Goal: Contribute content: Contribute content

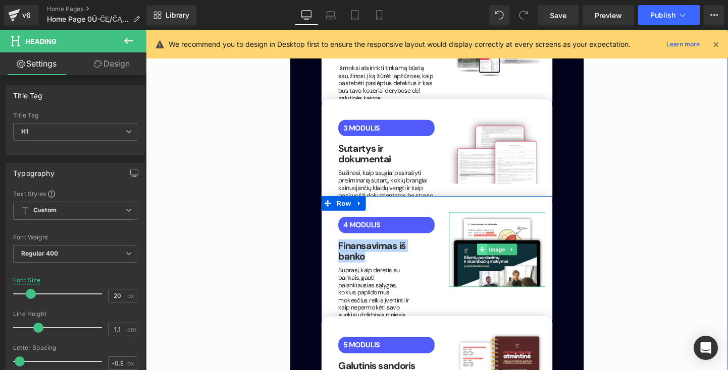
click at [500, 254] on span at bounding box center [498, 260] width 11 height 12
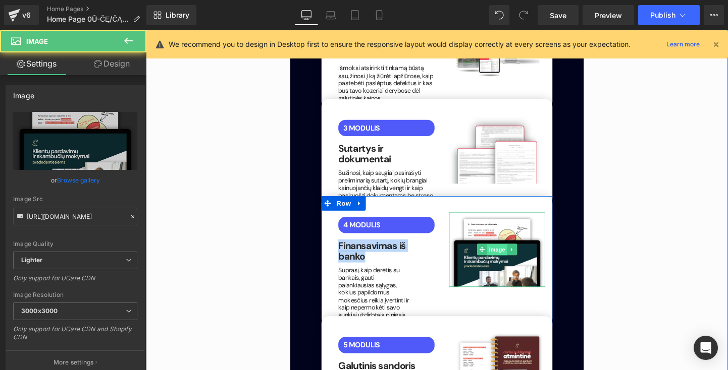
click at [511, 255] on span "Image" at bounding box center [514, 261] width 21 height 12
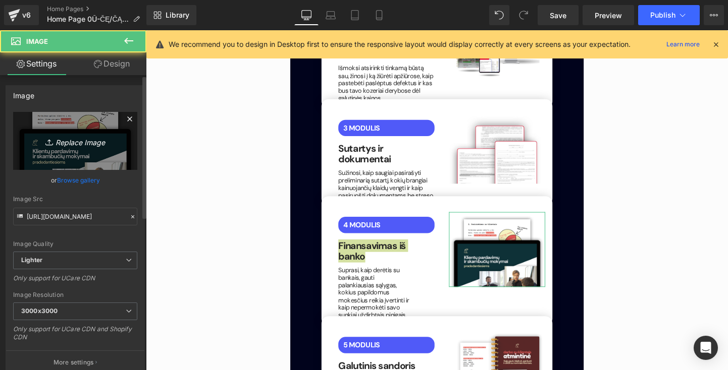
click at [74, 145] on icon "Replace Image" at bounding box center [75, 141] width 81 height 13
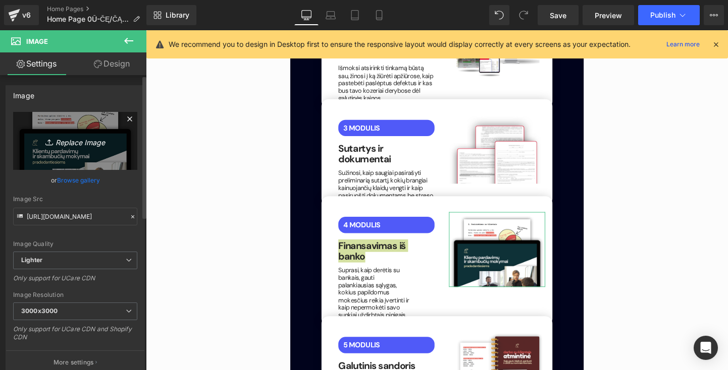
type input "C:\fakepath\bankai.png"
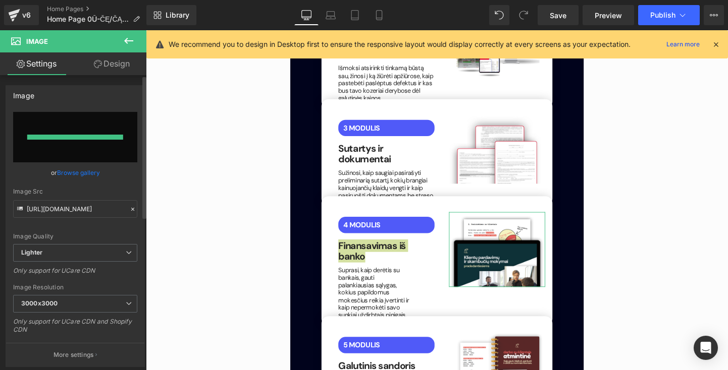
type input "[URL][DOMAIN_NAME]"
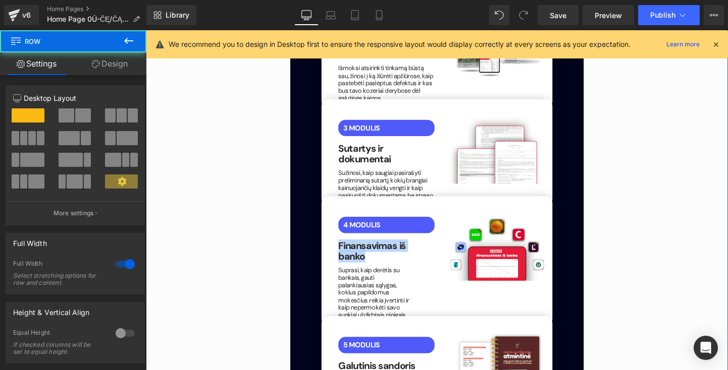
click at [676, 185] on div "Kaip tai veikia? Button Nuo video montavimo iki klientų gavimo per dvi savaites…" at bounding box center [451, 258] width 611 height 1137
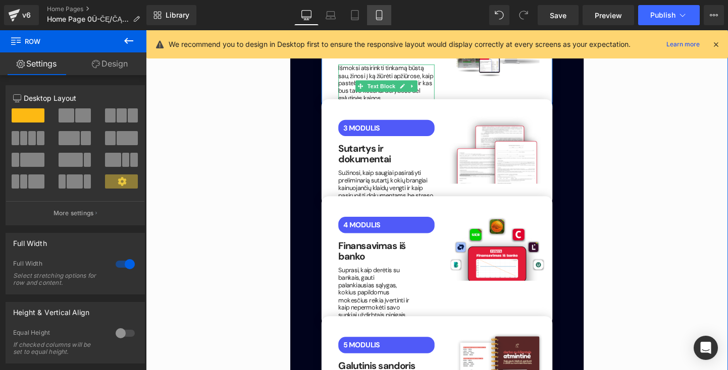
click at [381, 18] on icon at bounding box center [379, 18] width 6 height 0
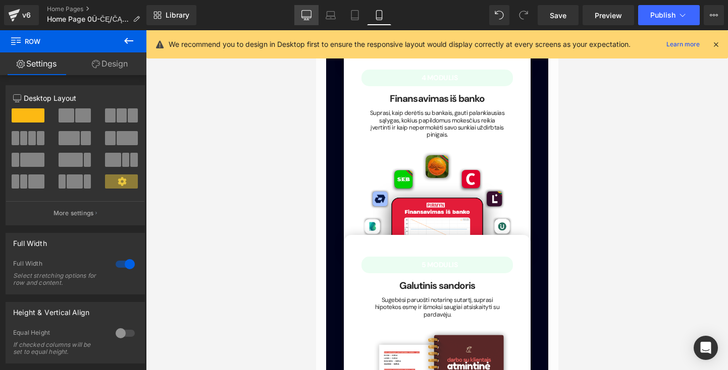
scroll to position [2193, 0]
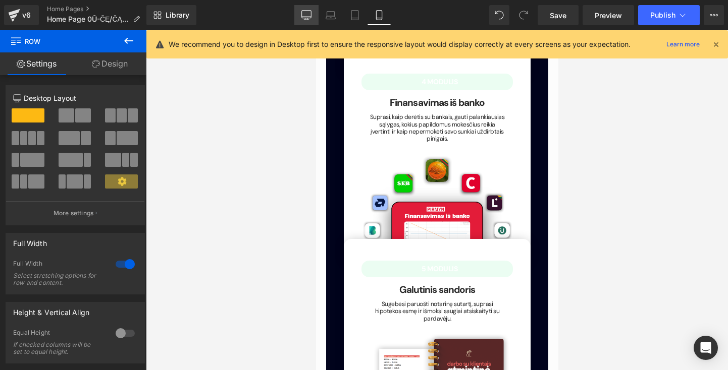
click at [307, 11] on icon at bounding box center [306, 15] width 10 height 10
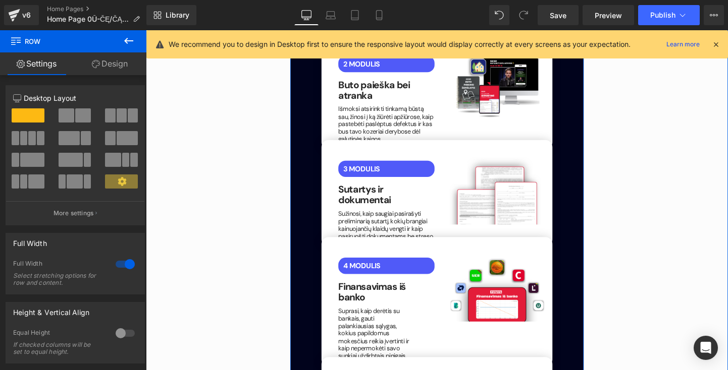
scroll to position [1741, 0]
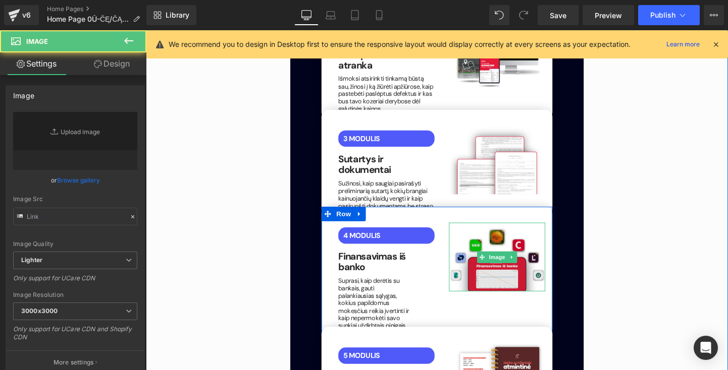
type input "[URL][DOMAIN_NAME]"
click at [529, 232] on img at bounding box center [514, 268] width 101 height 72
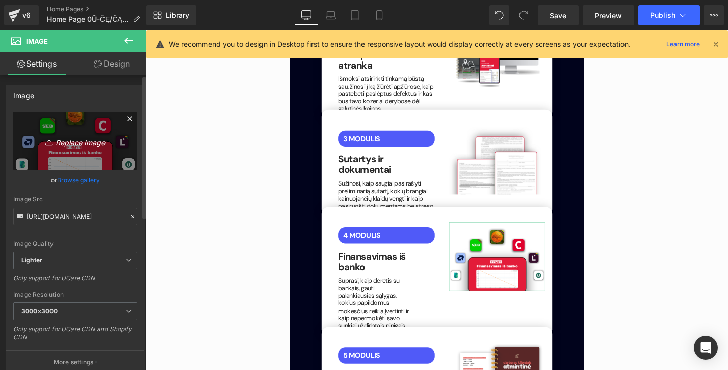
click at [79, 143] on icon "Replace Image" at bounding box center [75, 141] width 81 height 13
type input "C:\fakepath\banksai.png"
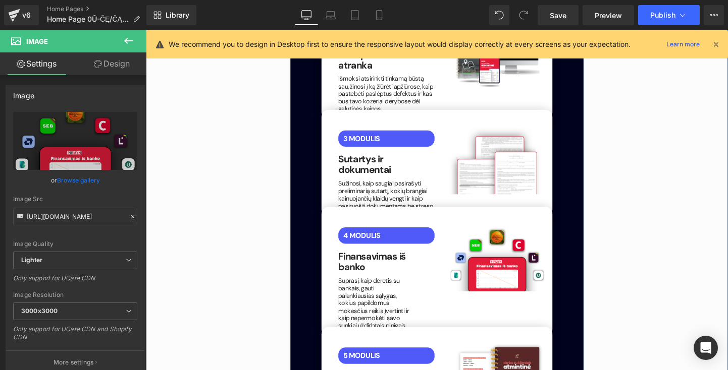
type input "[URL][DOMAIN_NAME]"
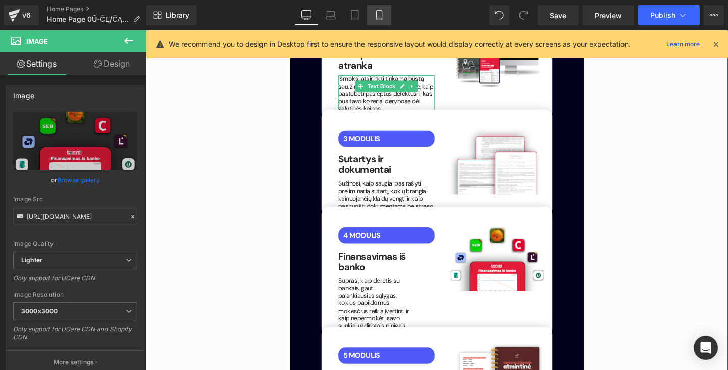
click at [375, 13] on icon at bounding box center [379, 15] width 10 height 10
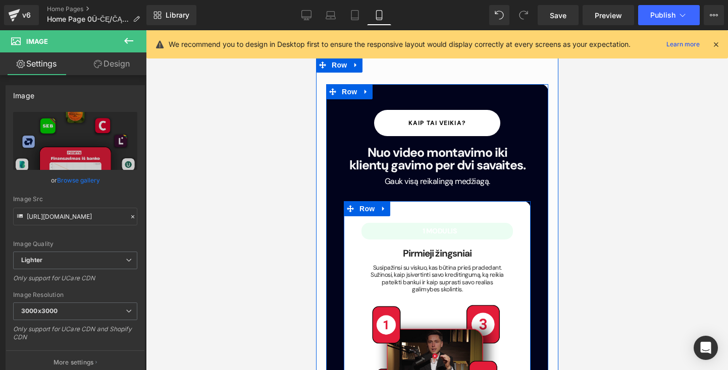
scroll to position [1453, 0]
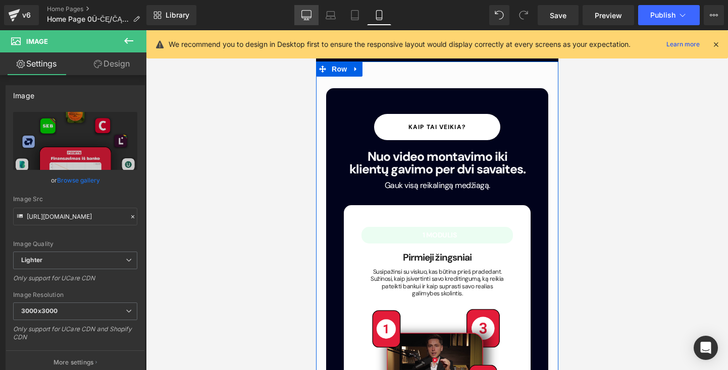
click at [308, 11] on icon at bounding box center [306, 15] width 10 height 10
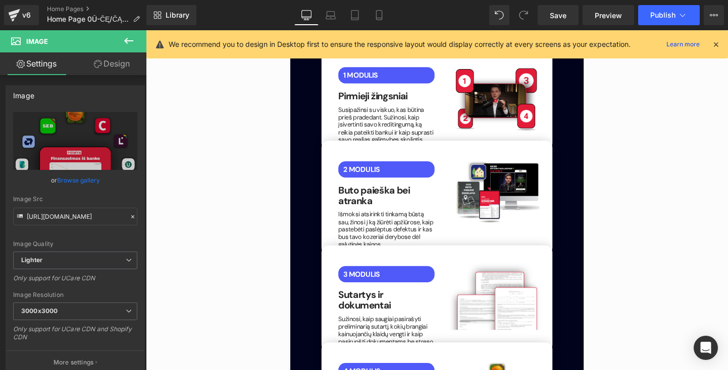
scroll to position [1604, 0]
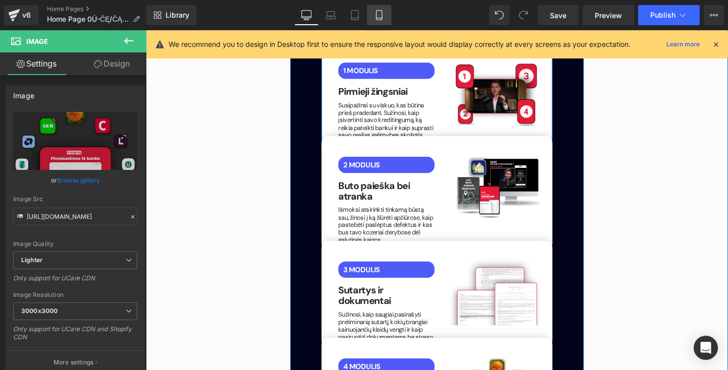
click at [378, 24] on link "Mobile" at bounding box center [379, 15] width 24 height 20
type input "100"
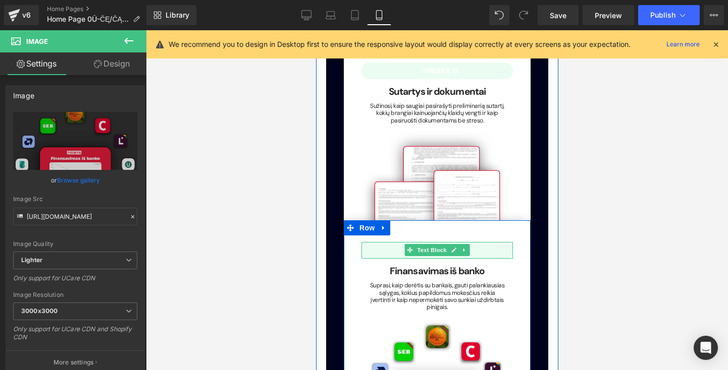
scroll to position [2066, 0]
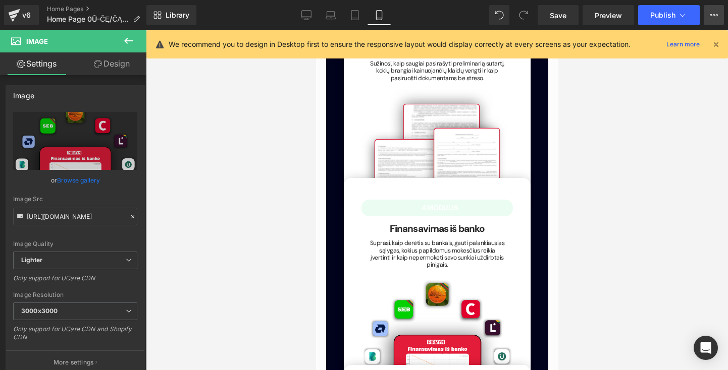
click at [716, 14] on icon at bounding box center [717, 15] width 3 height 2
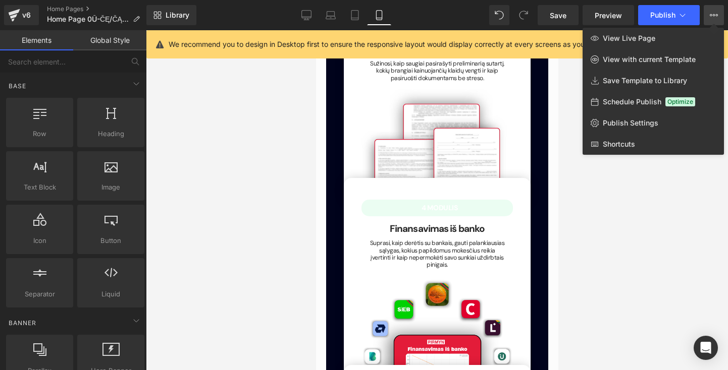
click at [0, 0] on div at bounding box center [0, 0] width 0 height 0
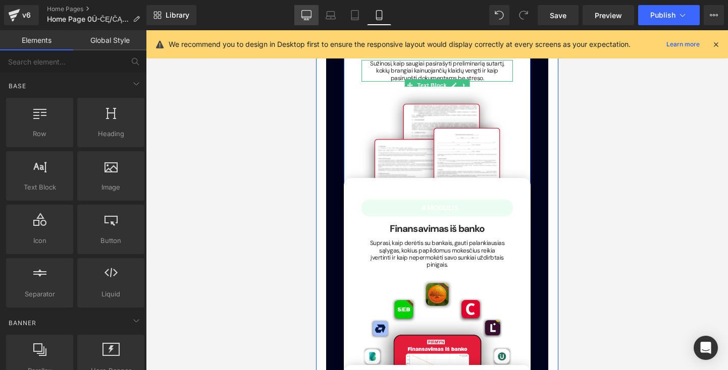
click at [310, 16] on icon at bounding box center [306, 15] width 10 height 10
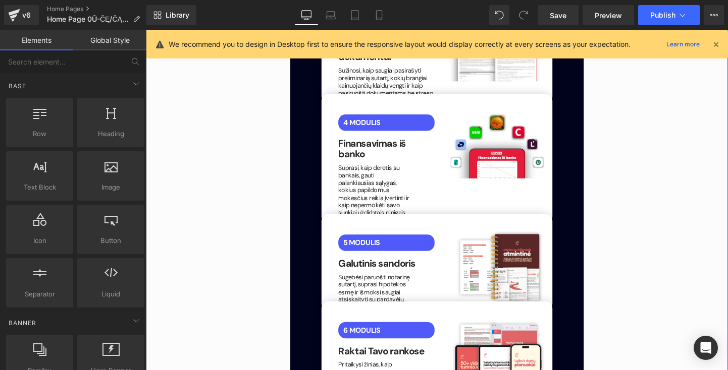
scroll to position [1862, 0]
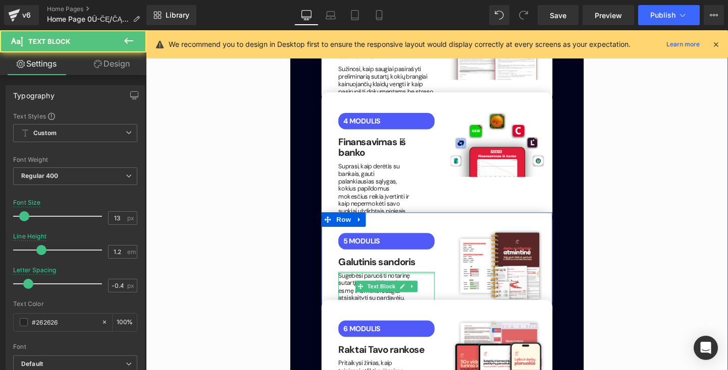
click at [399, 284] on div at bounding box center [398, 285] width 101 height 3
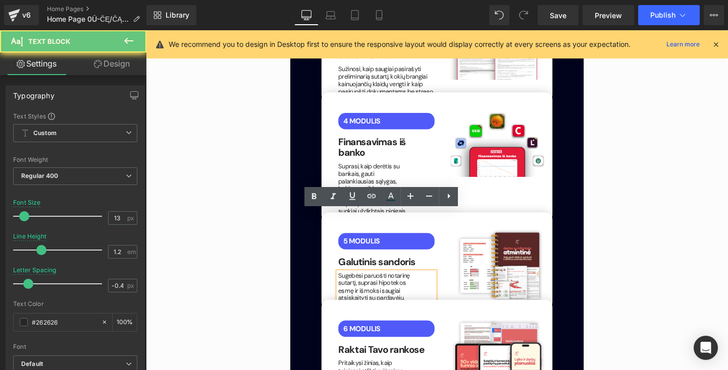
click at [363, 284] on p "Sugebėsi paruošti notarinę sutartį, suprasi hipotekos esmę ir išmoksi saugiai a…" at bounding box center [386, 299] width 76 height 31
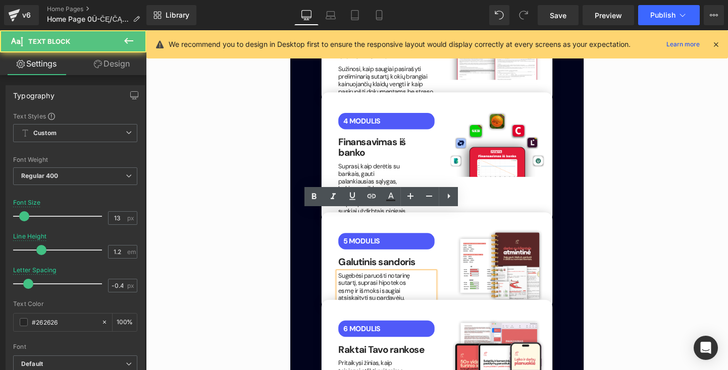
click at [363, 284] on p "Sugebėsi paruošti notarinę sutartį, suprasi hipotekos esmę ir išmoksi saugiai a…" at bounding box center [386, 299] width 76 height 31
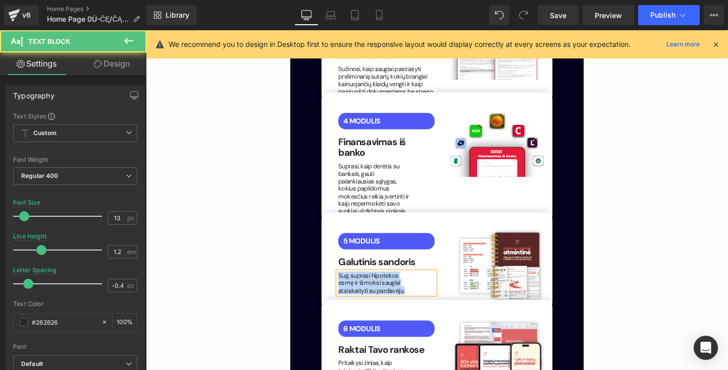
drag, startPoint x: 422, startPoint y: 241, endPoint x: 340, endPoint y: 224, distance: 84.0
click at [340, 238] on div "5 MODULIS Text Block Galutinis sandoris Heading Sug, suprasi hipotekos esmę ir …" at bounding box center [398, 273] width 116 height 70
drag, startPoint x: 340, startPoint y: 224, endPoint x: 401, endPoint y: 233, distance: 62.2
click at [401, 284] on p "Pasirašysi notarinę sutartį ir tapsi naujuoju [PERSON_NAME]" at bounding box center [386, 296] width 76 height 24
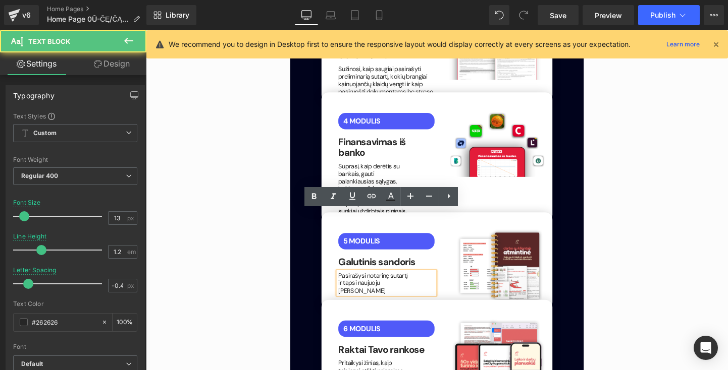
click at [395, 284] on p "Pasirašysi notarinę sutartį ir tapsi naujuoju [PERSON_NAME]" at bounding box center [386, 296] width 76 height 24
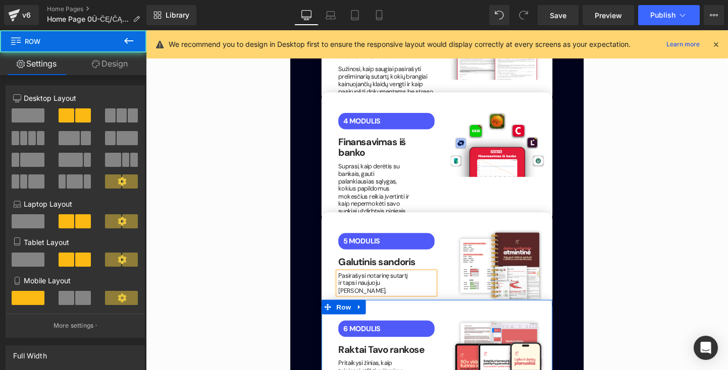
click at [424, 313] on div "6 MODULIS Text Block Raktai Tavo rankose Heading Pritaikysi žinias, kaip teisin…" at bounding box center [451, 375] width 242 height 125
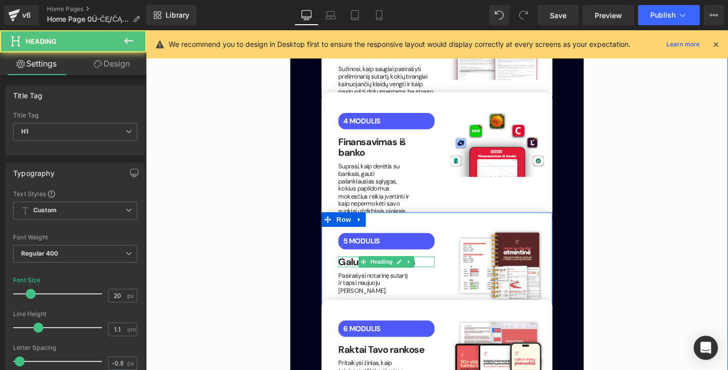
click at [439, 268] on h1 "Galutinis sandoris" at bounding box center [398, 273] width 101 height 11
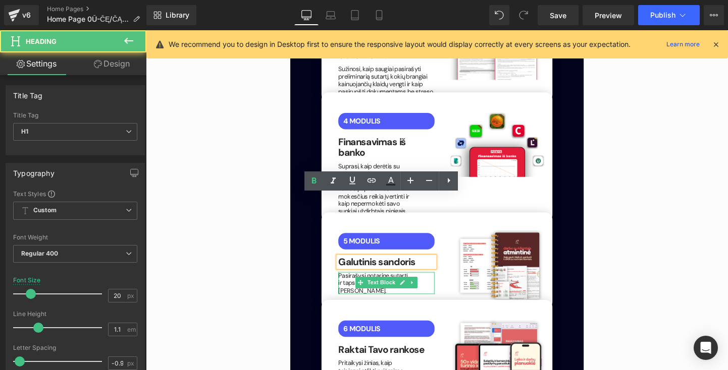
click at [436, 284] on div "Pasirašysi notarinę sutartį ir tapsi naujuoju [PERSON_NAME]." at bounding box center [398, 296] width 101 height 24
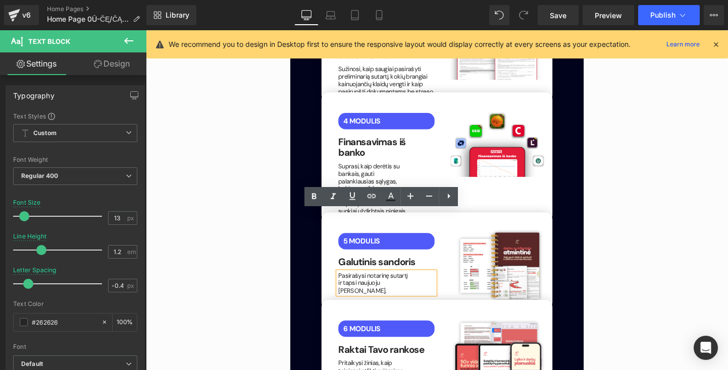
click at [459, 238] on div "Image" at bounding box center [514, 277] width 116 height 79
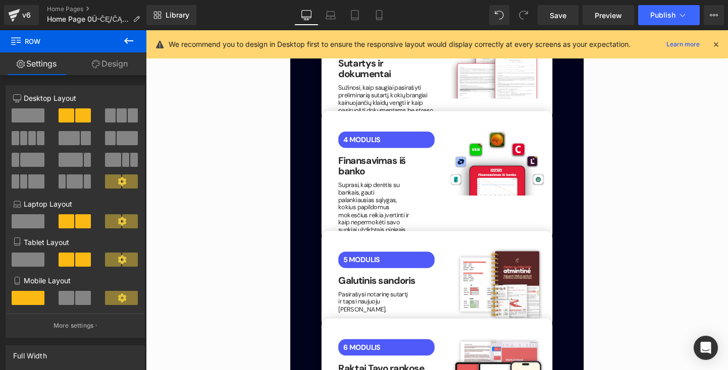
scroll to position [1851, 0]
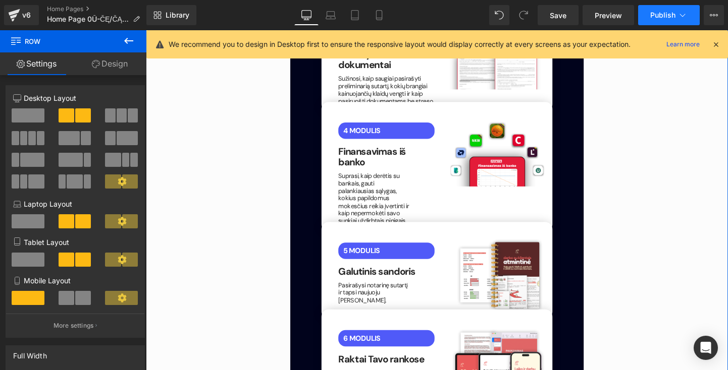
click at [654, 14] on span "Publish" at bounding box center [662, 15] width 25 height 8
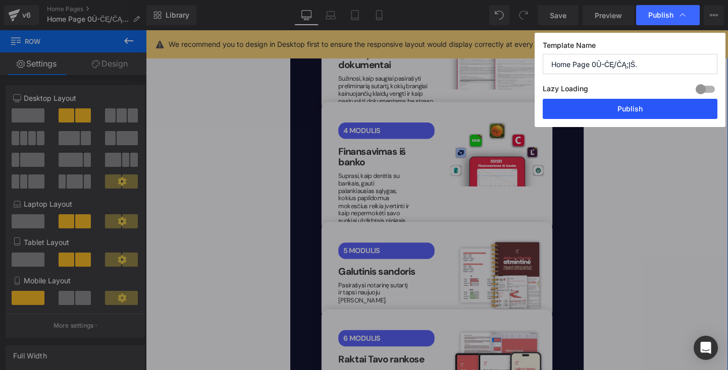
click at [613, 101] on button "Publish" at bounding box center [629, 109] width 175 height 20
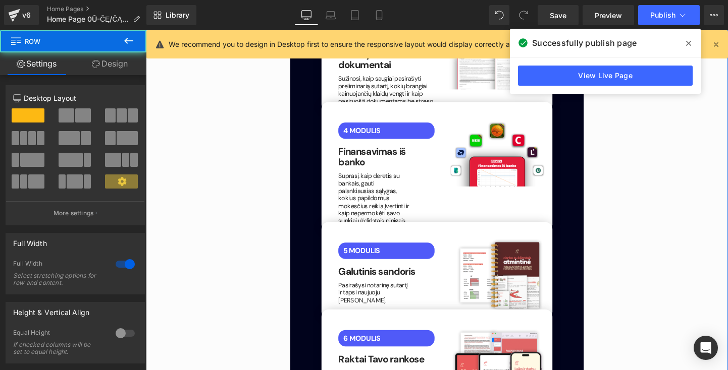
drag, startPoint x: 636, startPoint y: 185, endPoint x: 638, endPoint y: 180, distance: 5.3
click at [636, 185] on div "Kaip tai veikia? Button Nuo video montavimo iki klientų gavimo per dvi savaites…" at bounding box center [451, 159] width 611 height 1137
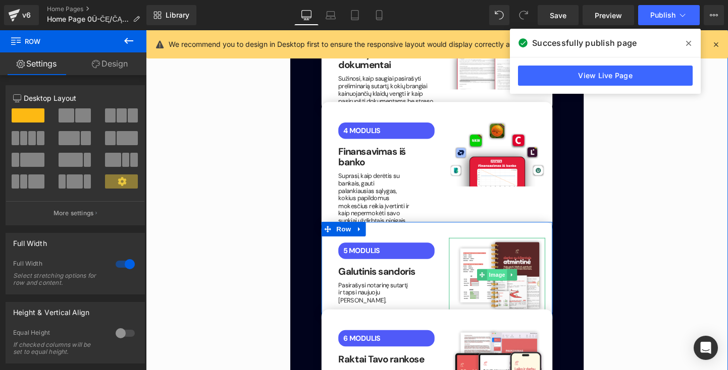
click at [512, 281] on span "Image" at bounding box center [514, 287] width 21 height 12
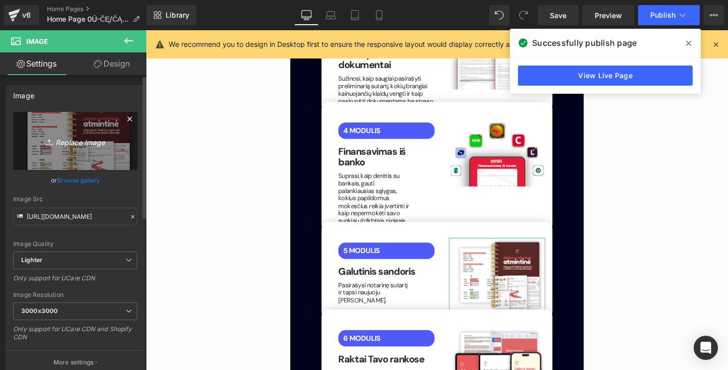
click at [59, 143] on icon "Replace Image" at bounding box center [75, 141] width 81 height 13
type input "C:\fakepath\bakais.png"
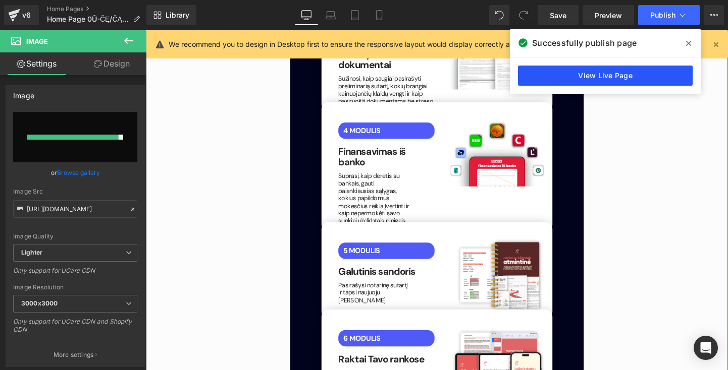
click at [619, 75] on link "View Live Page" at bounding box center [605, 76] width 175 height 20
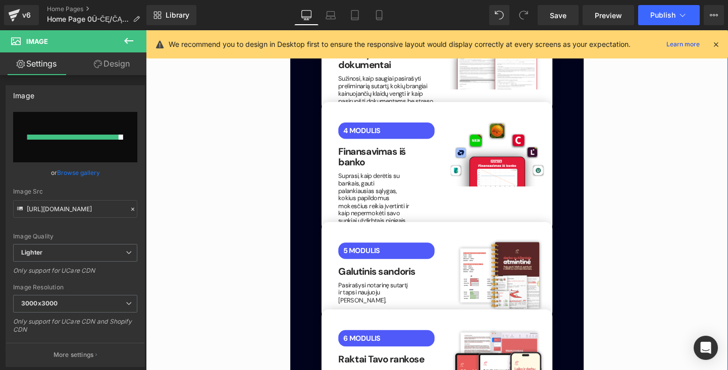
click at [724, 22] on div "Save Preview Publish Scheduled View Live Page View with current Template Save T…" at bounding box center [630, 15] width 194 height 20
click at [714, 17] on icon at bounding box center [713, 15] width 8 height 8
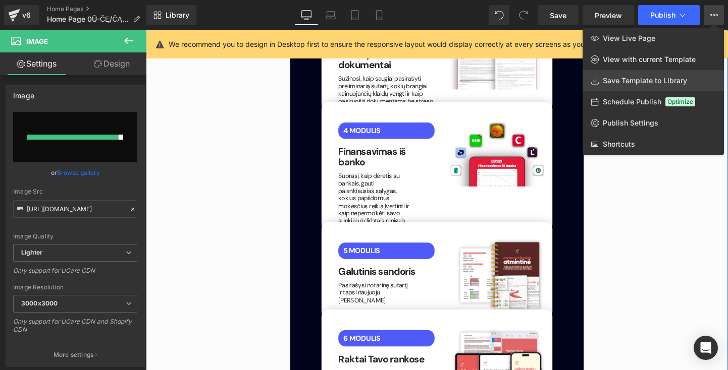
click at [649, 81] on span "Save Template to Library" at bounding box center [645, 80] width 84 height 9
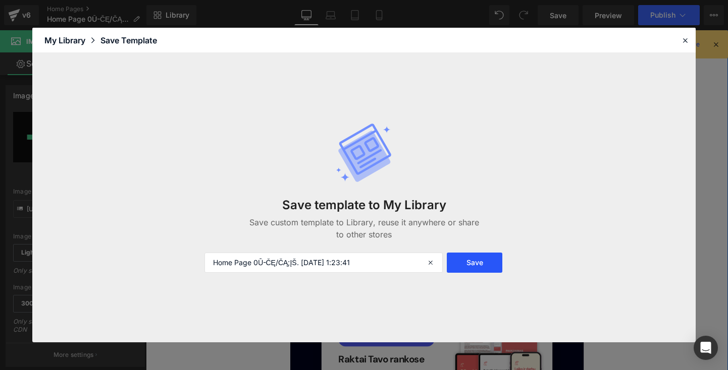
click at [478, 260] on button "Save" at bounding box center [475, 263] width 56 height 20
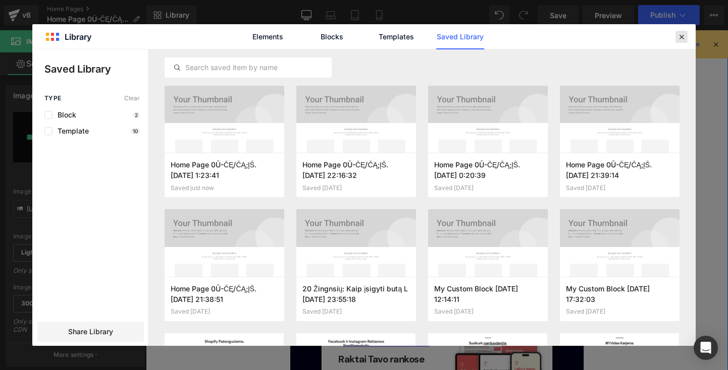
click at [682, 37] on icon at bounding box center [681, 36] width 9 height 9
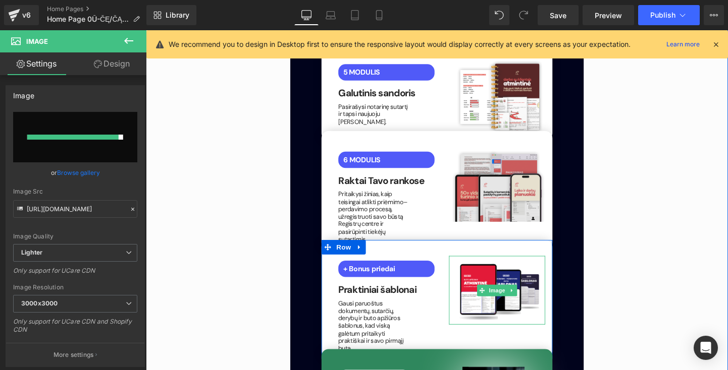
scroll to position [1997, 0]
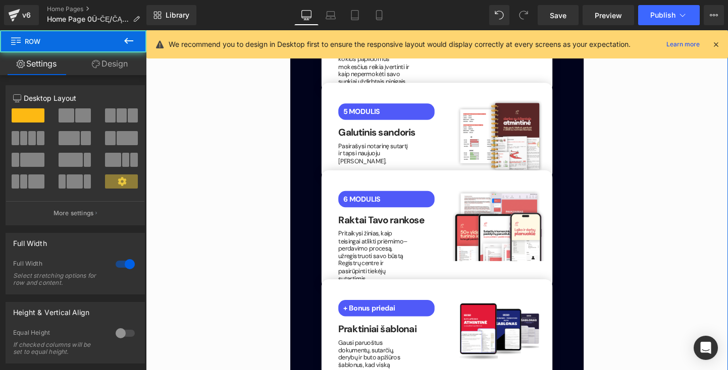
drag, startPoint x: 777, startPoint y: 35, endPoint x: 708, endPoint y: 252, distance: 227.4
click at [708, 252] on div "Kaip tai veikia? Button Nuo video montavimo iki klientų gavimo per dvi savaites…" at bounding box center [451, 13] width 611 height 1137
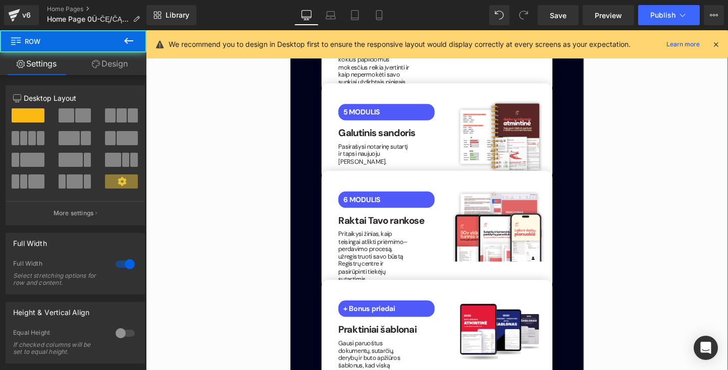
scroll to position [1991, 0]
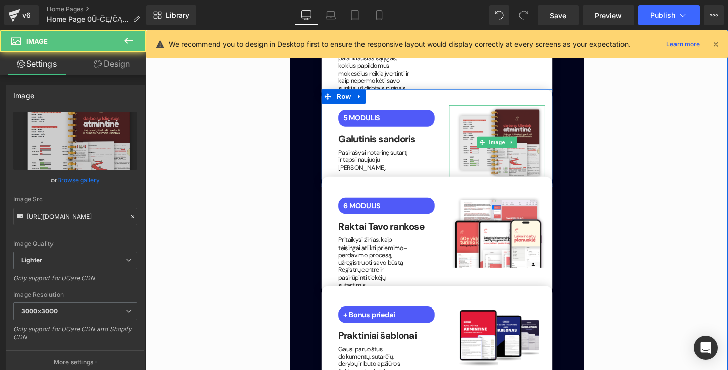
click at [523, 109] on img at bounding box center [514, 148] width 101 height 79
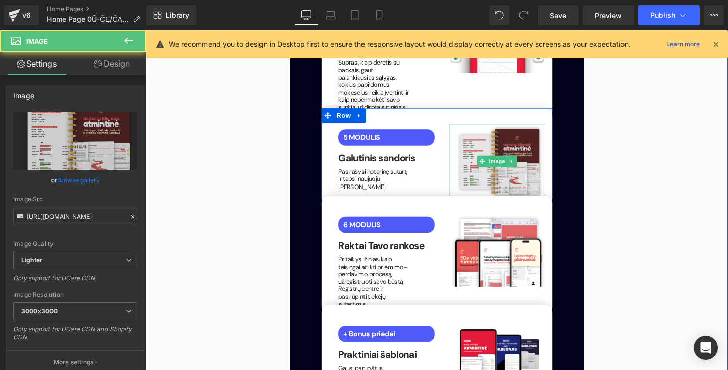
scroll to position [1962, 0]
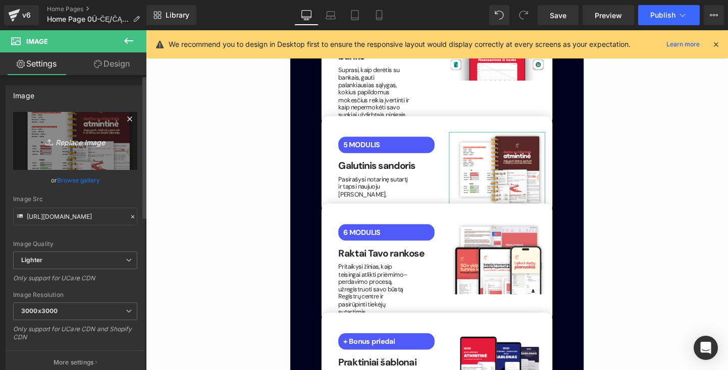
click at [76, 139] on icon "Replace Image" at bounding box center [75, 141] width 81 height 13
type input "C:\fakepath\bakais.png"
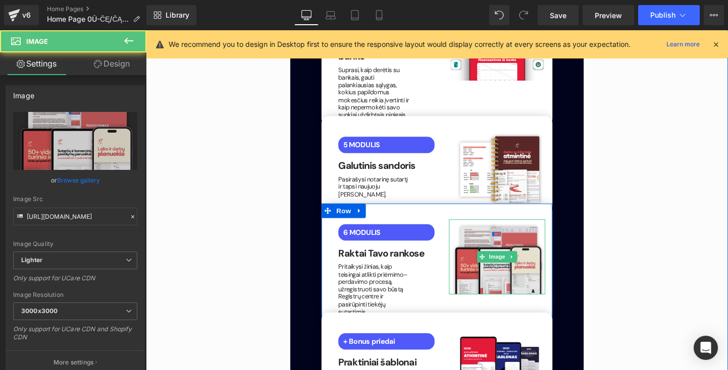
click at [519, 230] on img at bounding box center [514, 268] width 101 height 79
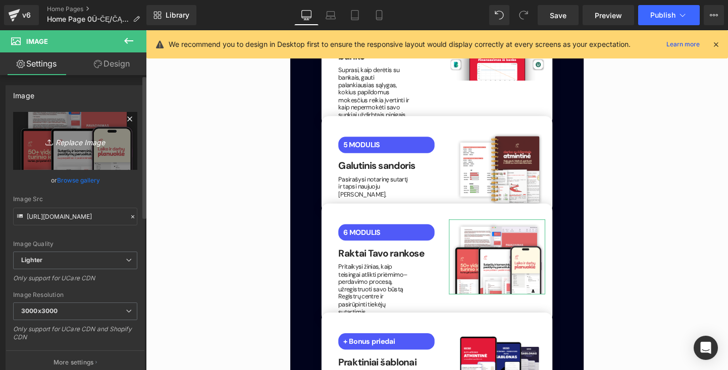
click at [73, 139] on icon "Replace Image" at bounding box center [75, 141] width 81 height 13
type input "C:\fakepath\done.png"
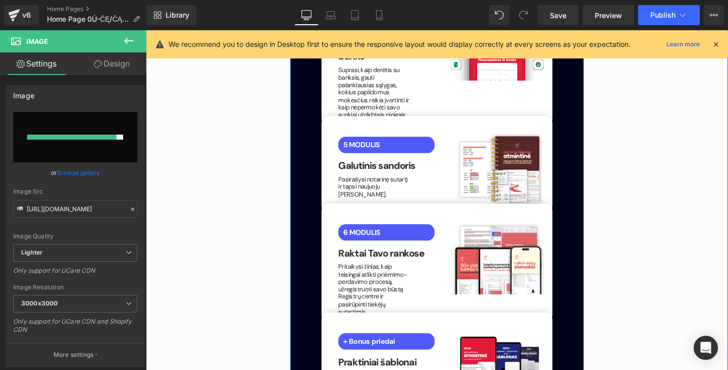
type input "[URL][DOMAIN_NAME]"
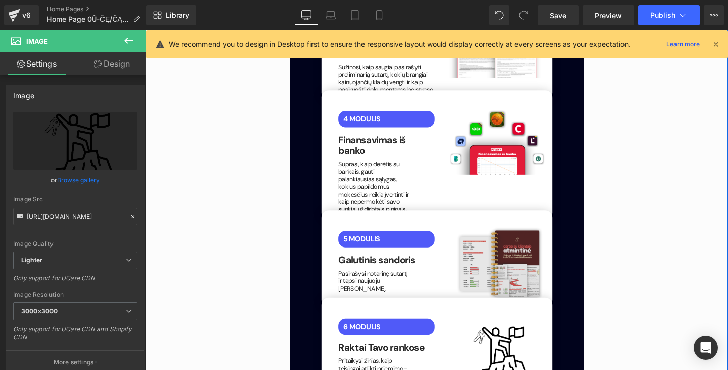
scroll to position [1857, 0]
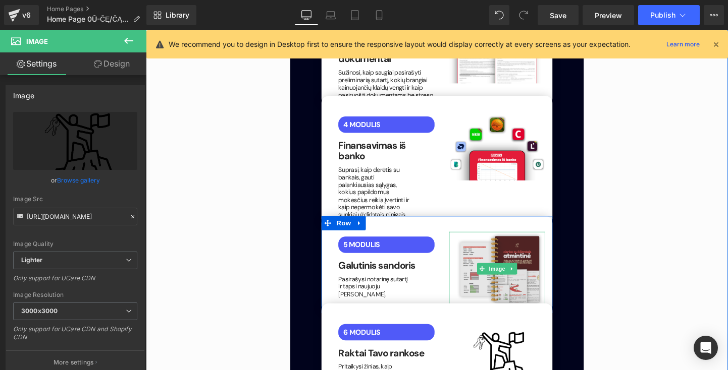
click at [516, 242] on img at bounding box center [514, 281] width 101 height 79
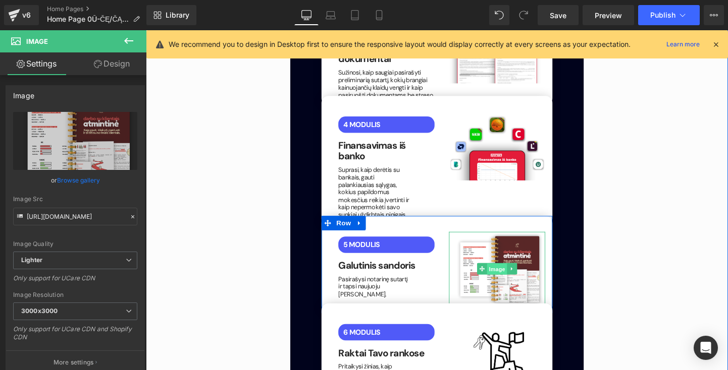
click at [508, 276] on span "Image" at bounding box center [514, 282] width 21 height 12
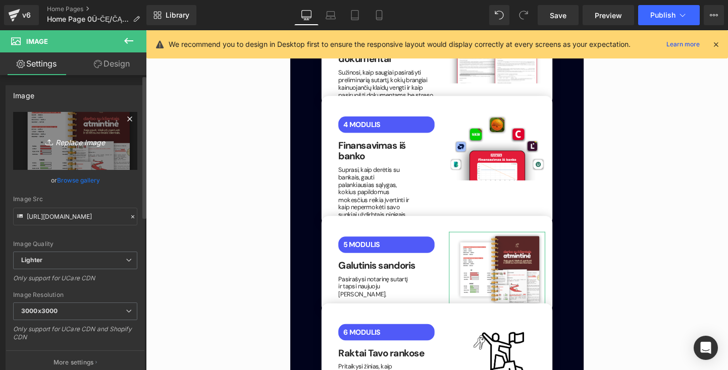
click at [82, 130] on link "Replace Image" at bounding box center [75, 141] width 124 height 58
type input "C:\fakepath\bakais.png"
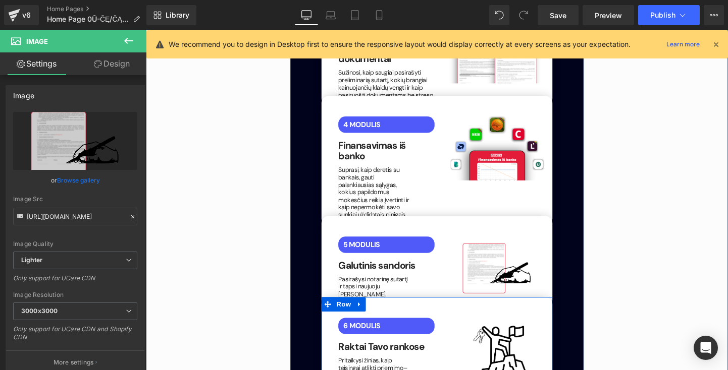
type input "[URL][DOMAIN_NAME]"
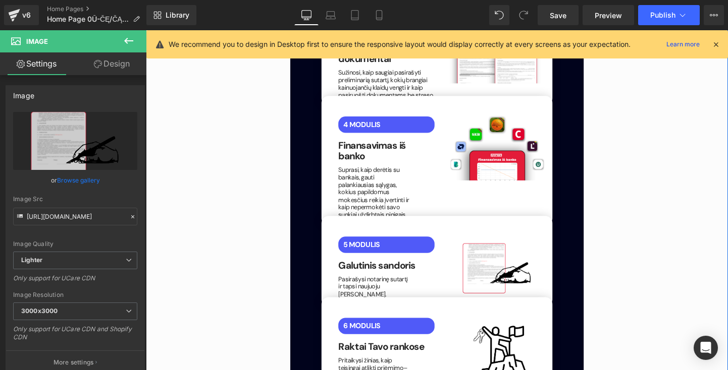
click at [607, 250] on div "Kaip tai veikia? Button Nuo video montavimo iki klientų gavimo per dvi savaites…" at bounding box center [451, 150] width 611 height 1131
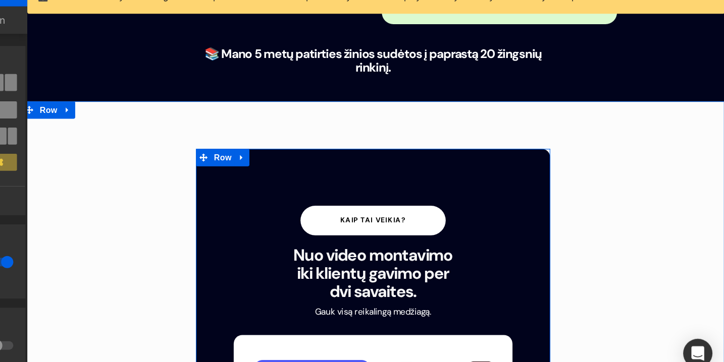
scroll to position [1306, 0]
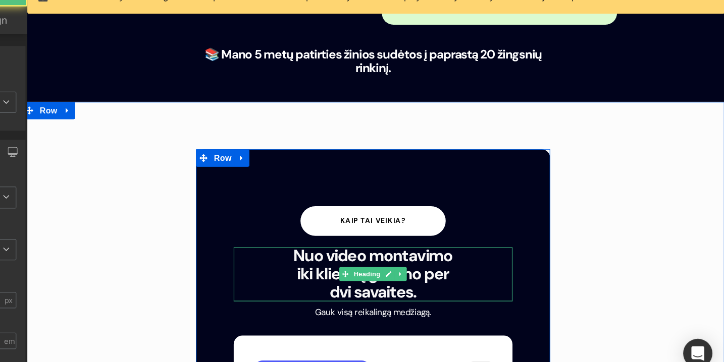
click at [364, 211] on b "Nuo video montavimo iki klientų gavimo per dvi savaites." at bounding box center [327, 236] width 138 height 50
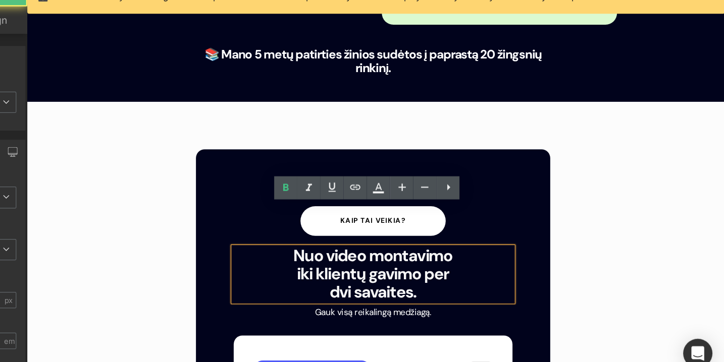
click at [366, 211] on b "Nuo video montavimo iki klientų gavimo per dvi savaites." at bounding box center [327, 236] width 138 height 50
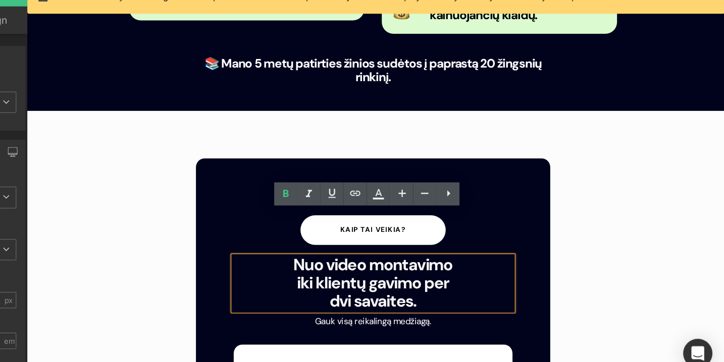
scroll to position [1296, 0]
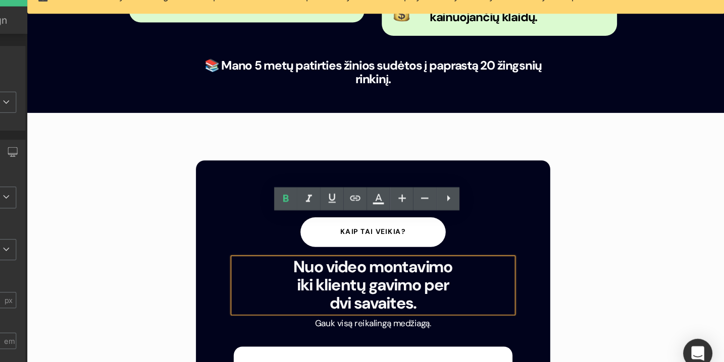
click at [389, 221] on b "Nuo video montavimo iki klientų gavimo per dvi savaites." at bounding box center [327, 246] width 138 height 50
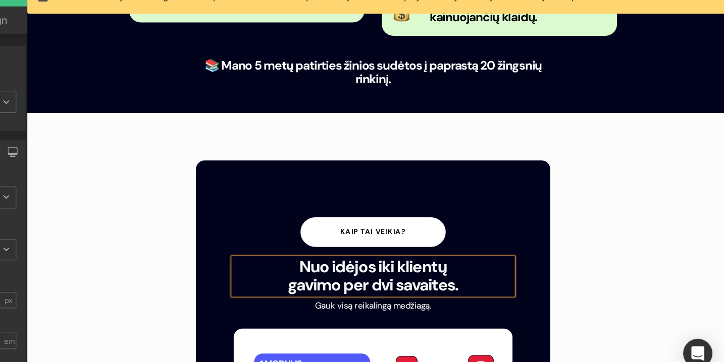
click at [397, 223] on h1 "Nuo idėjos iki klientų gavimo per dvi savaites." at bounding box center [326, 238] width 151 height 31
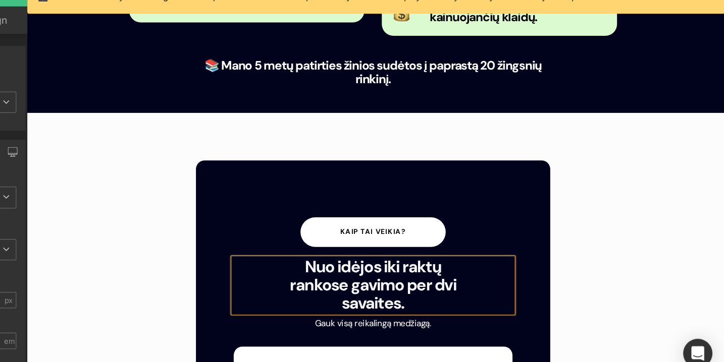
click at [349, 221] on b "Nuo idėjos iki raktų rankose gavimo per dvi savaites." at bounding box center [327, 246] width 144 height 50
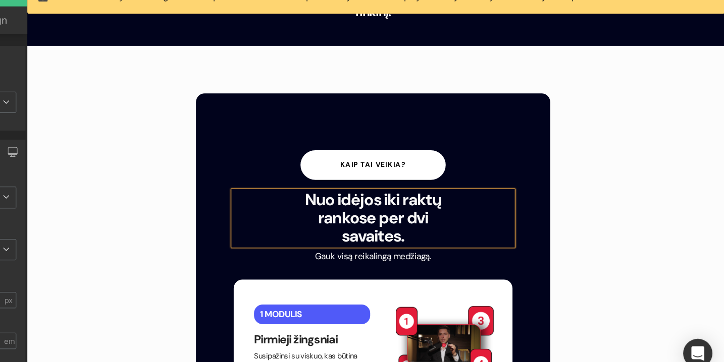
scroll to position [1352, 0]
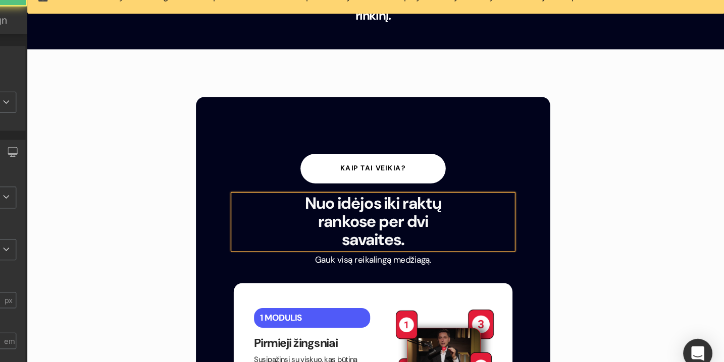
click at [356, 167] on h1 "Nuo idėjos iki raktų rankose per dvi savaites." at bounding box center [326, 190] width 151 height 46
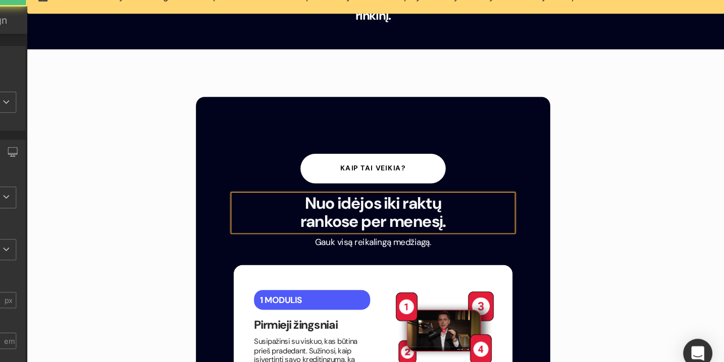
click at [358, 165] on b "Nuo idėjos iki raktų rankose per menesį." at bounding box center [327, 182] width 127 height 34
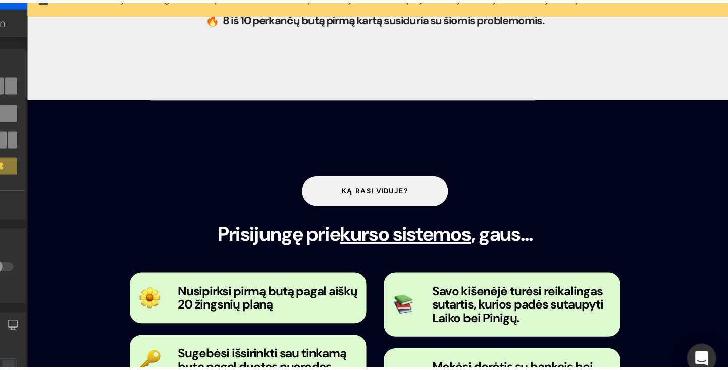
scroll to position [0, 0]
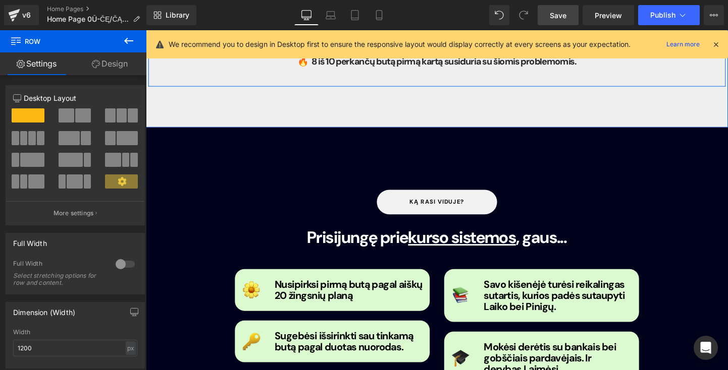
click at [570, 18] on link "Save" at bounding box center [557, 15] width 41 height 20
click at [722, 15] on button "View Live Page View with current Template Save Template to Library Schedule Pub…" at bounding box center [713, 15] width 20 height 20
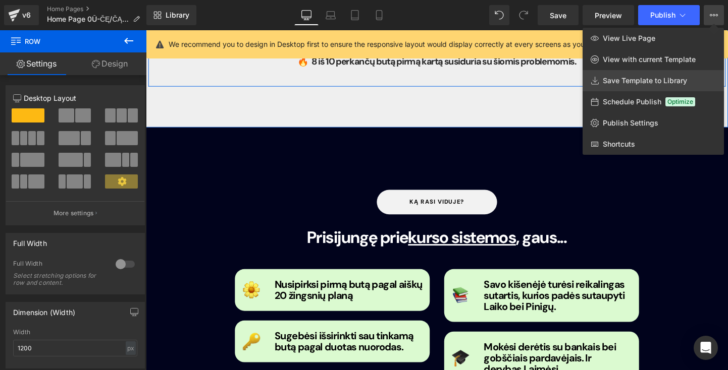
click at [643, 85] on link "Save Template to Library" at bounding box center [652, 80] width 141 height 21
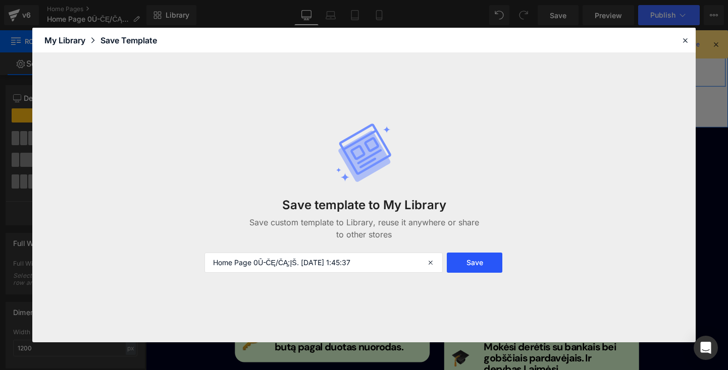
click at [470, 263] on button "Save" at bounding box center [475, 263] width 56 height 20
click at [688, 38] on icon at bounding box center [684, 40] width 9 height 9
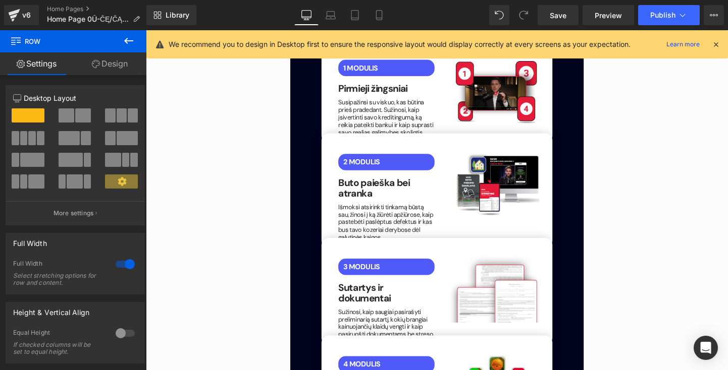
scroll to position [1590, 0]
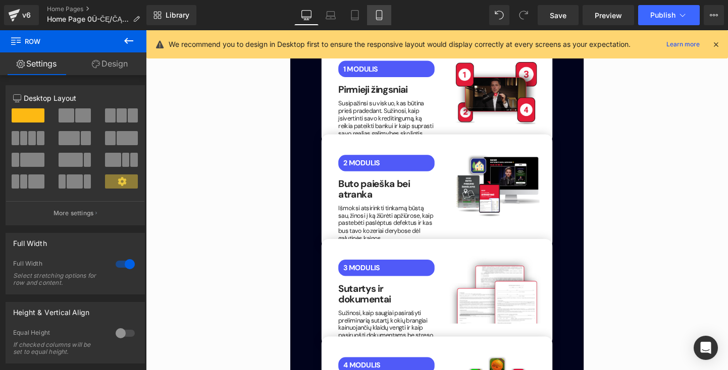
click at [379, 12] on icon at bounding box center [379, 15] width 10 height 10
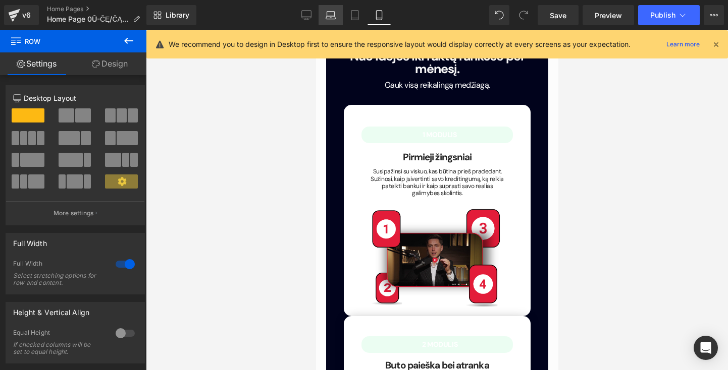
scroll to position [321, 0]
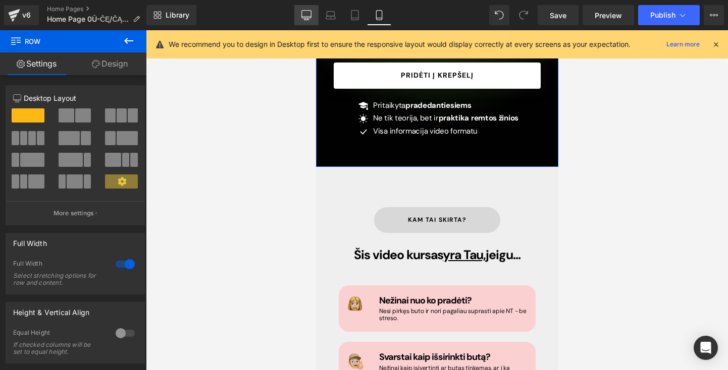
click at [309, 11] on icon at bounding box center [307, 15] width 10 height 8
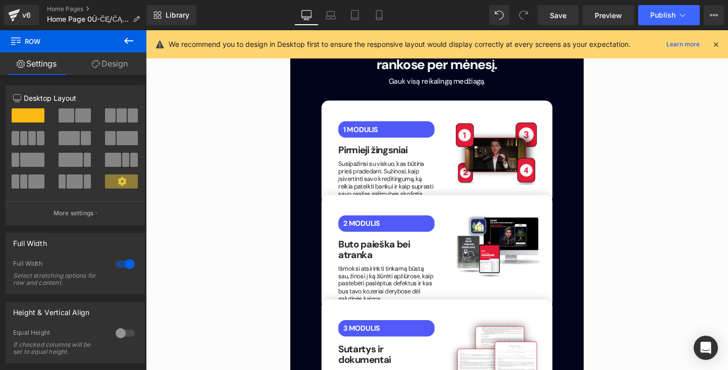
scroll to position [1524, 0]
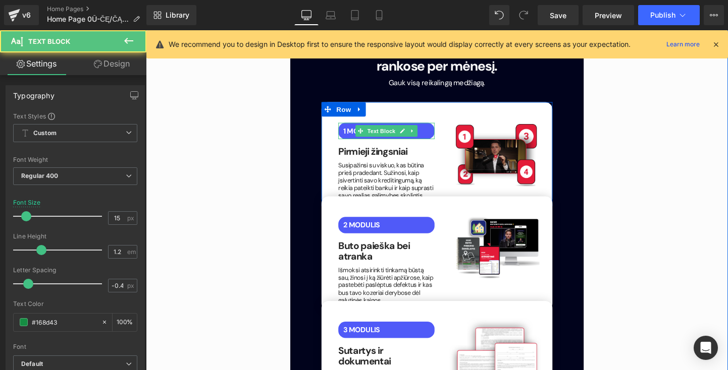
click at [439, 132] on p "1 MODULIS" at bounding box center [401, 136] width 96 height 9
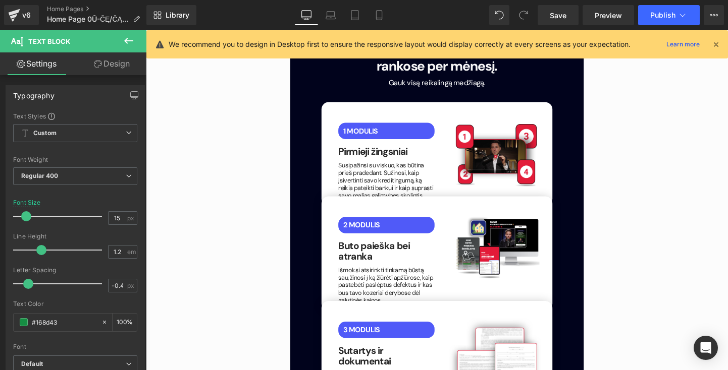
click at [106, 64] on link "Design" at bounding box center [111, 63] width 73 height 23
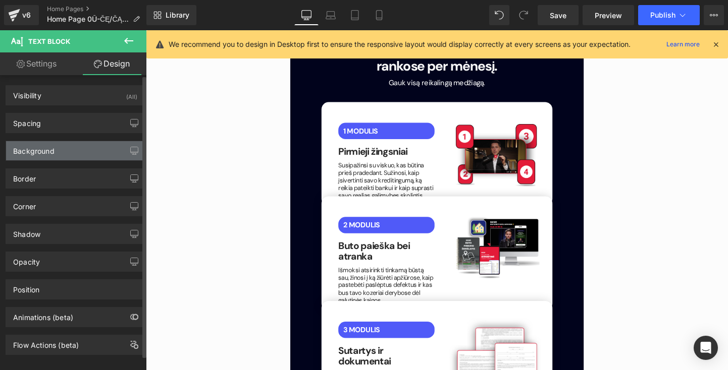
click at [109, 144] on div "Background" at bounding box center [75, 150] width 138 height 19
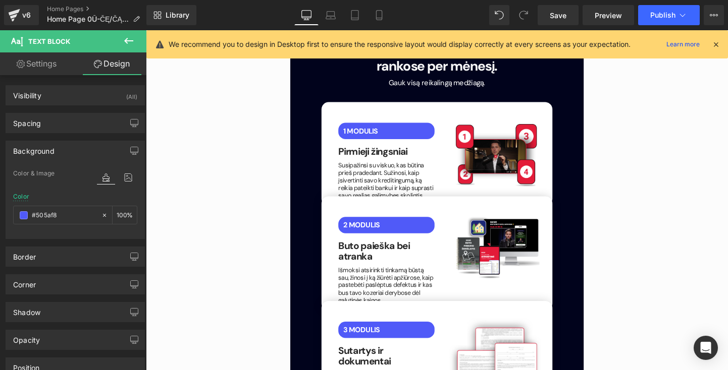
drag, startPoint x: 69, startPoint y: 217, endPoint x: -7, endPoint y: 221, distance: 75.8
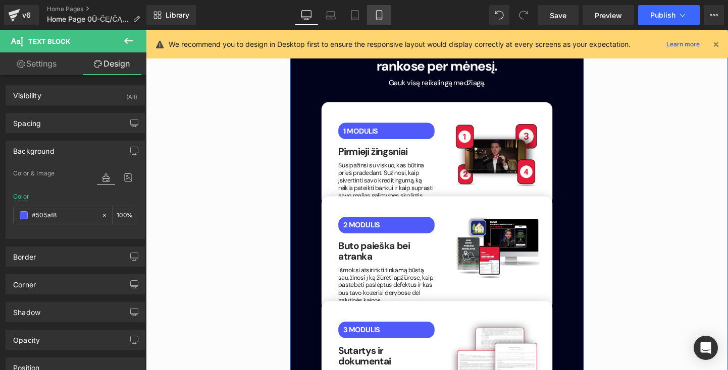
click at [381, 13] on icon at bounding box center [379, 16] width 6 height 10
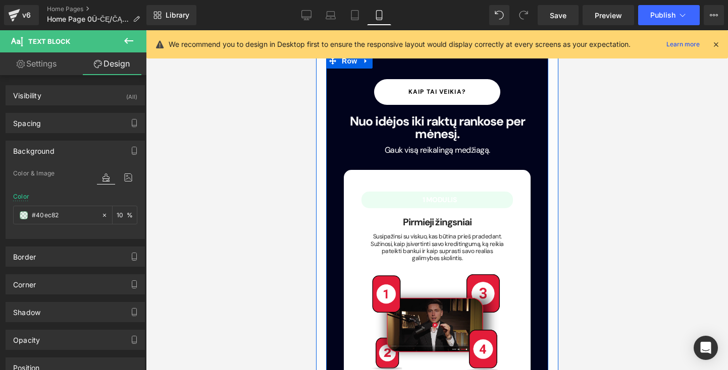
type input "#40ec82"
type input "10"
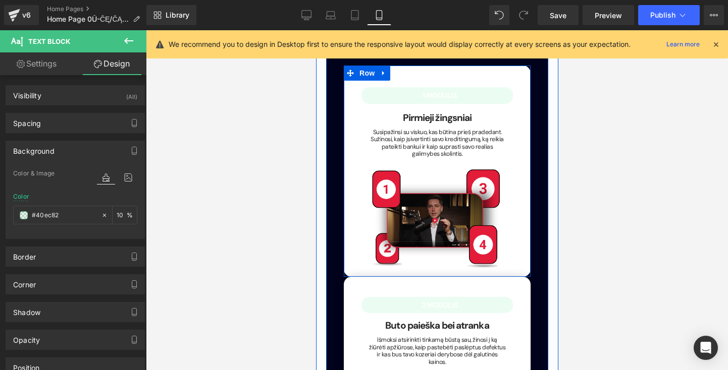
scroll to position [1578, 0]
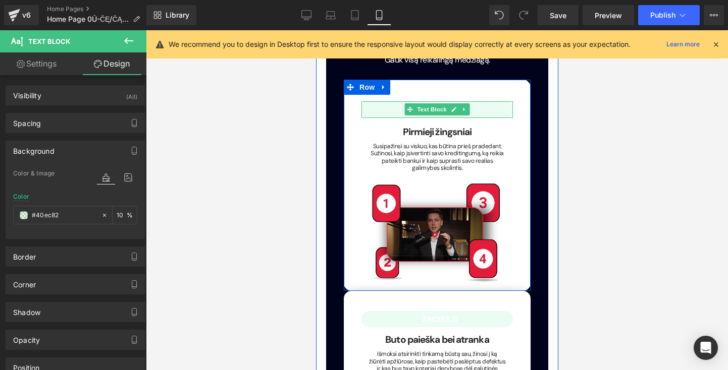
click at [374, 105] on p "1 MODULIS" at bounding box center [439, 109] width 146 height 9
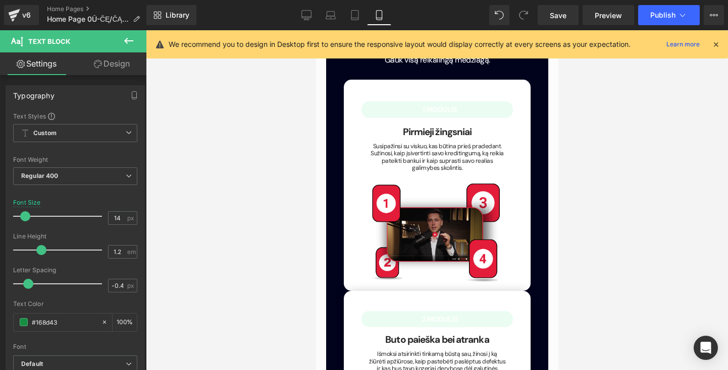
click at [112, 66] on link "Design" at bounding box center [111, 63] width 73 height 23
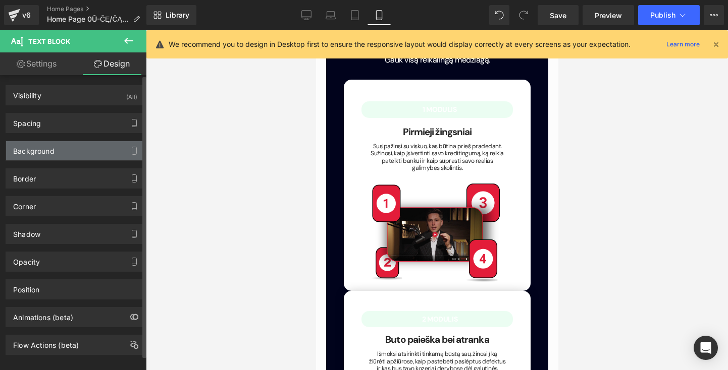
click at [60, 151] on div "Background" at bounding box center [75, 150] width 138 height 19
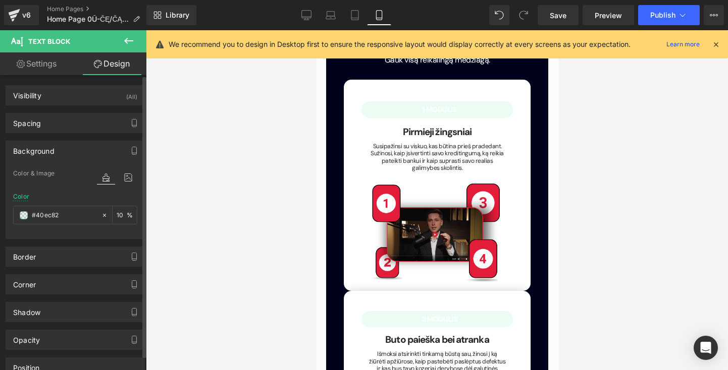
drag, startPoint x: 69, startPoint y: 216, endPoint x: 10, endPoint y: 216, distance: 59.0
click at [10, 216] on div "Color & Image color rgba(64, 236, 130, 0.1) Color #40ec82 10 % Image Replace Im…" at bounding box center [75, 203] width 138 height 71
type input "0"
paste input "#505af8"
type input "#505af8"
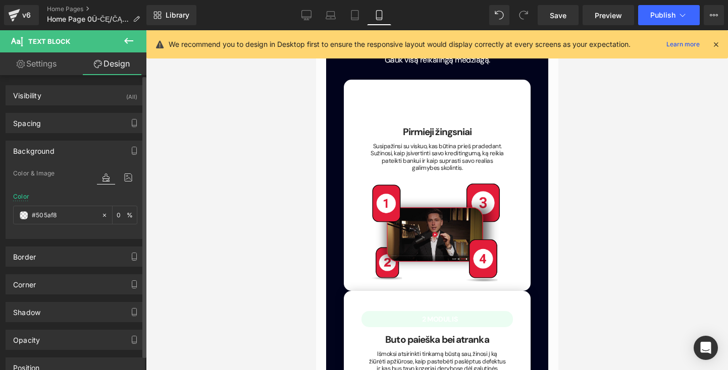
type input "100"
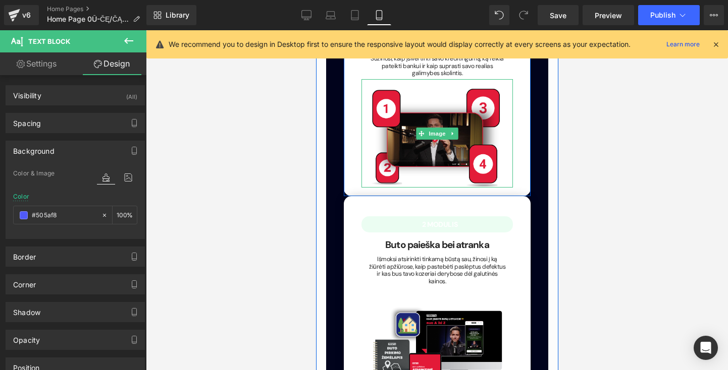
scroll to position [1680, 0]
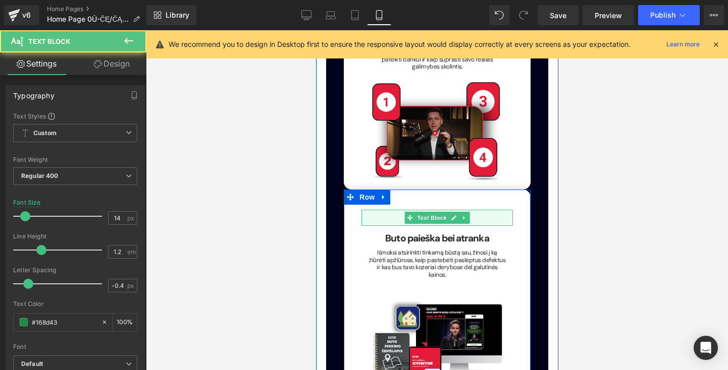
click at [376, 214] on p "2 MODULIS" at bounding box center [439, 218] width 146 height 9
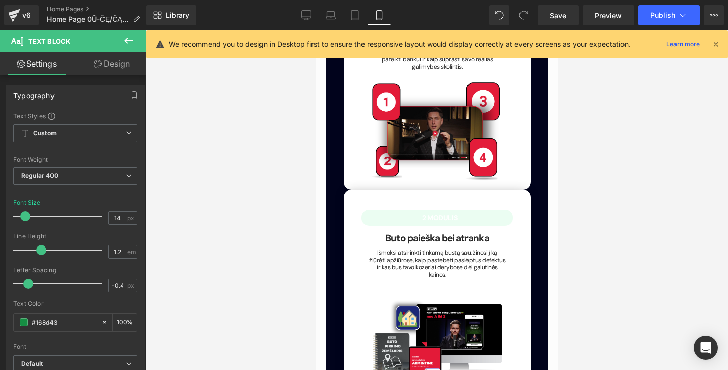
click at [114, 70] on link "Design" at bounding box center [111, 63] width 73 height 23
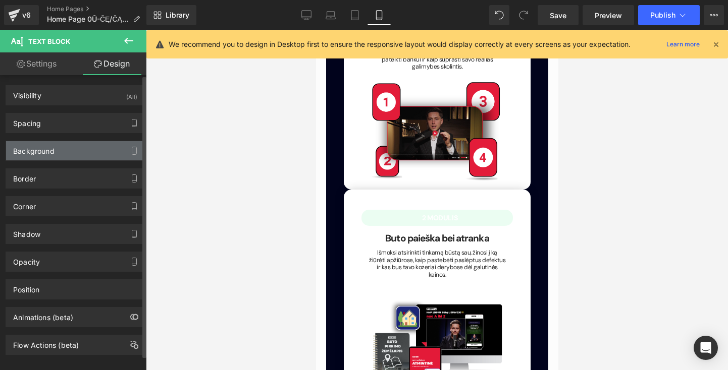
click at [65, 150] on div "Background" at bounding box center [75, 150] width 138 height 19
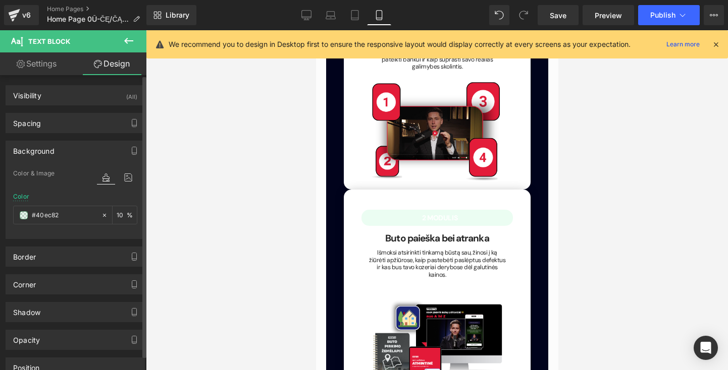
drag, startPoint x: 79, startPoint y: 214, endPoint x: 13, endPoint y: 214, distance: 66.6
click at [13, 214] on div "Color & Image color rgba(64, 236, 130, 0.1) Color #40ec82 10 % Image Replace Im…" at bounding box center [75, 203] width 138 height 71
type input "0"
paste input "#505af8"
type input "#505af8"
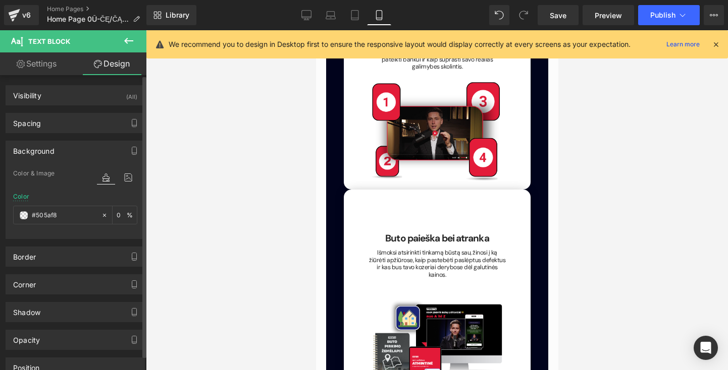
type input "100"
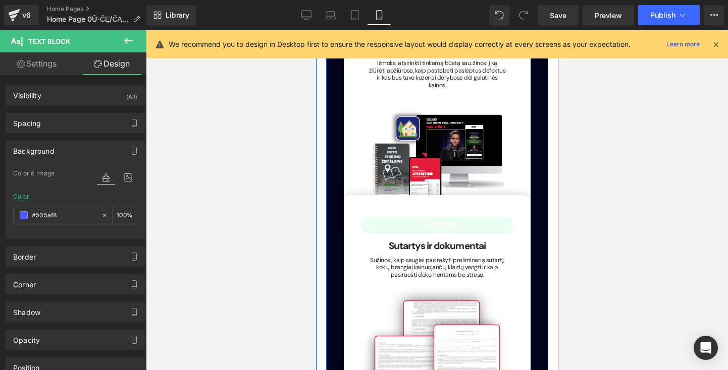
scroll to position [1878, 0]
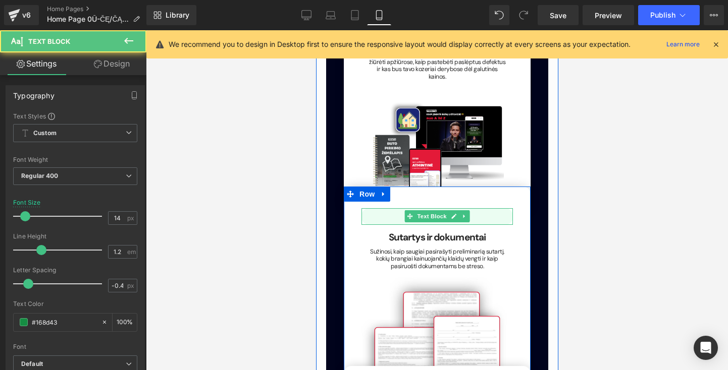
click at [379, 212] on p "3 MODULIS" at bounding box center [439, 216] width 146 height 9
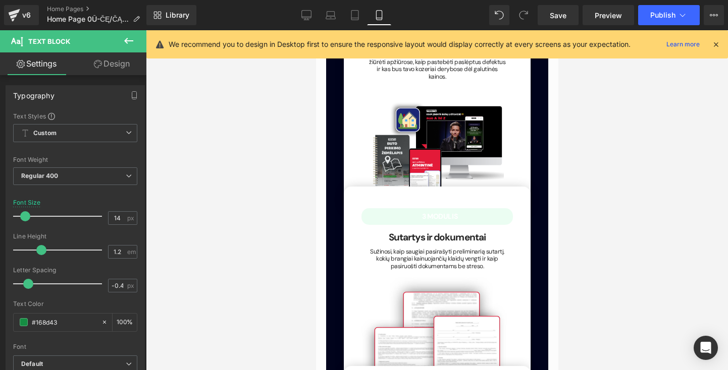
click at [117, 69] on link "Design" at bounding box center [111, 63] width 73 height 23
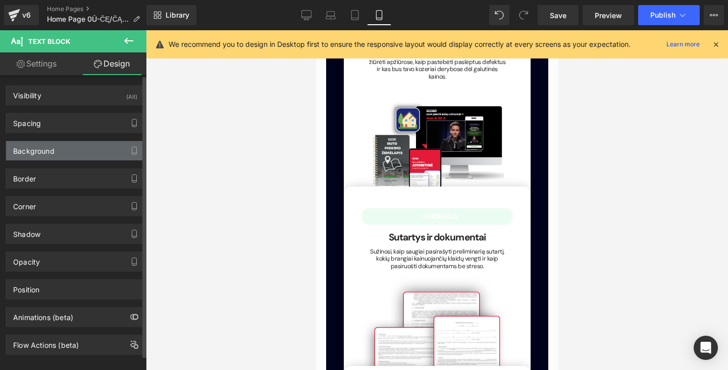
click at [71, 156] on div "Background" at bounding box center [75, 150] width 138 height 19
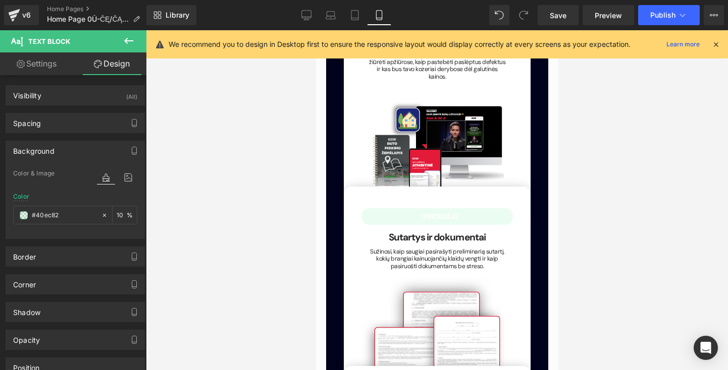
drag, startPoint x: 73, startPoint y: 217, endPoint x: -13, endPoint y: 217, distance: 85.8
click at [0, 217] on html "Image You are previewing how the will restyle your page. You can not edit Eleme…" at bounding box center [364, 185] width 728 height 370
type input "0"
paste input "#505af8"
type input "#505af8"
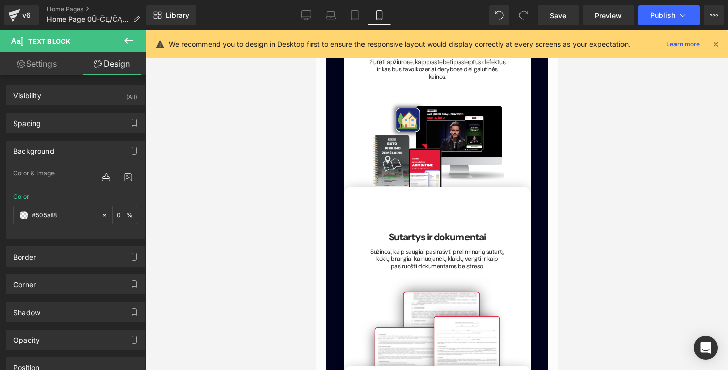
type input "100"
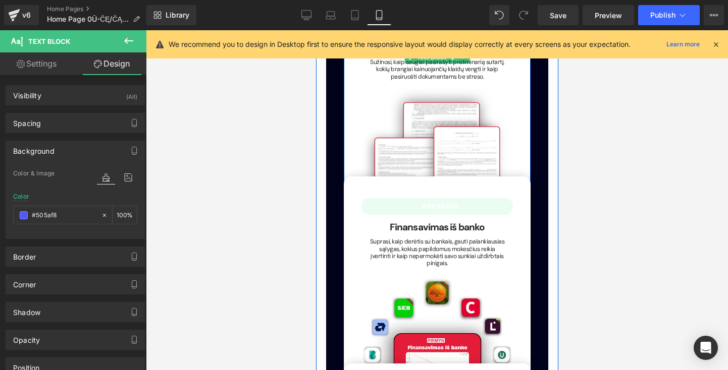
scroll to position [2070, 0]
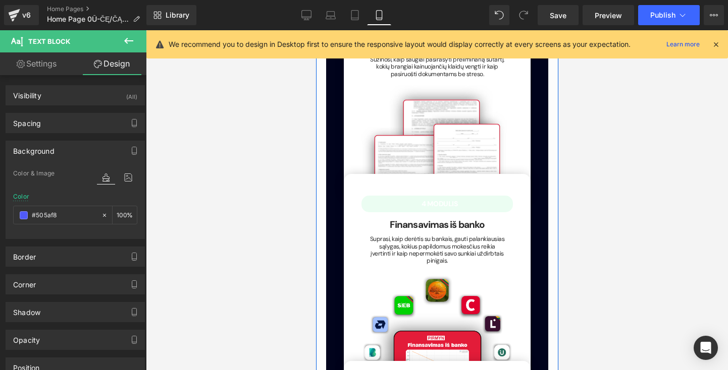
click at [368, 200] on p "4 MODULIS" at bounding box center [439, 204] width 146 height 9
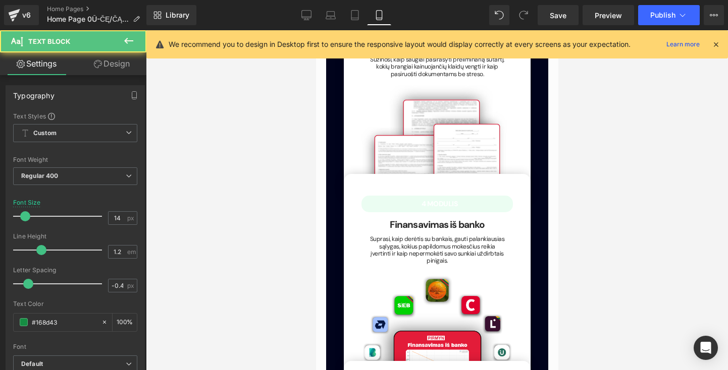
click at [101, 74] on link "Design" at bounding box center [111, 63] width 73 height 23
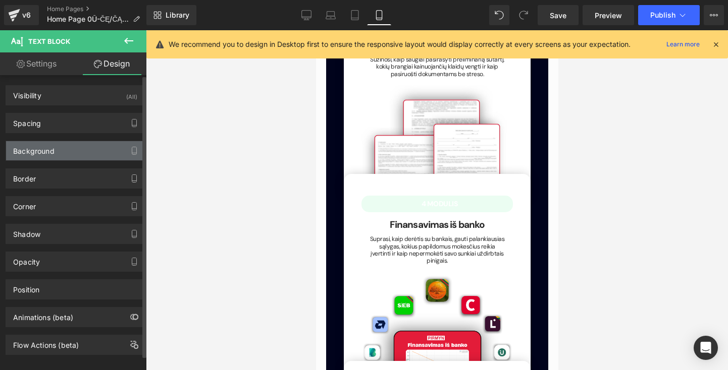
type input "#40ec82"
type input "10"
click at [74, 149] on div "Background" at bounding box center [75, 150] width 138 height 19
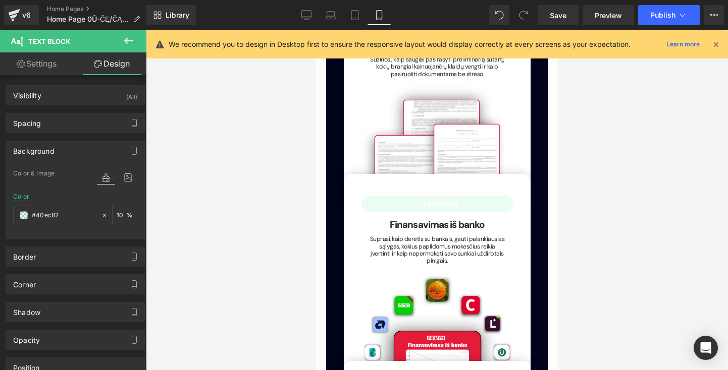
drag, startPoint x: 75, startPoint y: 212, endPoint x: -6, endPoint y: 210, distance: 81.3
click at [0, 210] on html "Image You are previewing how the will restyle your page. You can not edit Eleme…" at bounding box center [364, 185] width 728 height 370
paste input "#505af8"
type input "#505af8"
type input "100"
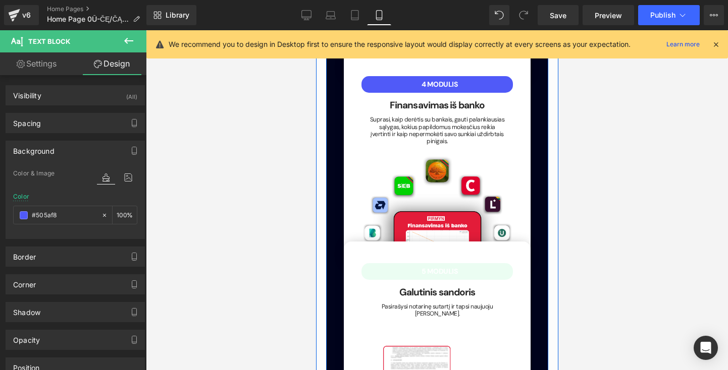
scroll to position [2231, 0]
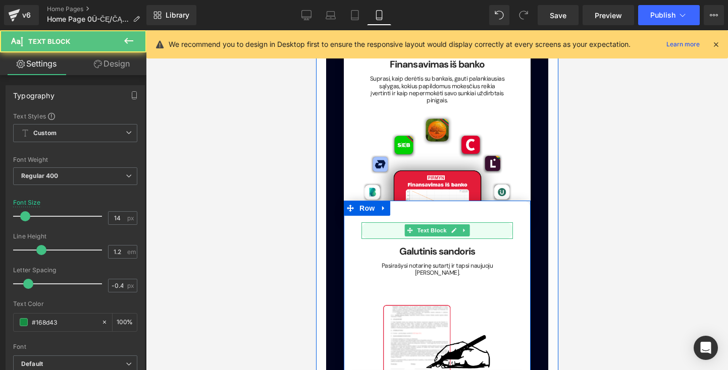
click at [380, 227] on p "5 MODULIS" at bounding box center [439, 231] width 146 height 9
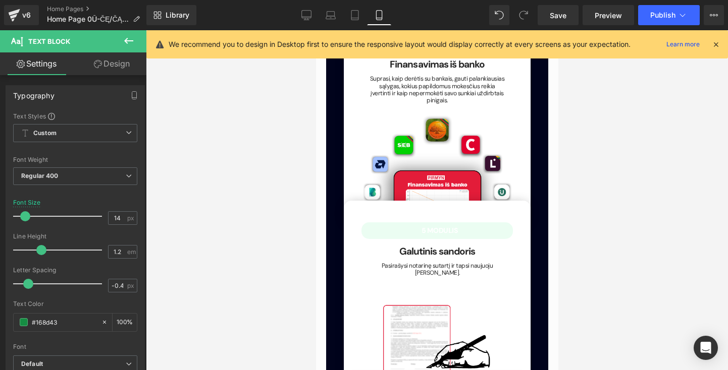
click at [111, 64] on link "Design" at bounding box center [111, 63] width 73 height 23
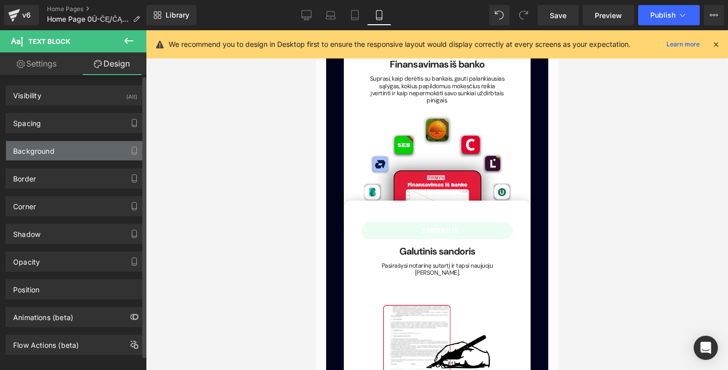
click at [63, 155] on div "Background" at bounding box center [75, 150] width 138 height 19
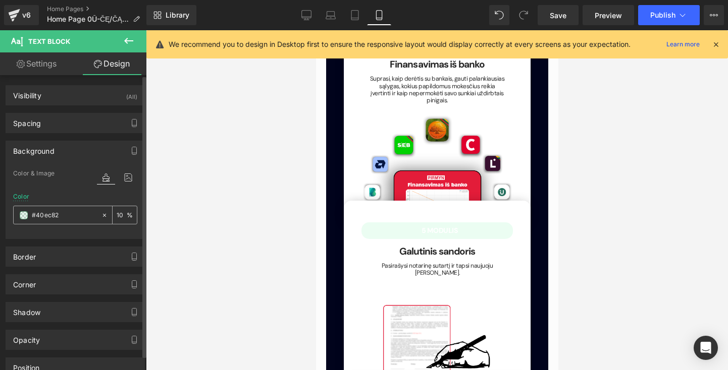
drag, startPoint x: 68, startPoint y: 214, endPoint x: 18, endPoint y: 214, distance: 49.5
click at [18, 214] on div "#40ec82" at bounding box center [57, 215] width 87 height 18
paste input "#505af8"
type input "#505af8"
type input "100"
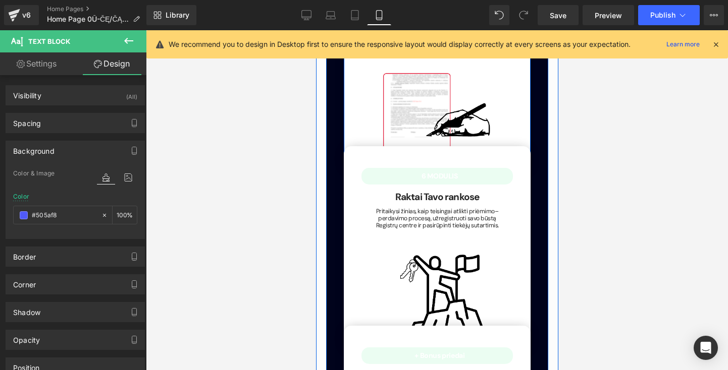
scroll to position [2463, 0]
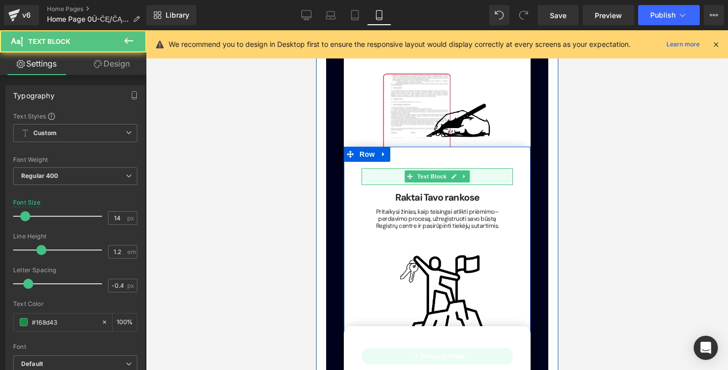
click at [373, 173] on p "6 MODULIS" at bounding box center [439, 177] width 146 height 9
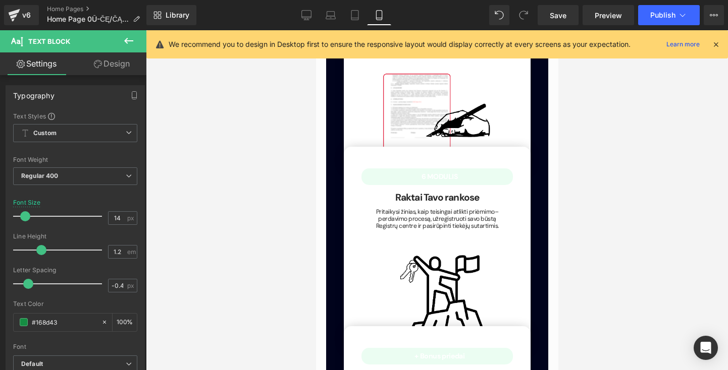
click at [98, 64] on icon at bounding box center [98, 64] width 8 height 8
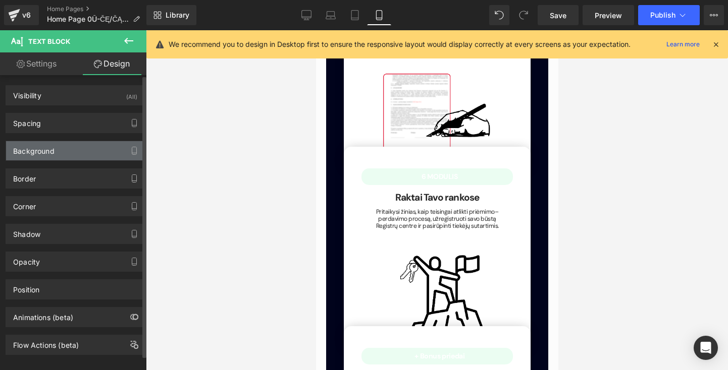
click at [62, 157] on div "Background" at bounding box center [75, 150] width 138 height 19
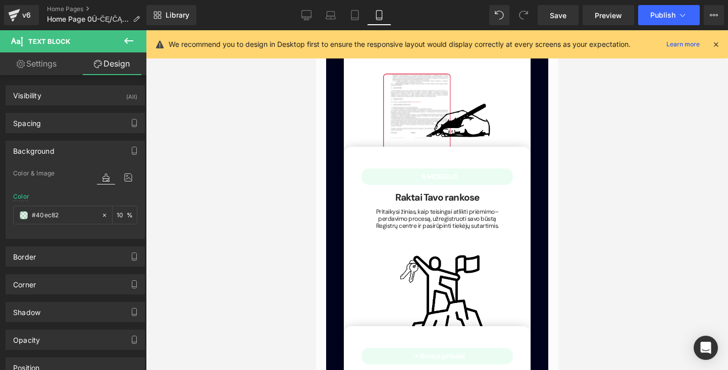
drag, startPoint x: 81, startPoint y: 214, endPoint x: -14, endPoint y: 214, distance: 94.9
click at [0, 214] on html "Image You are previewing how the will restyle your page. You can not edit Eleme…" at bounding box center [364, 185] width 728 height 370
paste input "#505af8"
type input "#505af8"
type input "100"
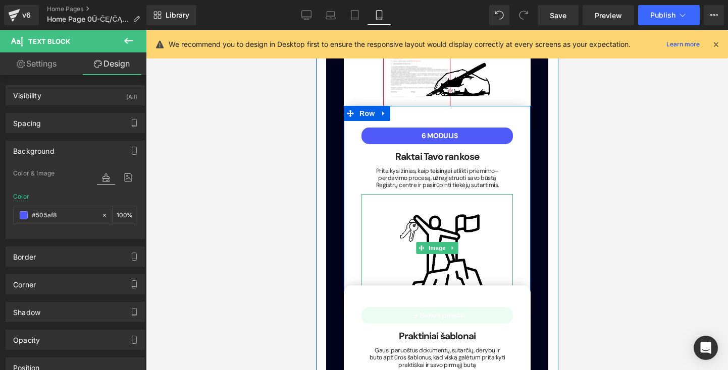
scroll to position [2517, 0]
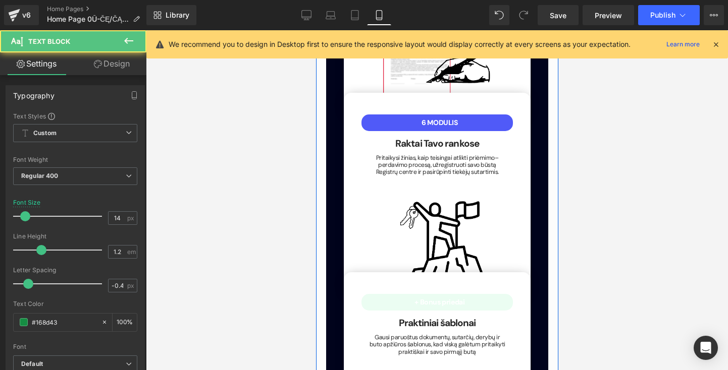
click at [480, 298] on p "+ Bonus priedai" at bounding box center [439, 302] width 146 height 9
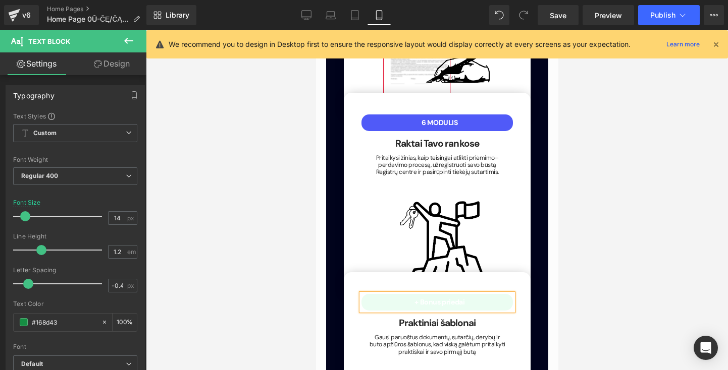
click at [107, 61] on link "Design" at bounding box center [111, 63] width 73 height 23
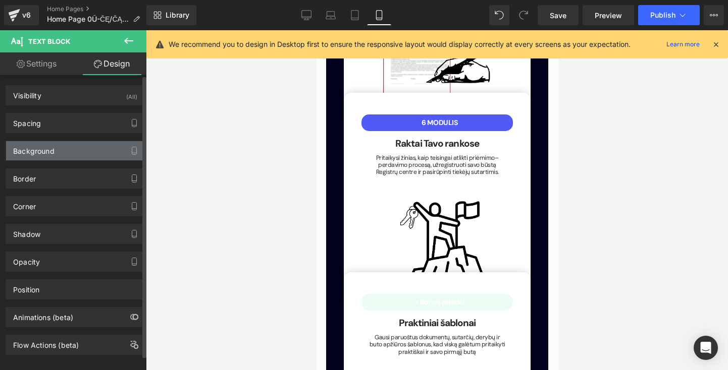
click at [74, 154] on div "Background" at bounding box center [75, 150] width 138 height 19
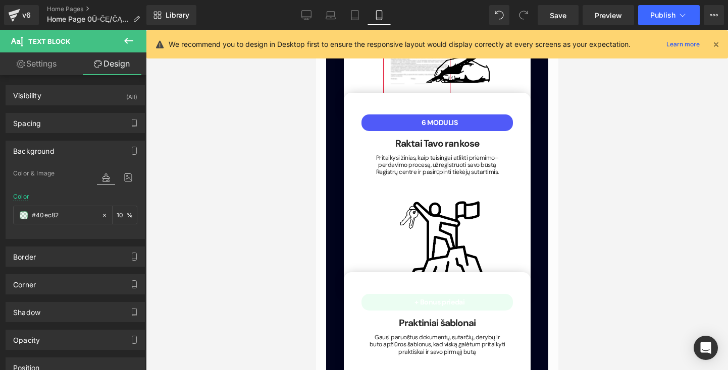
drag, startPoint x: 72, startPoint y: 213, endPoint x: -4, endPoint y: 213, distance: 76.2
click at [0, 213] on html "Image You are previewing how the will restyle your page. You can not edit Eleme…" at bounding box center [364, 185] width 728 height 370
type input "0"
paste input "#505af8"
type input "#505af8"
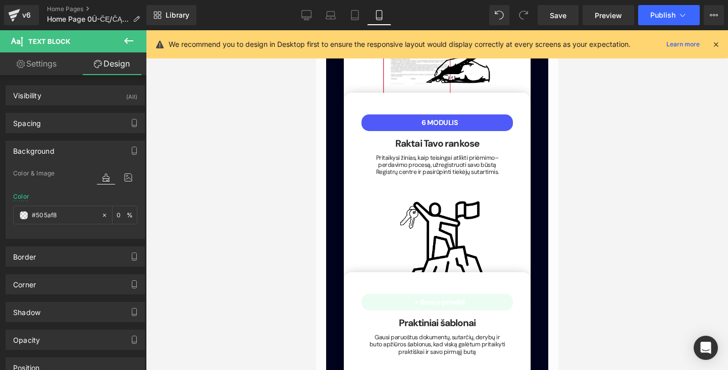
type input "100"
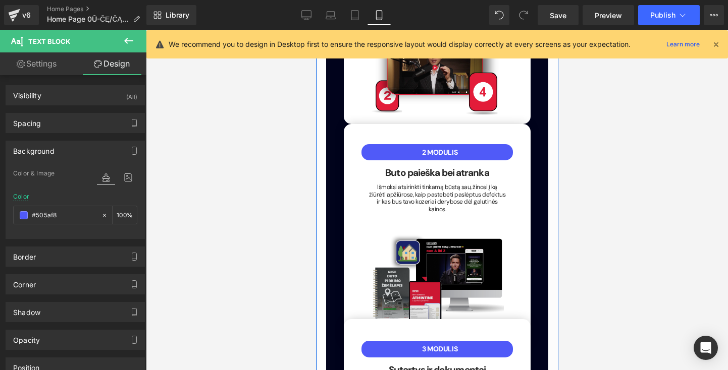
scroll to position [1749, 0]
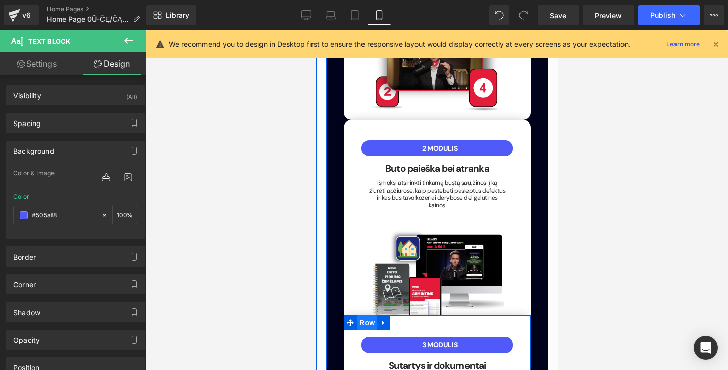
click at [370, 315] on span "Row" at bounding box center [366, 322] width 20 height 15
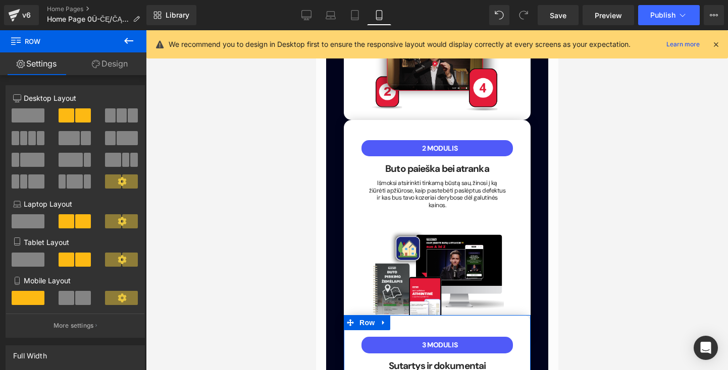
click at [117, 62] on link "Design" at bounding box center [109, 63] width 73 height 23
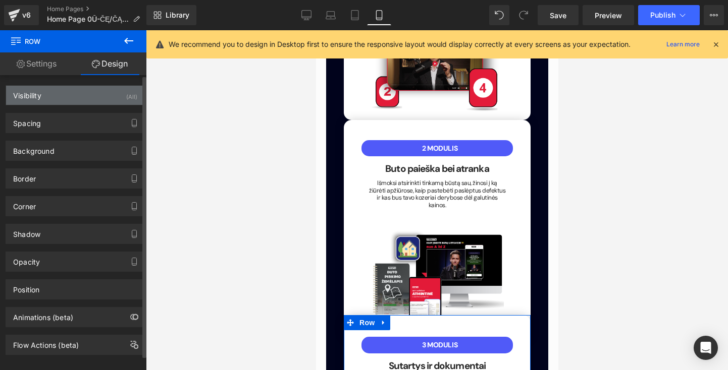
click at [88, 99] on div "Visibility (All)" at bounding box center [75, 95] width 138 height 19
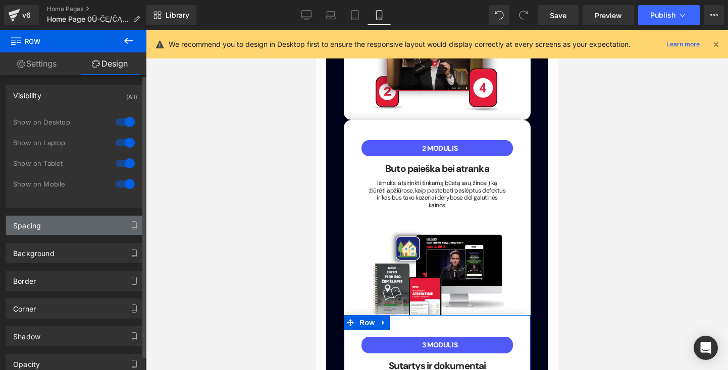
click at [77, 220] on div "Spacing" at bounding box center [75, 225] width 138 height 19
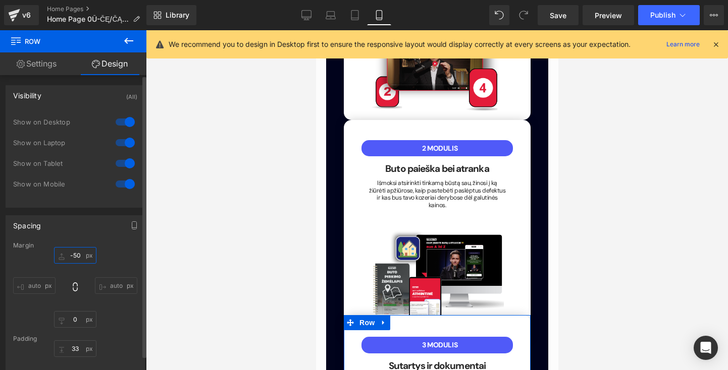
click at [76, 262] on input "-50" at bounding box center [75, 255] width 42 height 17
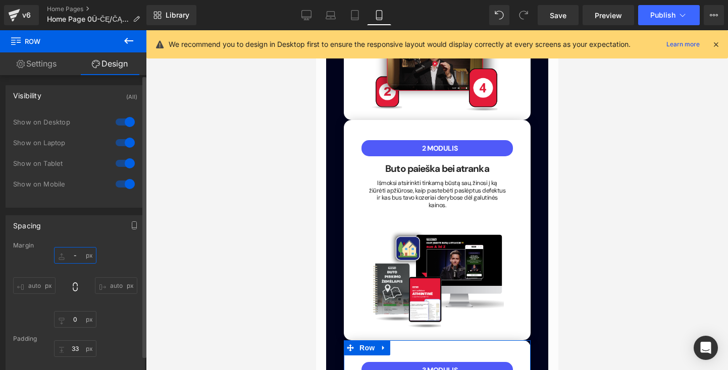
type input "-č"
type input "į"
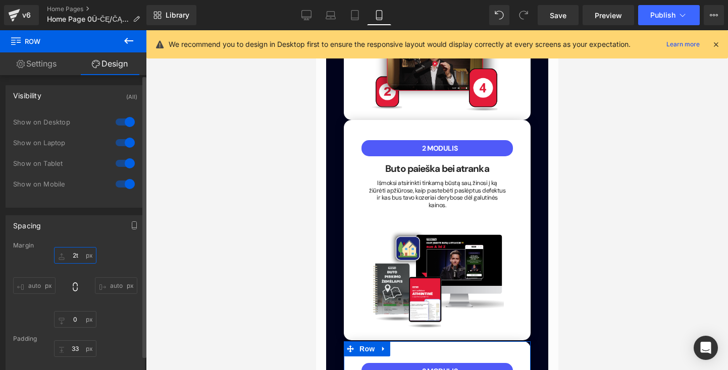
type input "2t5"
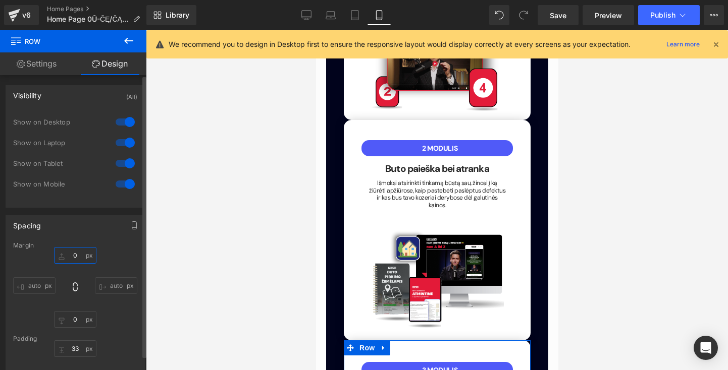
type input "5"
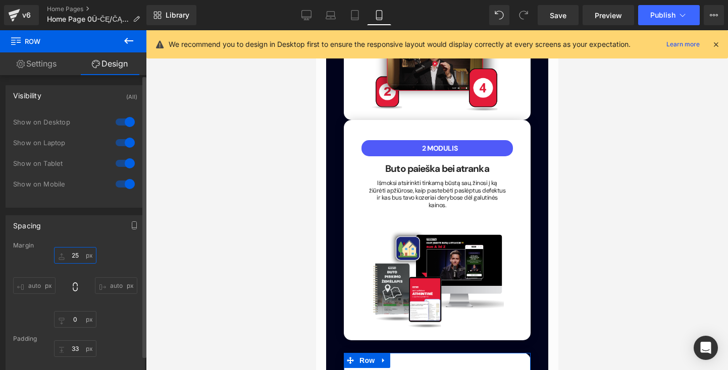
click at [79, 256] on input "25" at bounding box center [75, 255] width 42 height 17
type input "2"
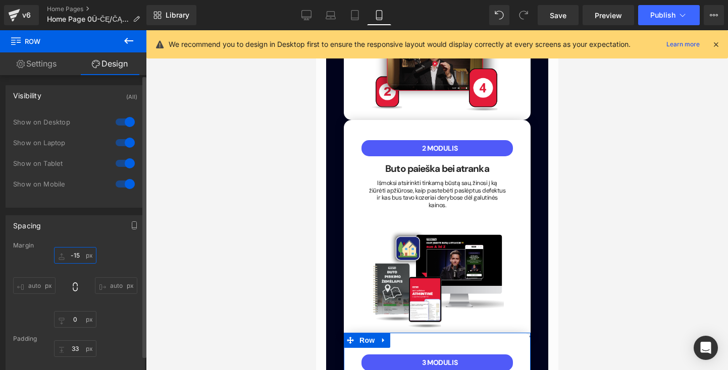
type input "-15\"
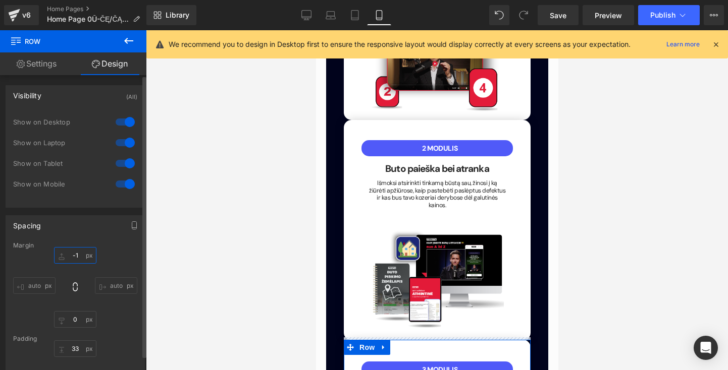
type input "-15"
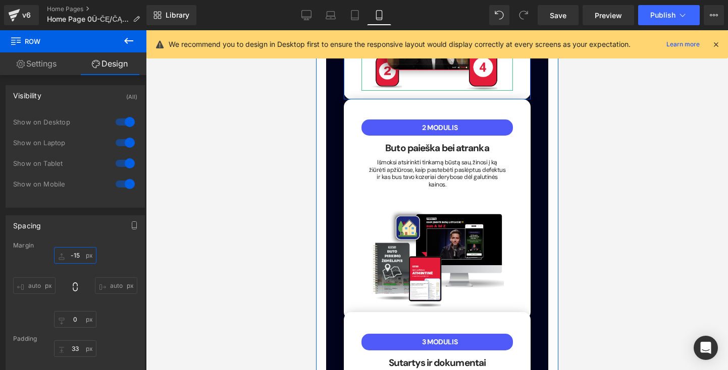
scroll to position [1774, 0]
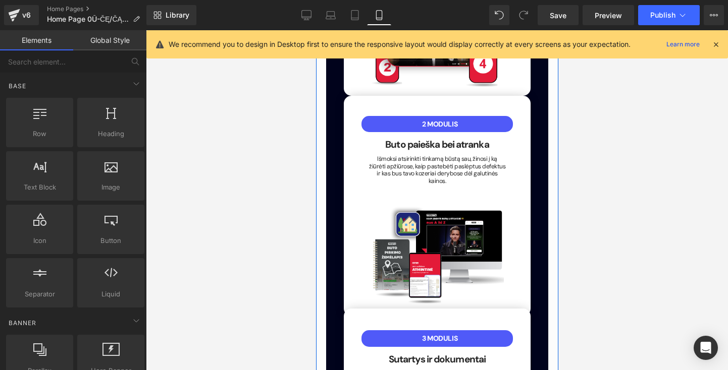
drag, startPoint x: 125, startPoint y: 214, endPoint x: 139, endPoint y: 247, distance: 35.3
click at [570, 182] on div at bounding box center [437, 200] width 582 height 340
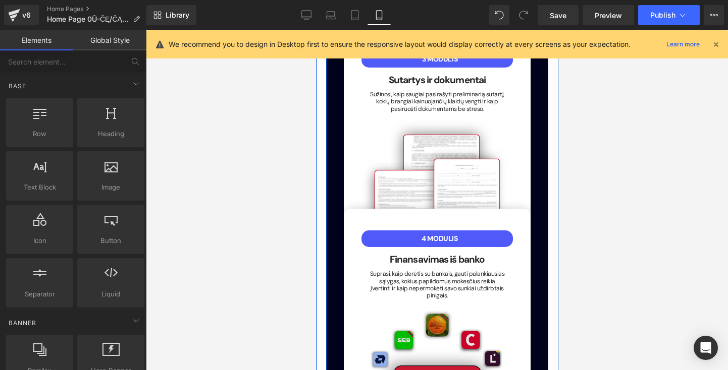
scroll to position [2053, 0]
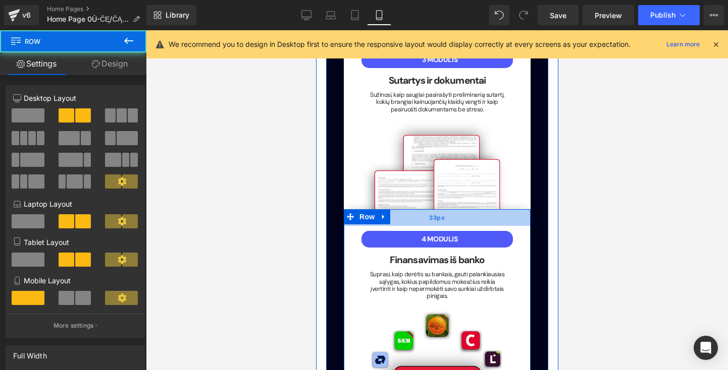
click at [424, 209] on div "33px" at bounding box center [436, 217] width 187 height 17
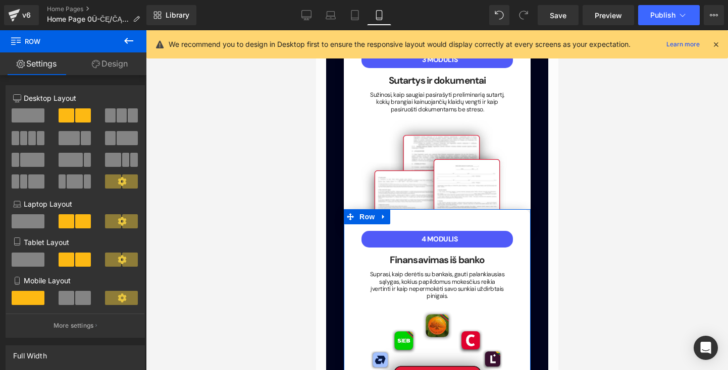
click at [110, 66] on link "Design" at bounding box center [109, 63] width 73 height 23
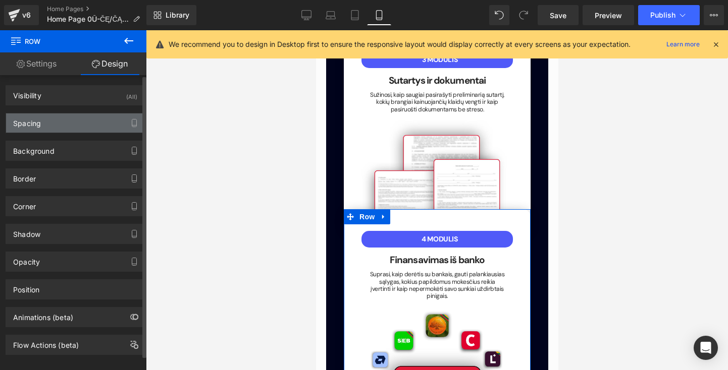
click at [93, 127] on div "Spacing" at bounding box center [75, 123] width 138 height 19
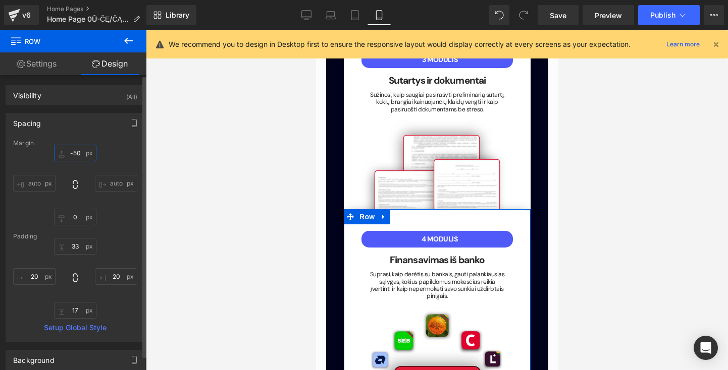
click at [81, 153] on input "-50" at bounding box center [75, 153] width 42 height 17
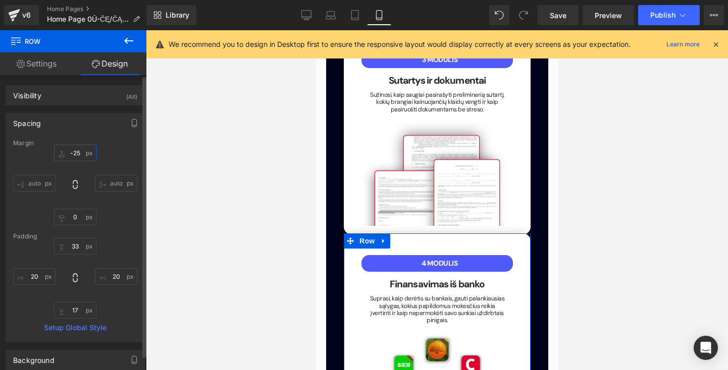
type input "-25"
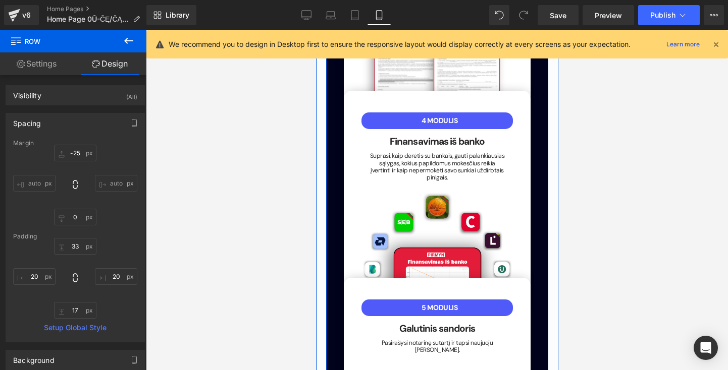
scroll to position [2185, 0]
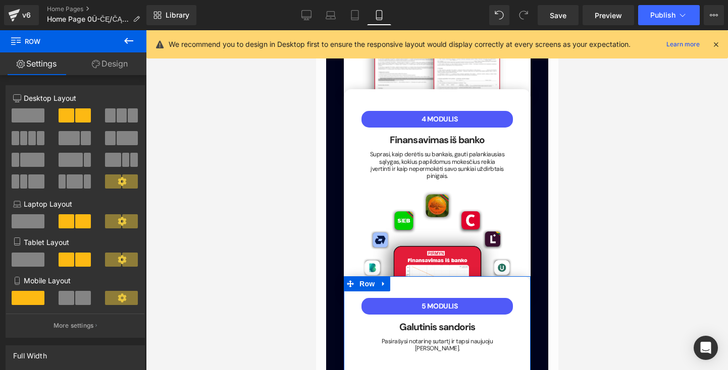
click at [124, 70] on link "Design" at bounding box center [109, 63] width 73 height 23
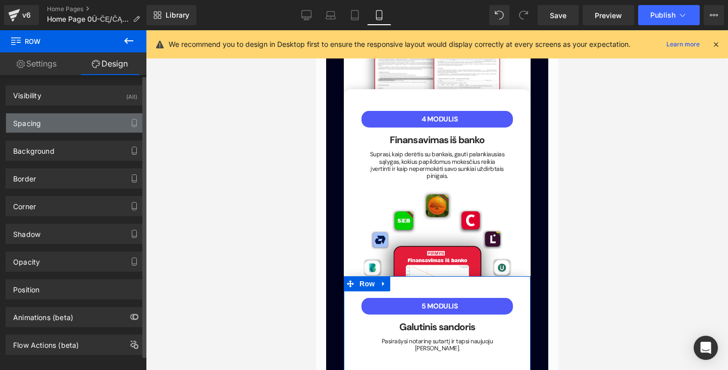
click at [73, 127] on div "Spacing" at bounding box center [75, 123] width 138 height 19
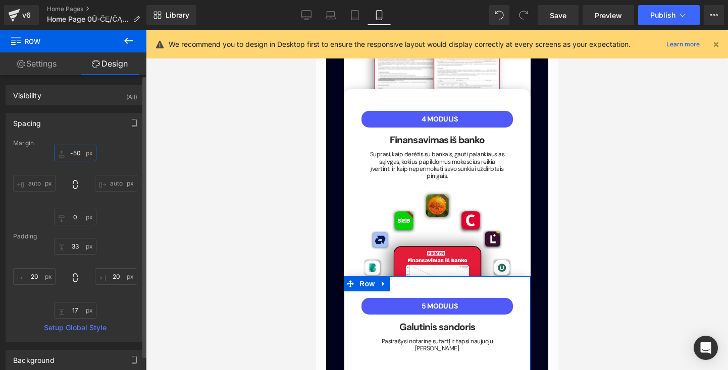
click at [78, 153] on input "-50" at bounding box center [75, 153] width 42 height 17
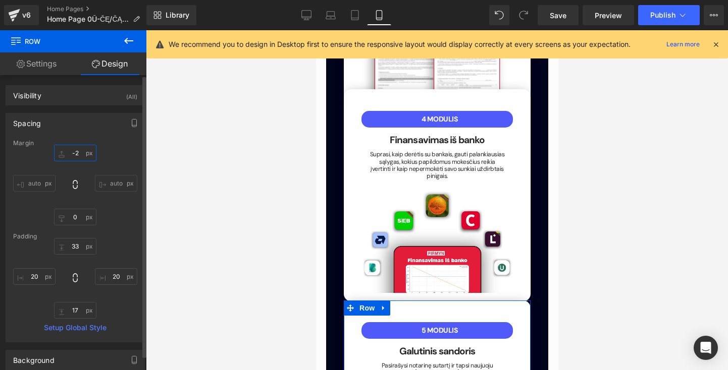
type input "-25"
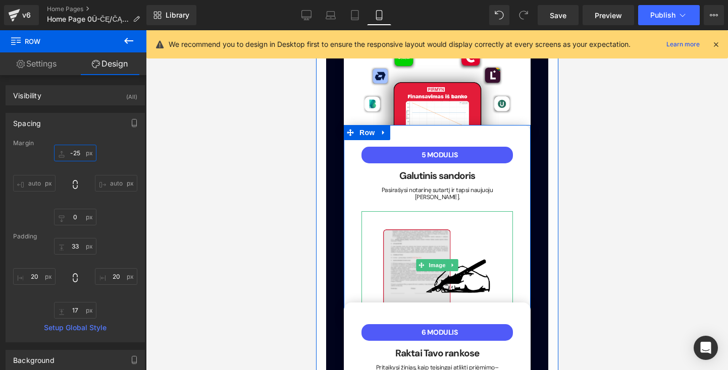
scroll to position [2361, 0]
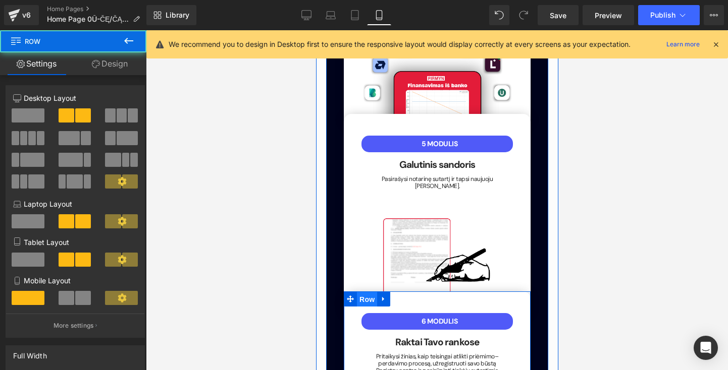
drag, startPoint x: 363, startPoint y: 241, endPoint x: 609, endPoint y: 206, distance: 248.7
click at [363, 292] on span "Row" at bounding box center [366, 299] width 20 height 15
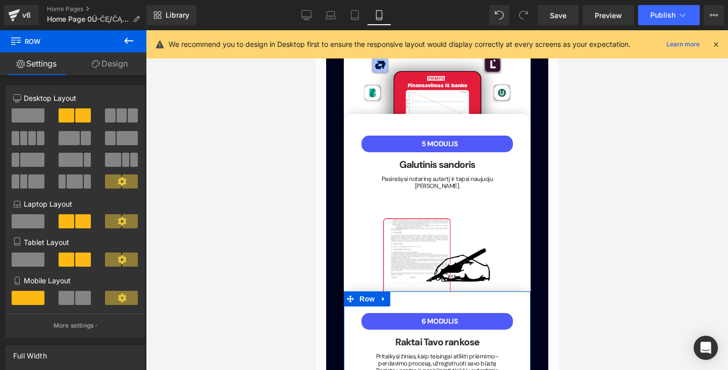
click at [99, 64] on link "Design" at bounding box center [109, 63] width 73 height 23
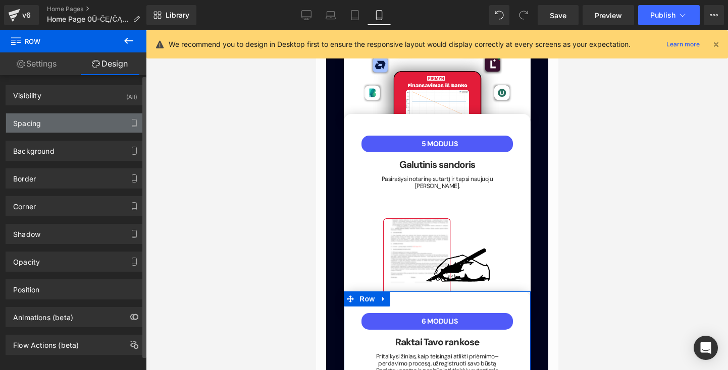
click at [101, 126] on div "Spacing" at bounding box center [75, 123] width 138 height 19
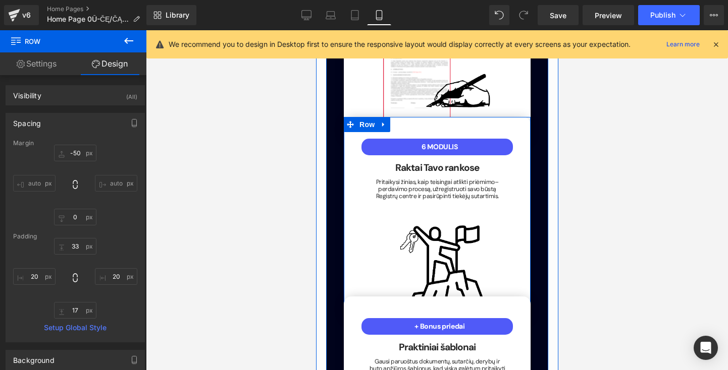
scroll to position [2537, 0]
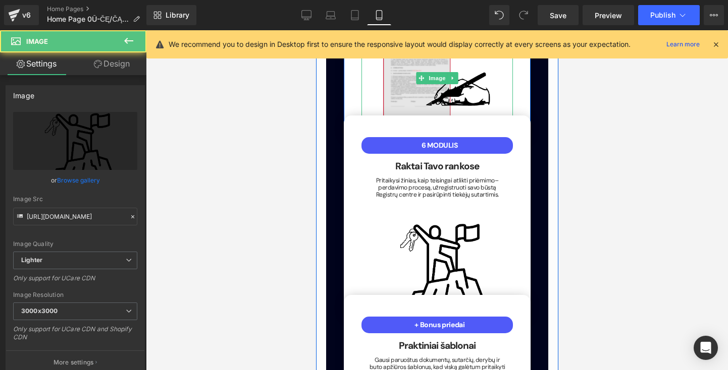
click at [383, 235] on img at bounding box center [436, 258] width 151 height 108
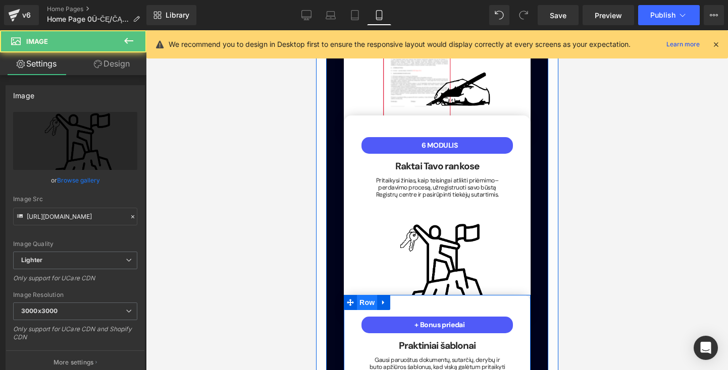
click at [363, 295] on span "Row" at bounding box center [366, 302] width 20 height 15
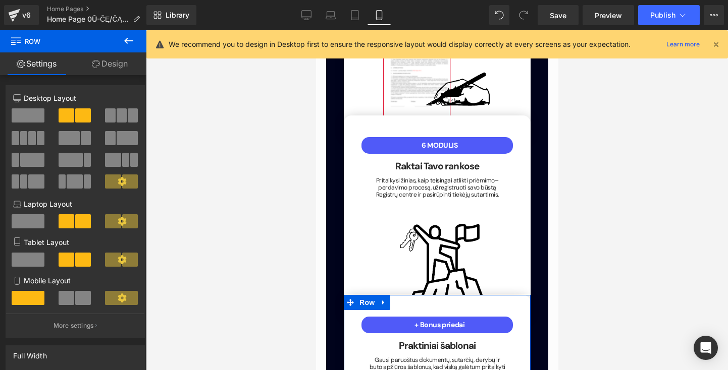
click at [122, 78] on div "Column Size Customizer 6+6 Desktop Layout Laptop Layout Tablet Layout Mobile La…" at bounding box center [75, 208] width 151 height 260
click at [123, 64] on link "Design" at bounding box center [109, 63] width 73 height 23
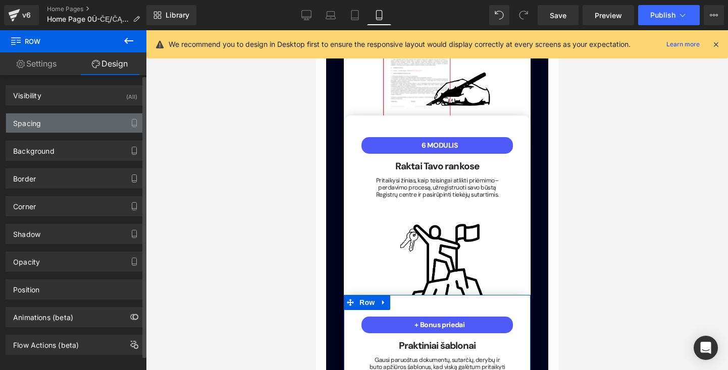
click at [106, 128] on div "Spacing" at bounding box center [75, 123] width 138 height 19
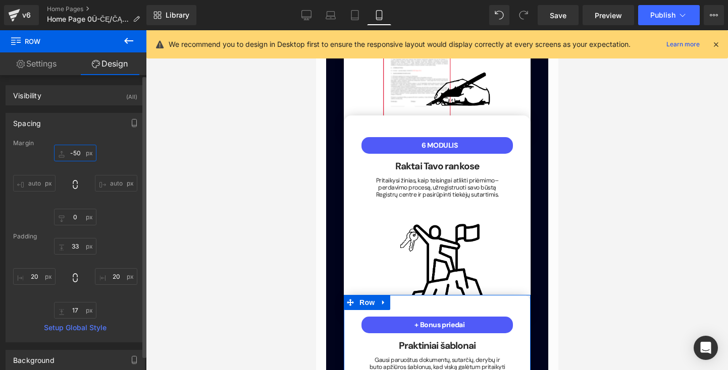
click at [81, 155] on input "-50" at bounding box center [75, 153] width 42 height 17
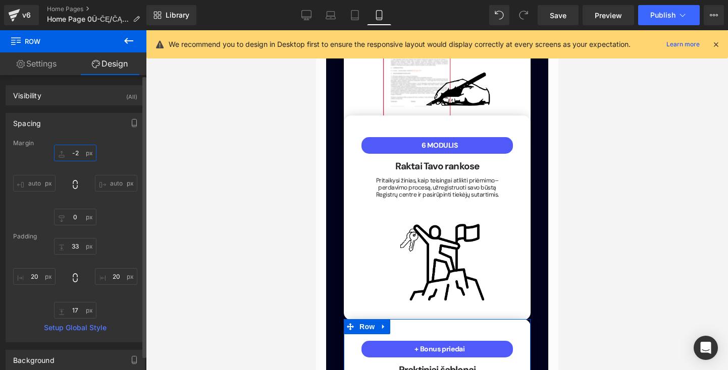
type input "-25"
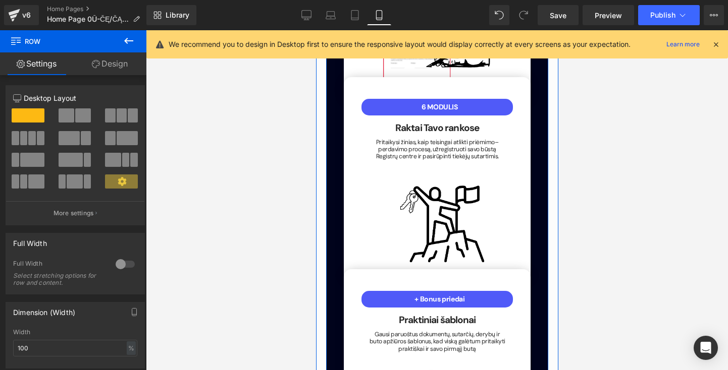
scroll to position [2578, 0]
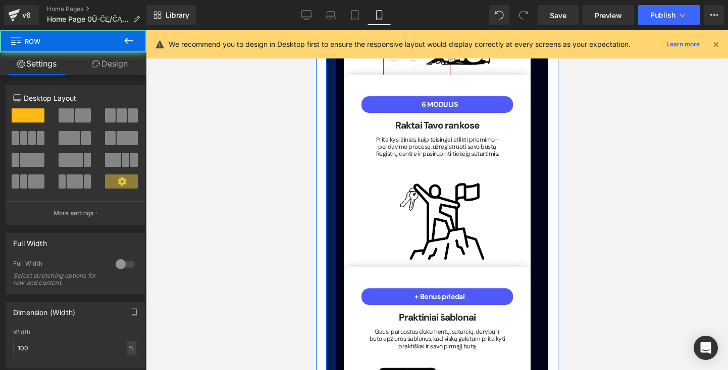
drag, startPoint x: 886, startPoint y: 34, endPoint x: 323, endPoint y: 110, distance: 567.6
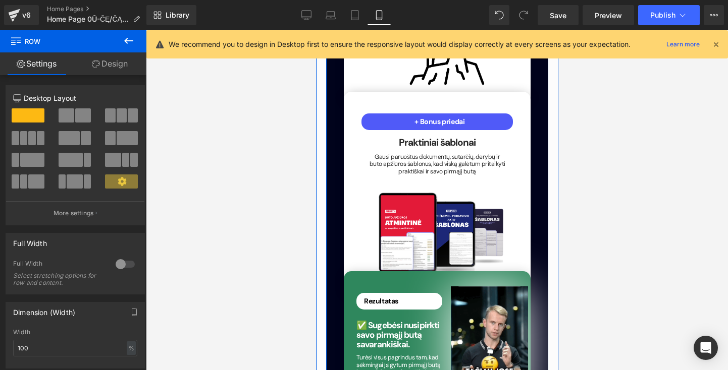
scroll to position [2759, 0]
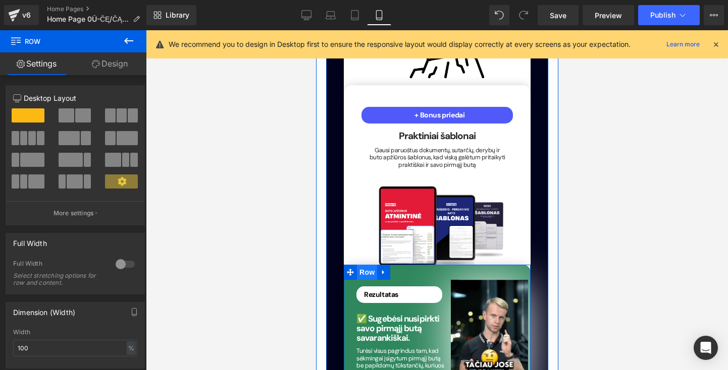
click at [368, 265] on span "Row" at bounding box center [366, 272] width 20 height 15
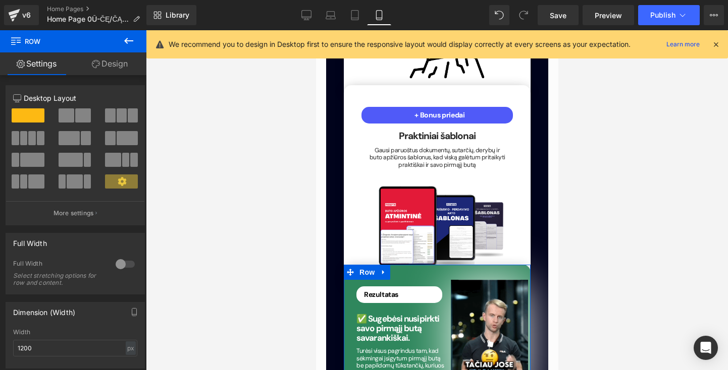
click at [110, 76] on div "12 12 12 Column Size Customizer 12 Desktop Layout Laptop Layout Tablet Layout M…" at bounding box center [75, 344] width 151 height 538
click at [112, 71] on link "Design" at bounding box center [109, 63] width 73 height 23
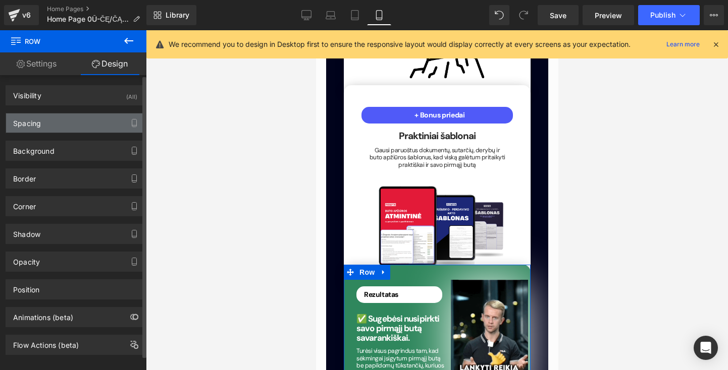
click at [92, 123] on div "Spacing" at bounding box center [75, 123] width 138 height 19
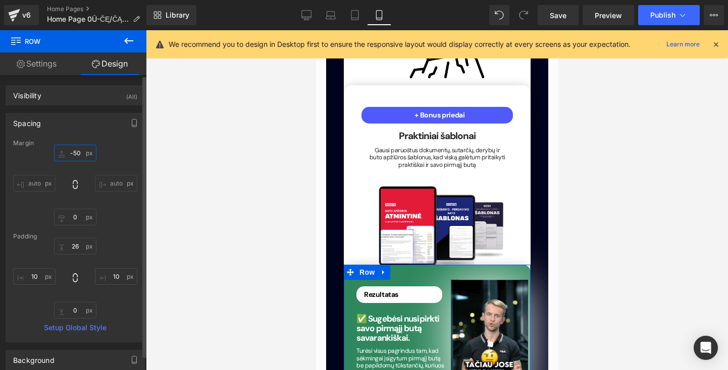
click at [79, 150] on input "-50" at bounding box center [75, 153] width 42 height 17
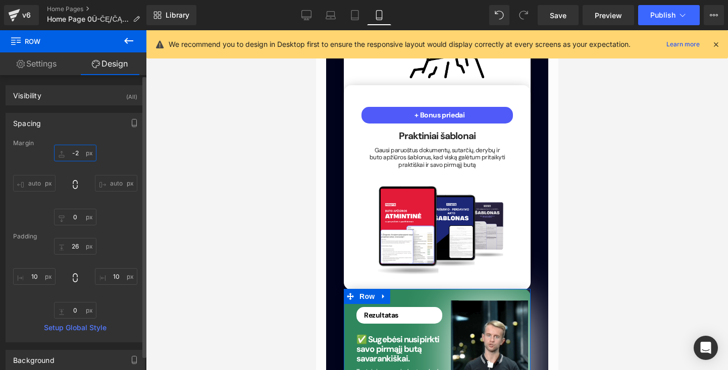
type input "-25"
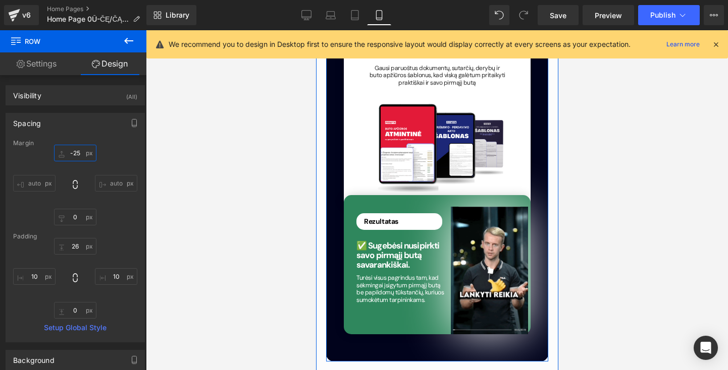
scroll to position [2844, 0]
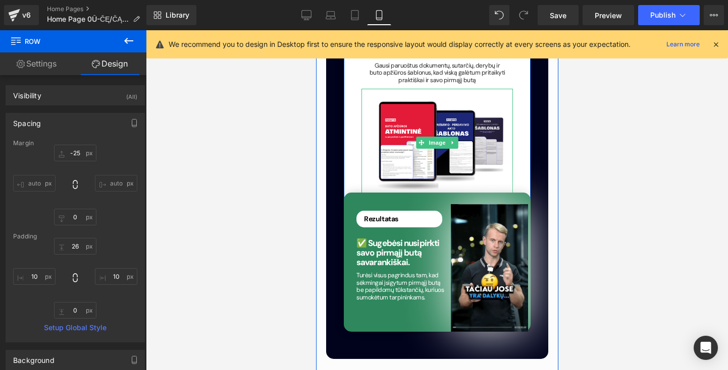
drag, startPoint x: 431, startPoint y: 31, endPoint x: 634, endPoint y: 219, distance: 276.4
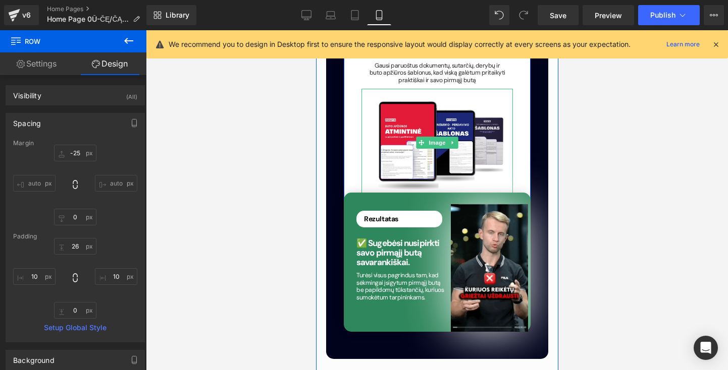
click at [634, 219] on div at bounding box center [437, 200] width 582 height 340
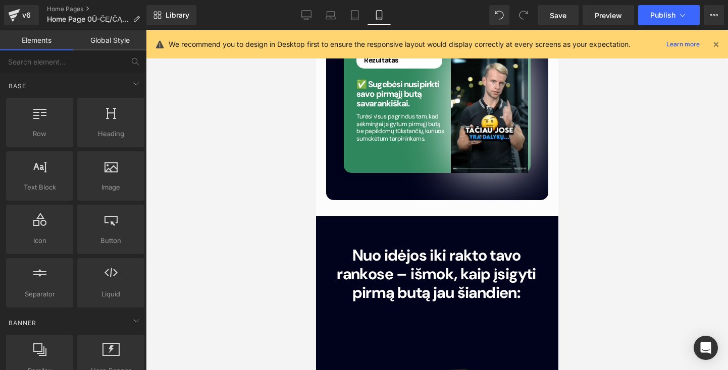
scroll to position [3004, 0]
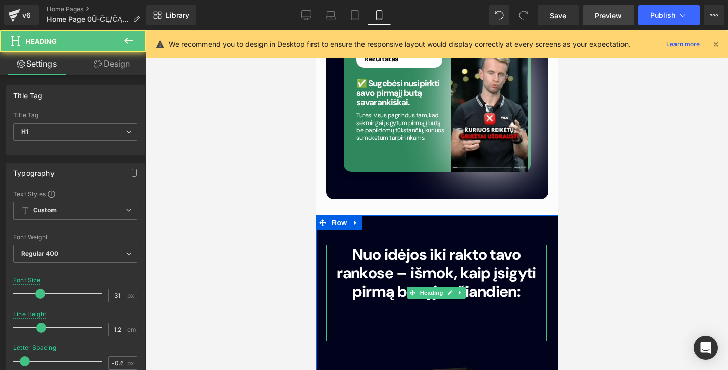
click at [511, 244] on span "Nuo idėjos iki rakto tavo rankose – išmok, kaip įsigyti pirmą butą jau šiandien:" at bounding box center [435, 273] width 199 height 58
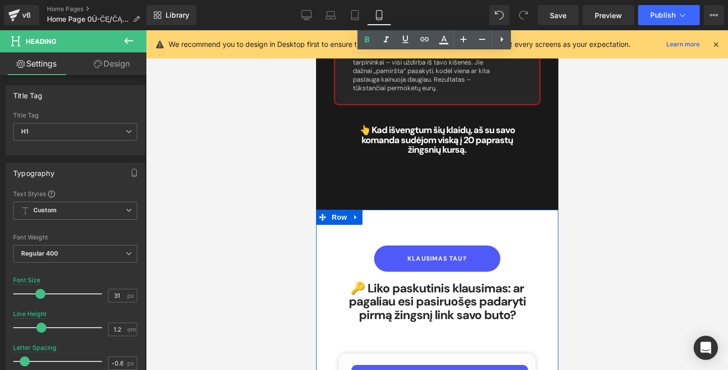
scroll to position [4615, 0]
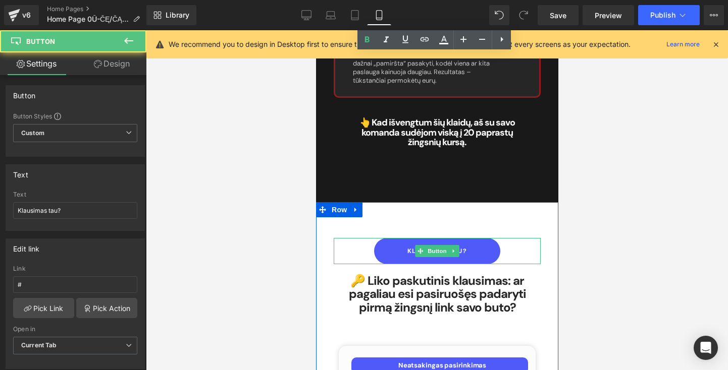
click at [512, 238] on div "Klausimas tau?" at bounding box center [436, 251] width 207 height 26
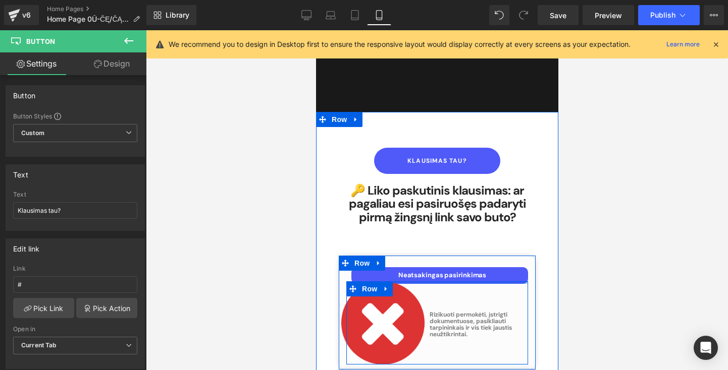
scroll to position [4706, 0]
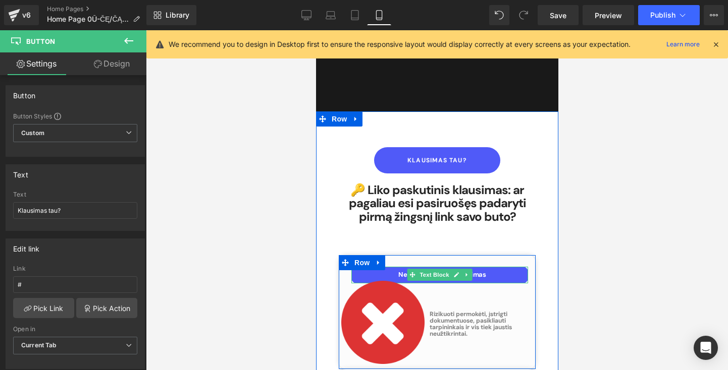
click at [484, 271] on p "Neatsakingas pasirinkimas" at bounding box center [442, 275] width 172 height 9
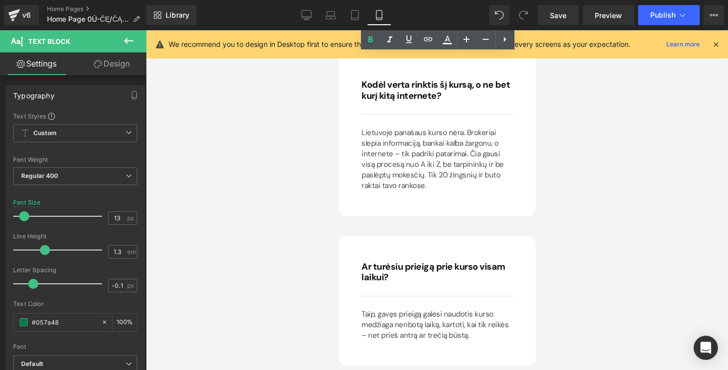
scroll to position [7322, 0]
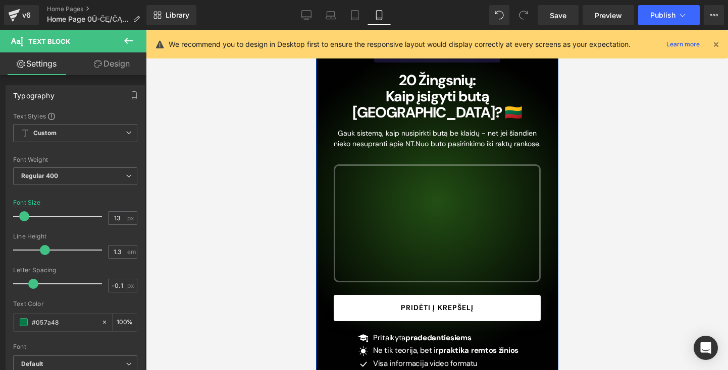
click at [461, 297] on link "PRIDĖTI Į KREPŠELĮ" at bounding box center [436, 308] width 207 height 26
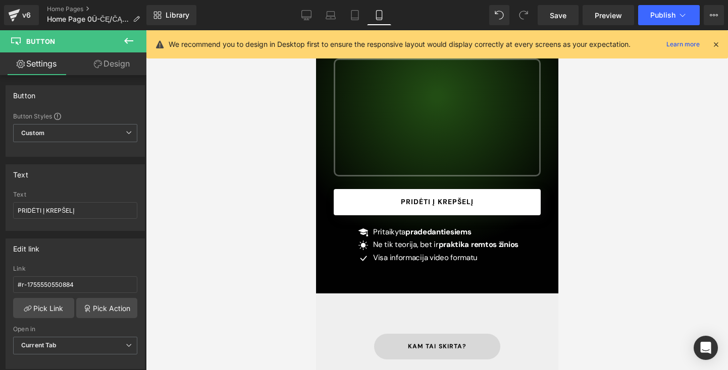
scroll to position [196, 0]
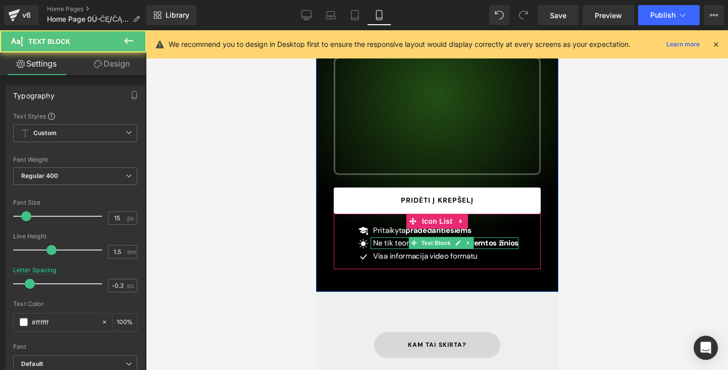
click at [429, 238] on div "Ne tik teorija, bet ir praktika remtos žinios Text Block" at bounding box center [444, 244] width 148 height 12
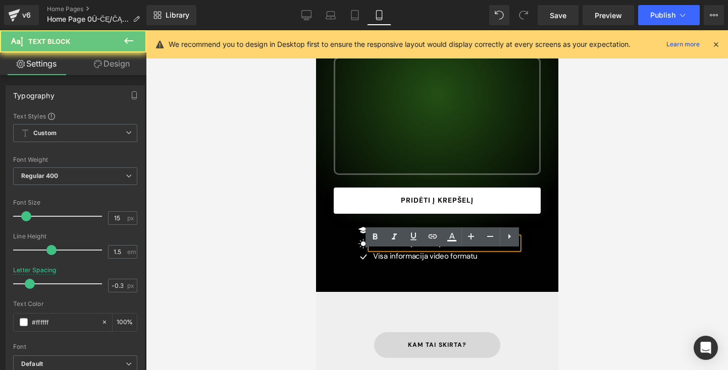
click at [429, 238] on p "Ne tik teorija, bet ir praktika remtos žinios" at bounding box center [444, 244] width 145 height 12
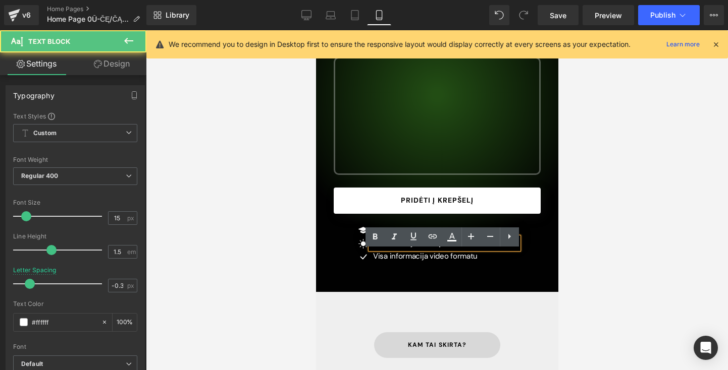
click at [443, 238] on strong "praktika remtos žinios" at bounding box center [478, 243] width 80 height 10
click at [433, 238] on p "Ne tik teorija, bet ir praktika remtos žinios" at bounding box center [444, 244] width 145 height 12
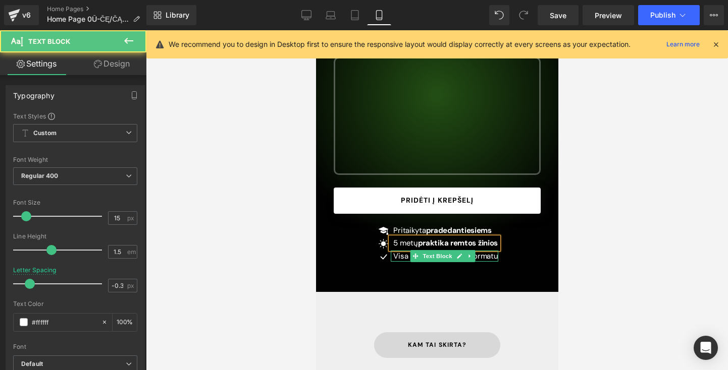
click at [485, 251] on p "Visa informacija video formatu" at bounding box center [445, 257] width 104 height 12
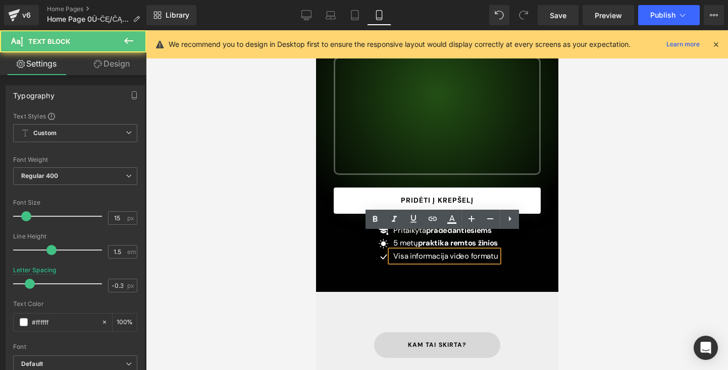
click at [531, 241] on div "Icon Pritaikyta pradedantiesiems Text Block Icon 5 metų praktika remtos žinios …" at bounding box center [436, 246] width 207 height 42
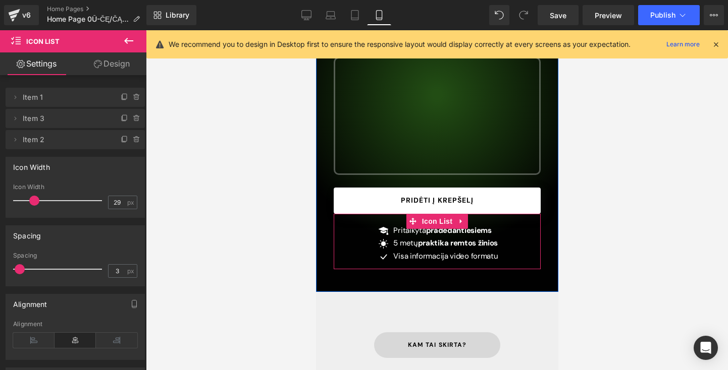
click at [499, 225] on div "Icon Pritaikyta pradedantiesiems Text Block Icon 5 metų praktika remtos žinios …" at bounding box center [436, 246] width 207 height 42
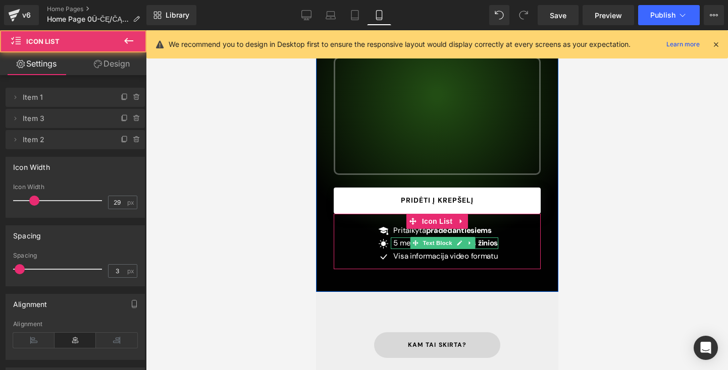
click at [482, 238] on strong "praktika remtos žinios" at bounding box center [457, 243] width 80 height 10
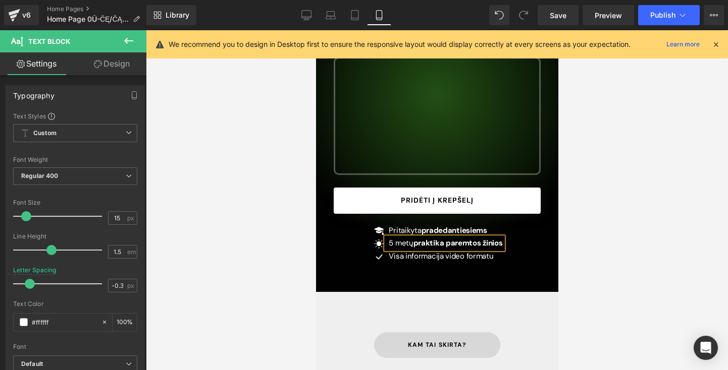
click at [530, 242] on div "Icon Pritaikyta pradedantiesiems Text Block Icon 5 metų praktika paremtos žinio…" at bounding box center [436, 246] width 207 height 42
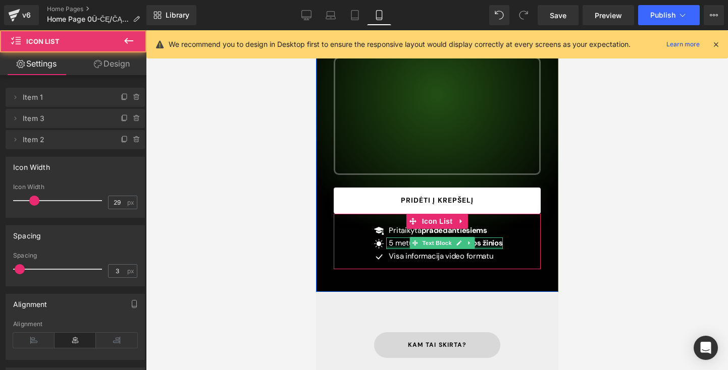
click at [491, 238] on div "5 metų praktika paremtos žinios Text Block" at bounding box center [444, 244] width 116 height 12
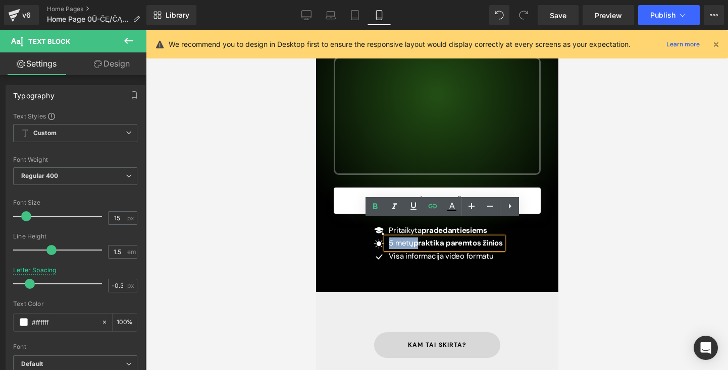
drag, startPoint x: 387, startPoint y: 227, endPoint x: 417, endPoint y: 227, distance: 30.3
click at [417, 238] on div "5 metų praktika paremtos žinios" at bounding box center [444, 244] width 116 height 12
click at [375, 207] on icon at bounding box center [375, 207] width 12 height 12
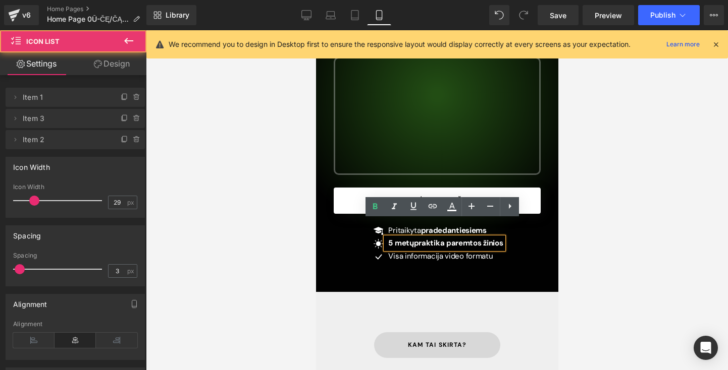
click at [359, 241] on div "Icon Pritaikyta pradedantiesiems Text Block Icon 5 metų praktika paremtos žinio…" at bounding box center [436, 246] width 207 height 42
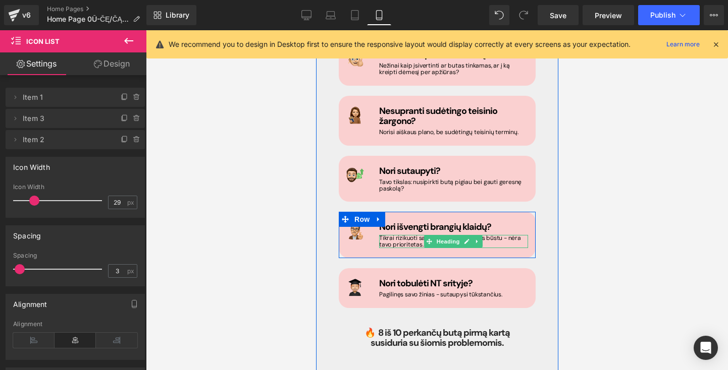
scroll to position [634, 0]
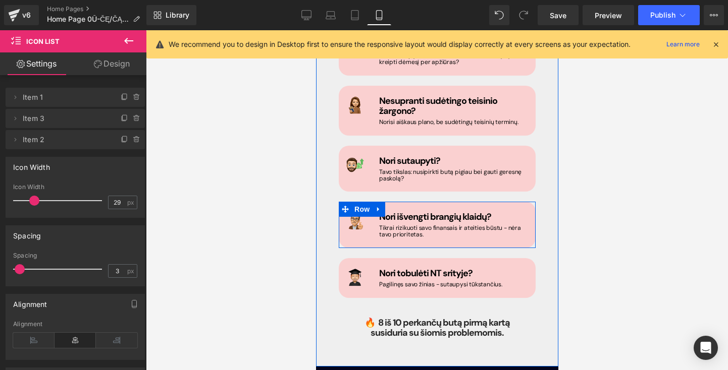
click at [315, 30] on div at bounding box center [315, 30] width 0 height 0
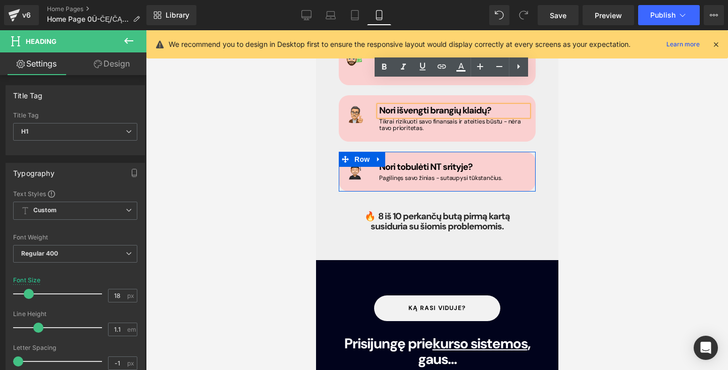
scroll to position [742, 0]
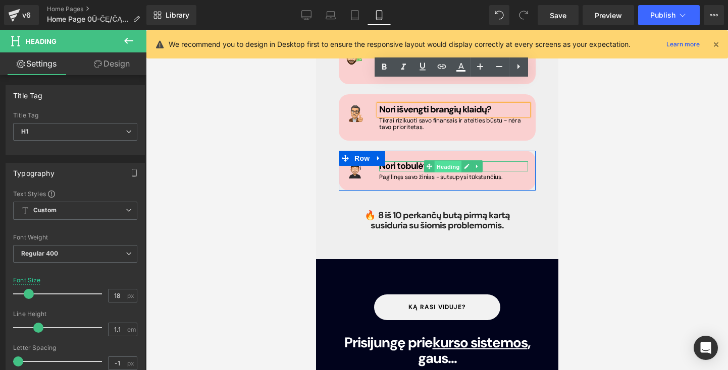
click at [435, 161] on span "Heading" at bounding box center [447, 167] width 27 height 12
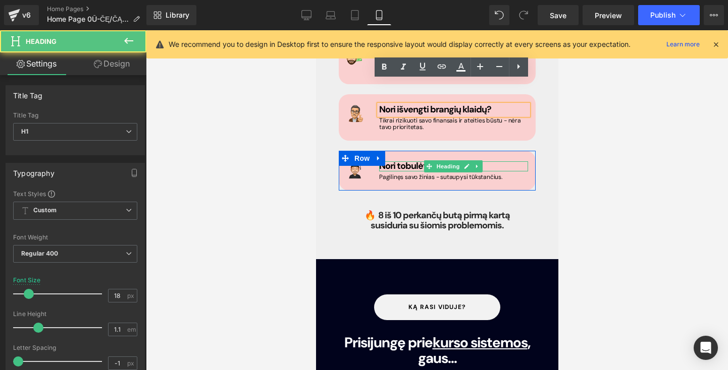
click at [398, 160] on span "Nori tobulėti NT srityje?" at bounding box center [424, 166] width 93 height 12
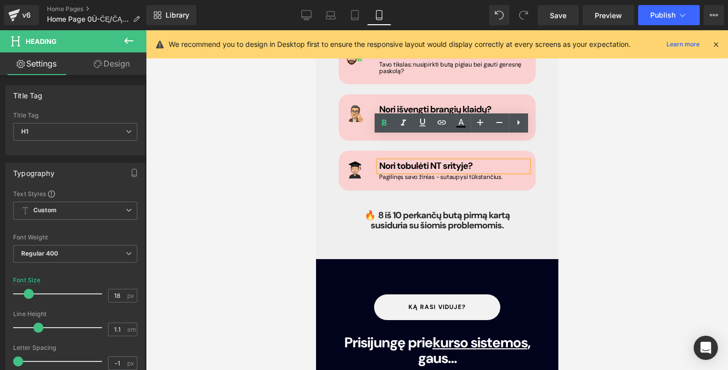
click at [426, 160] on span "Nori tobulėti NT srityje?" at bounding box center [424, 166] width 93 height 12
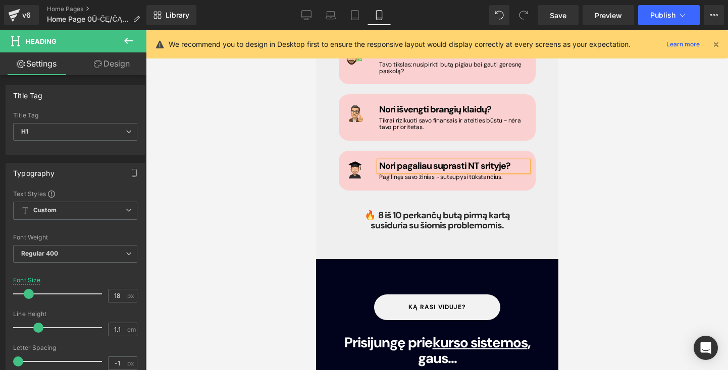
click at [500, 160] on b "Nori pagaliau suprasti NT srityje?" at bounding box center [443, 166] width 131 height 12
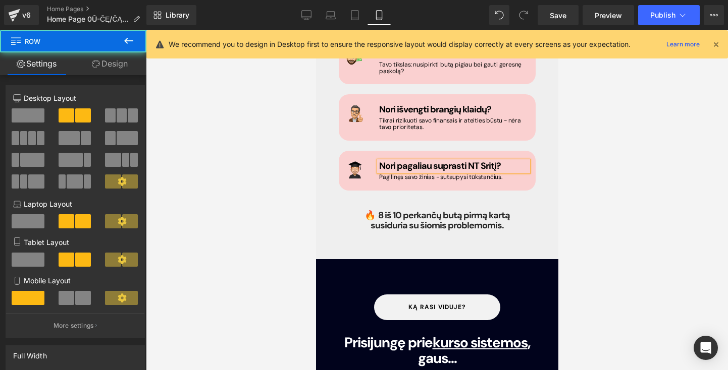
drag, startPoint x: 500, startPoint y: 142, endPoint x: 515, endPoint y: 168, distance: 29.9
click at [515, 168] on div "Image Nežinai nuo ko pradėti? Heading Nesi pirkęs buto ir nori pagaliau suprast…" at bounding box center [437, 24] width 212 height 344
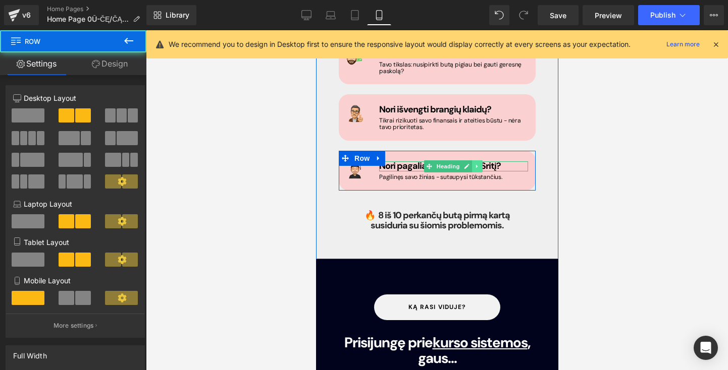
click at [479, 160] on link at bounding box center [477, 166] width 11 height 12
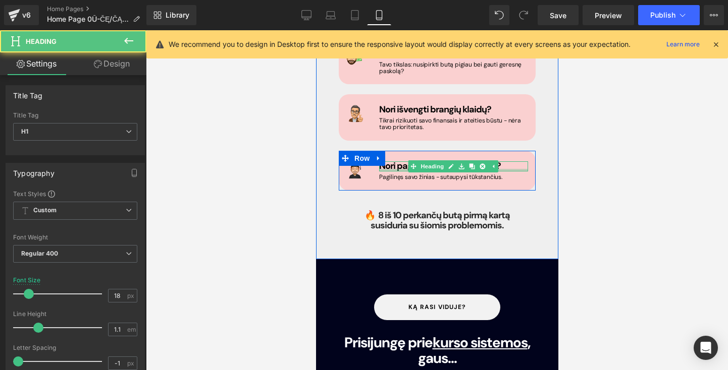
click at [504, 161] on div "Nori pagaliau suprasti NT Sritį? Heading" at bounding box center [452, 166] width 149 height 10
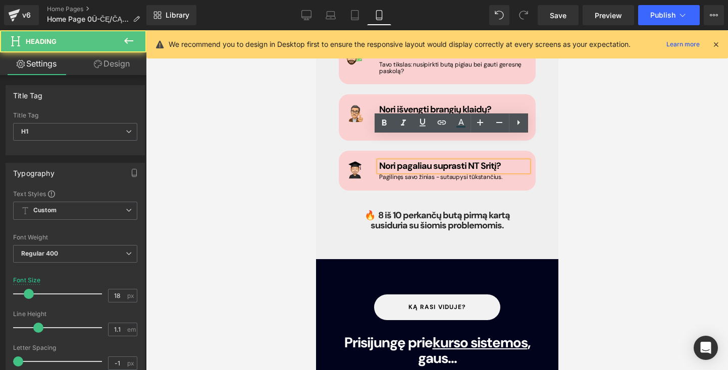
click at [480, 160] on b "Nori pagaliau suprasti NT Sritį?" at bounding box center [439, 166] width 122 height 12
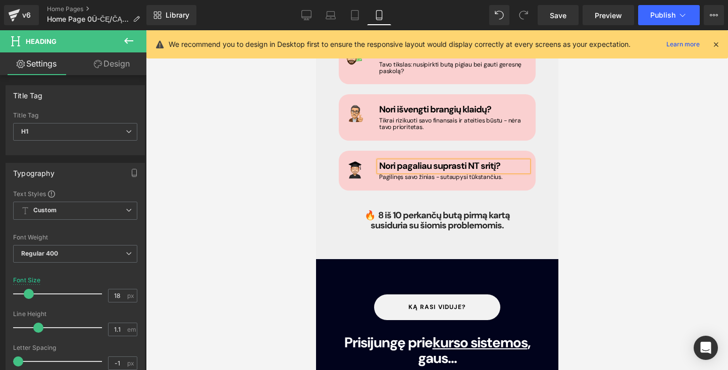
click at [508, 158] on div "Image Nori pagaliau suprasti NT sritį? Heading Pagilinęs savo žinias - sutaupys…" at bounding box center [436, 171] width 197 height 40
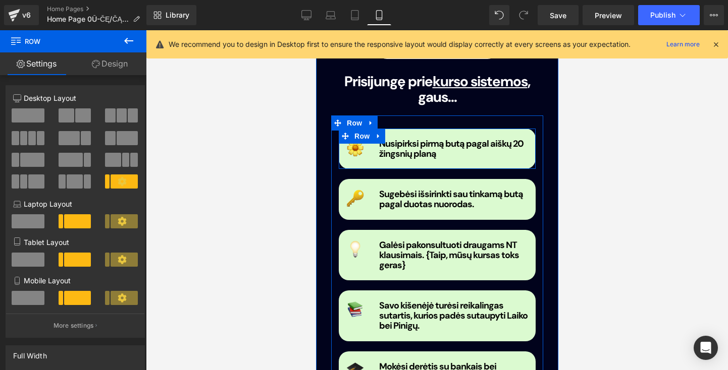
scroll to position [994, 0]
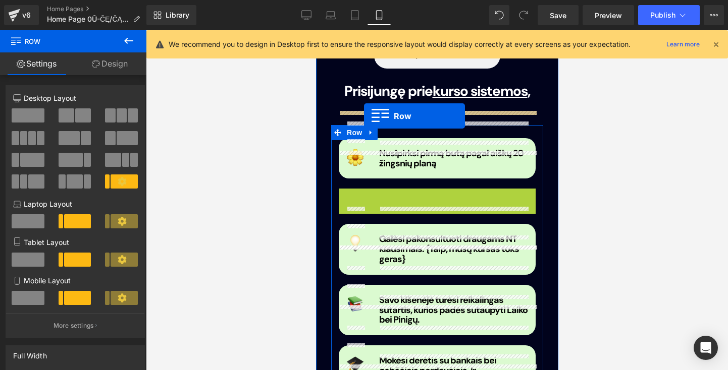
drag, startPoint x: 354, startPoint y: 168, endPoint x: 363, endPoint y: 117, distance: 52.3
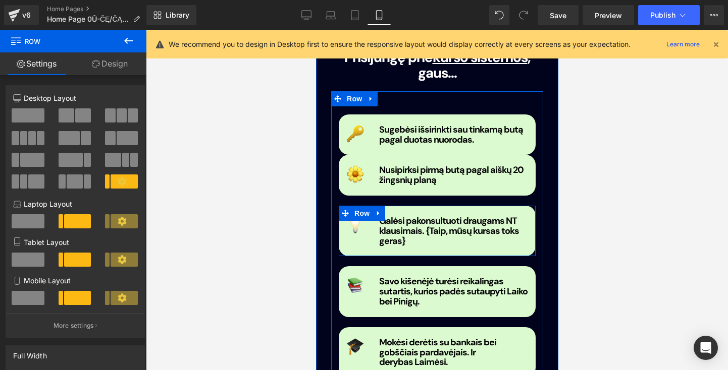
scroll to position [1029, 0]
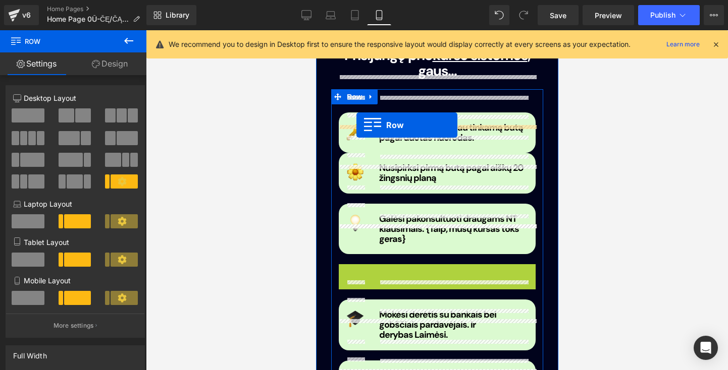
drag, startPoint x: 359, startPoint y: 246, endPoint x: 356, endPoint y: 126, distance: 119.6
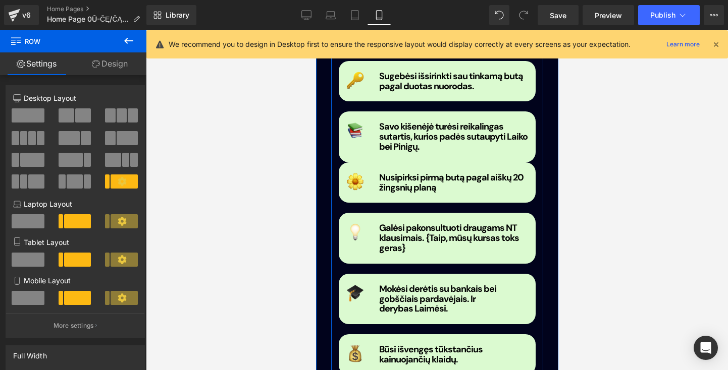
scroll to position [1084, 0]
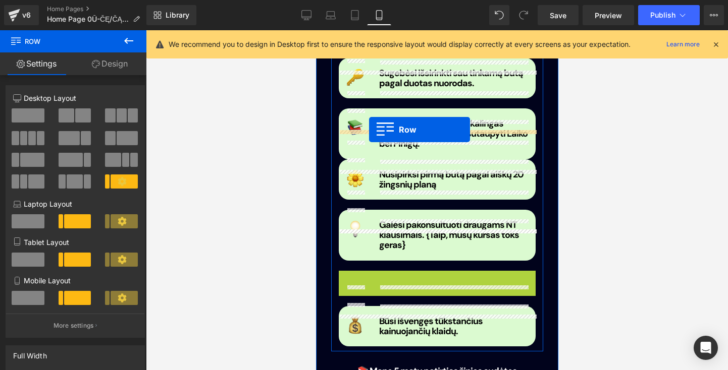
drag, startPoint x: 359, startPoint y: 247, endPoint x: 368, endPoint y: 130, distance: 117.5
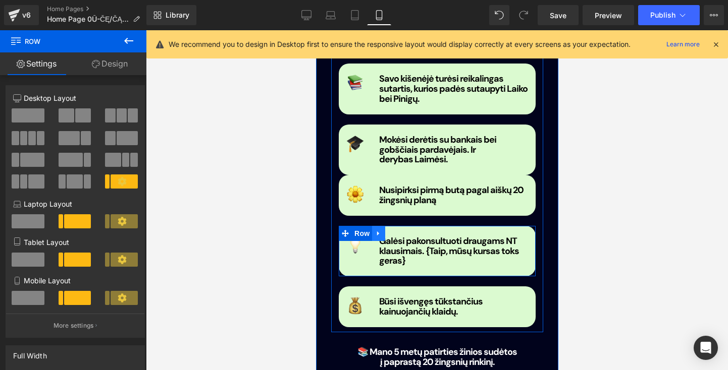
scroll to position [1130, 0]
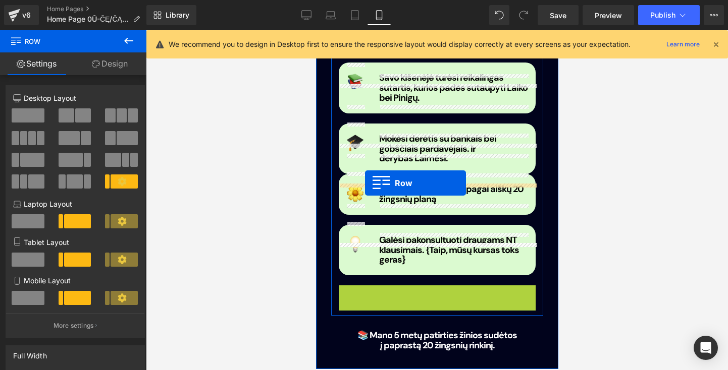
drag, startPoint x: 363, startPoint y: 257, endPoint x: 364, endPoint y: 184, distance: 73.7
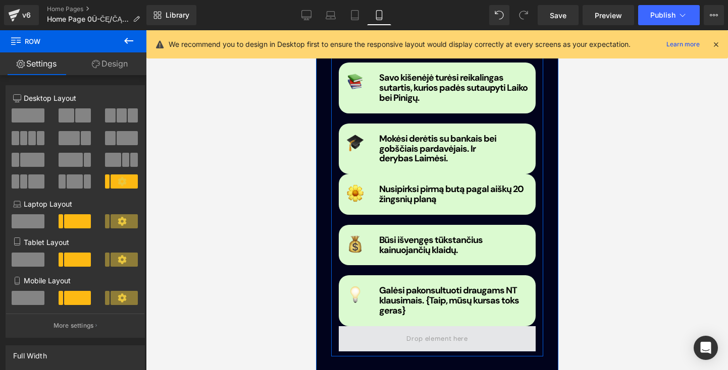
click at [392, 326] on span at bounding box center [436, 338] width 197 height 25
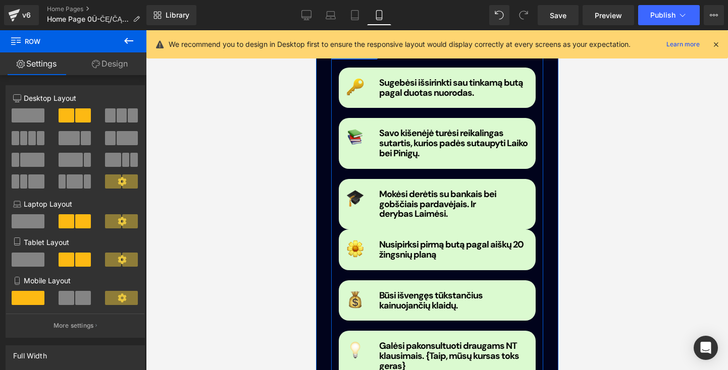
scroll to position [1068, 0]
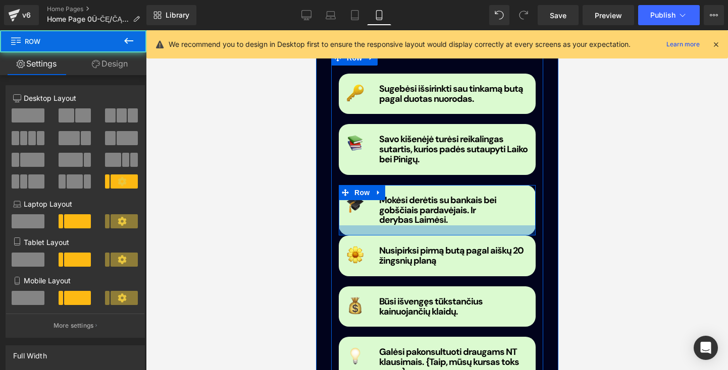
click at [365, 226] on div at bounding box center [436, 231] width 197 height 10
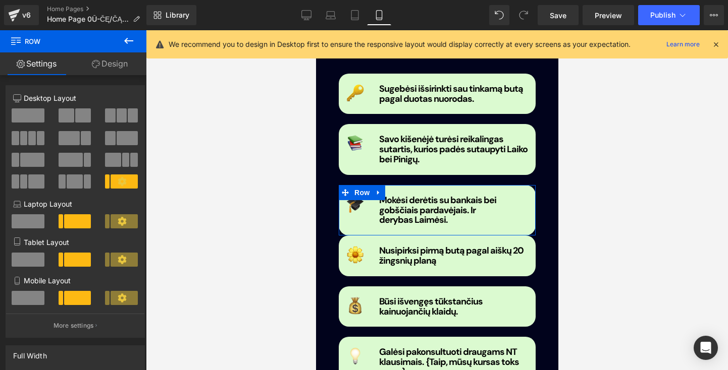
click at [105, 69] on link "Design" at bounding box center [109, 63] width 73 height 23
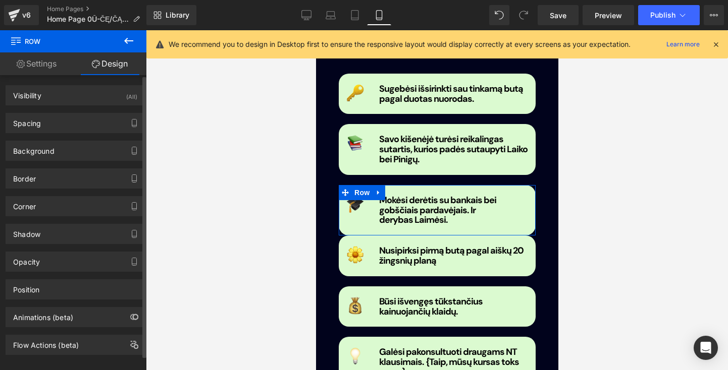
click at [98, 134] on div "Background Color & Image color #dbfad0 Color #dbfad0 100 % Image Replace Image …" at bounding box center [75, 147] width 151 height 28
click at [100, 131] on div "Spacing" at bounding box center [75, 123] width 138 height 19
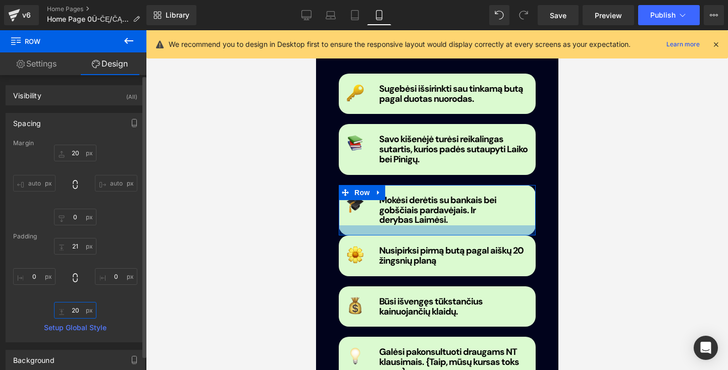
click at [82, 312] on input "20" at bounding box center [75, 310] width 42 height 17
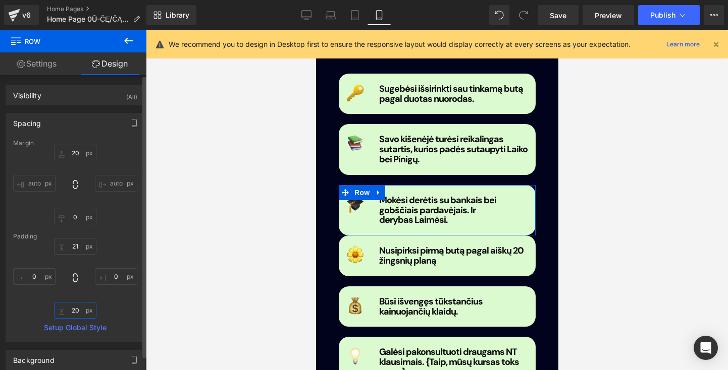
type input "2"
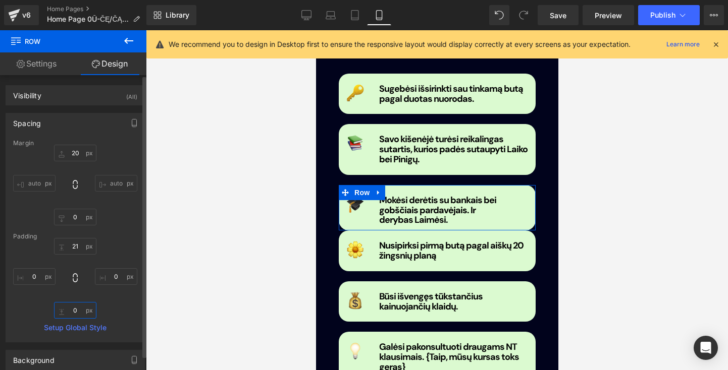
type input "ė"
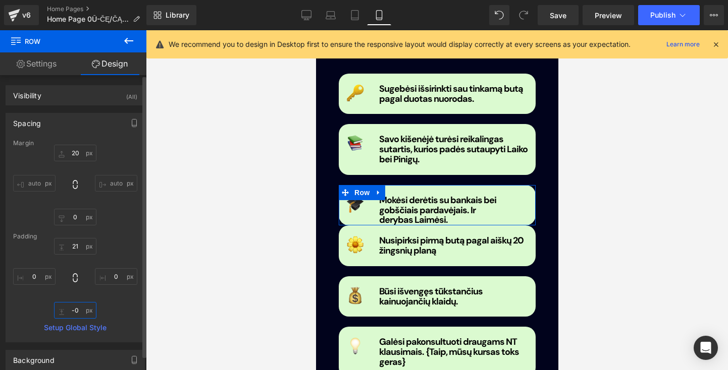
type input "-"
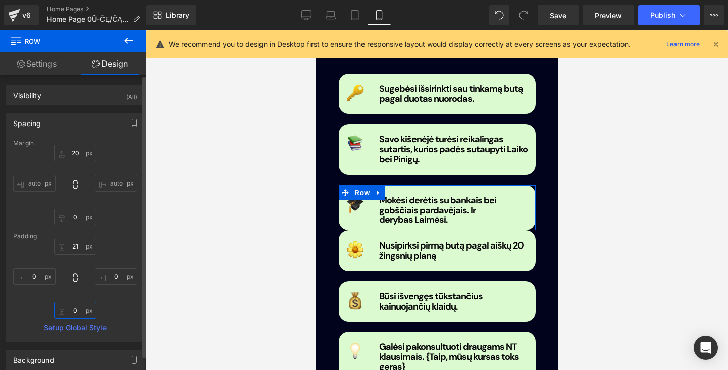
type input "ė"
type input "0"
type input "4-"
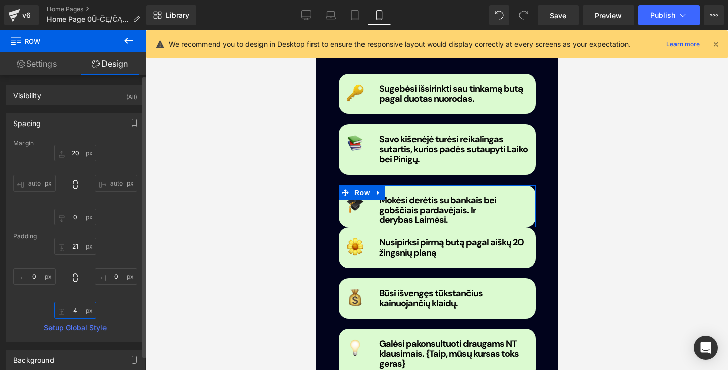
type input "4-"
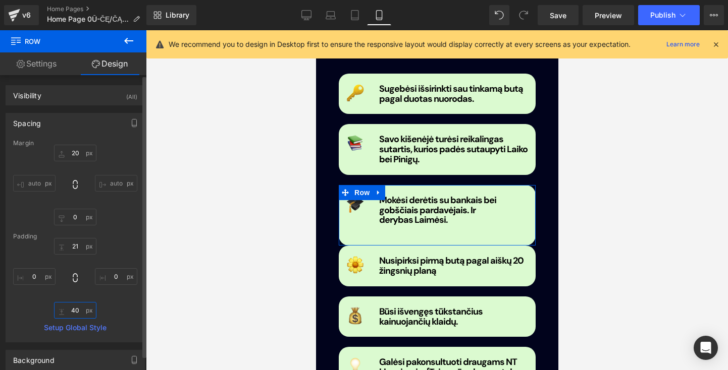
type input "4"
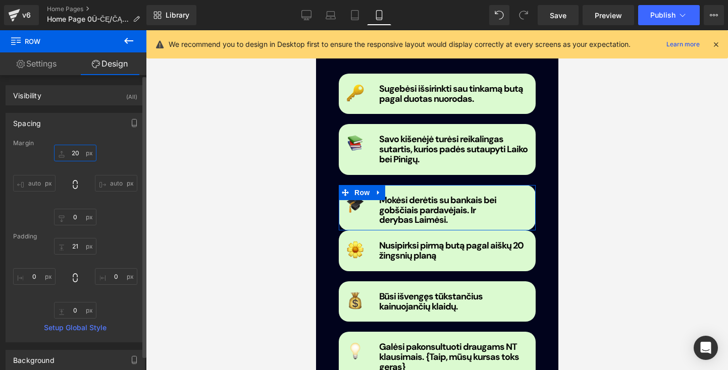
click at [74, 152] on input "20" at bounding box center [75, 153] width 42 height 17
click at [75, 214] on input "0" at bounding box center [75, 217] width 42 height 17
type input "20"
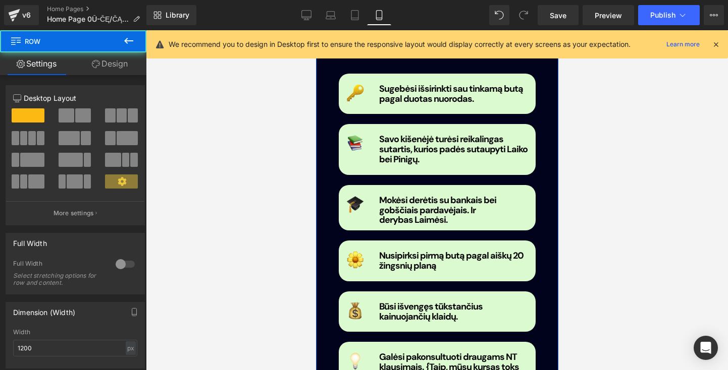
click at [546, 242] on div "ką rasi viduje? Button Prisijungę prie kurso sistemos , gaus... Heading Image S…" at bounding box center [436, 213] width 227 height 490
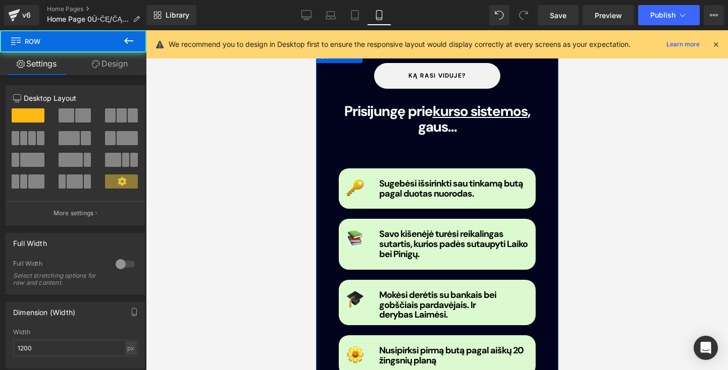
scroll to position [1281, 0]
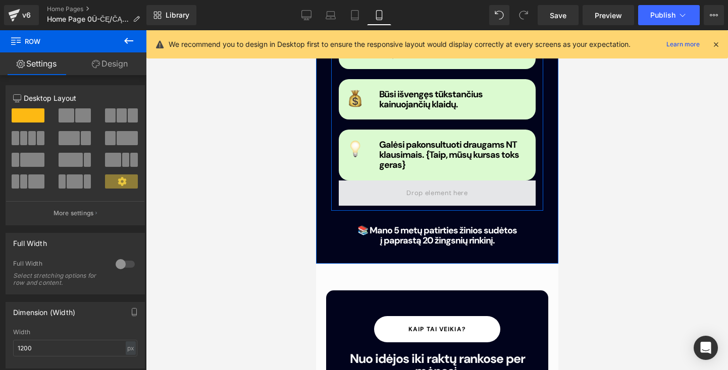
click at [476, 181] on span at bounding box center [436, 193] width 197 height 25
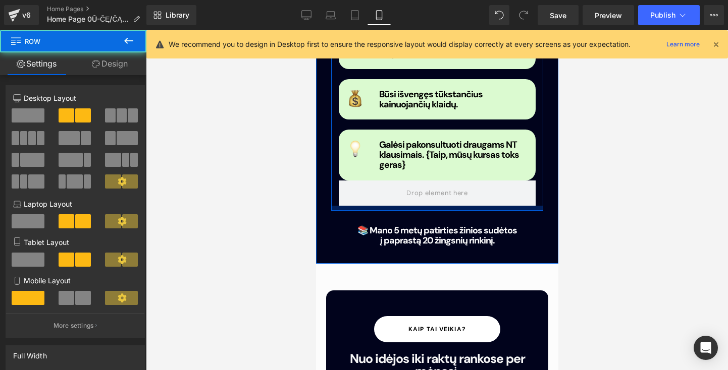
click at [430, 206] on div at bounding box center [437, 208] width 212 height 5
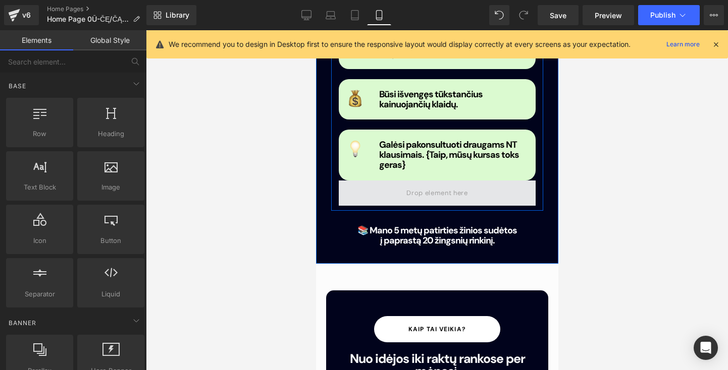
click at [433, 185] on span at bounding box center [436, 193] width 68 height 16
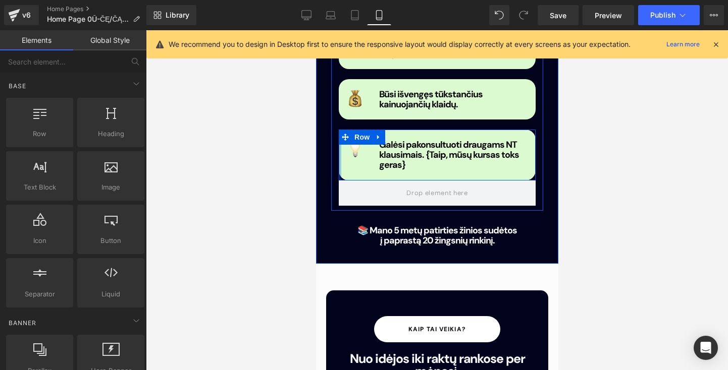
click at [338, 133] on div at bounding box center [339, 155] width 3 height 50
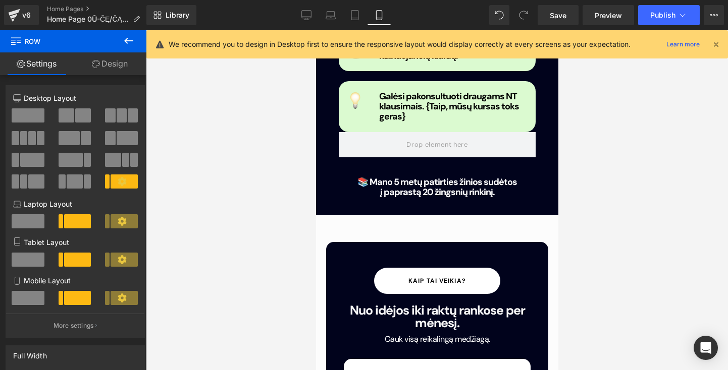
scroll to position [1324, 0]
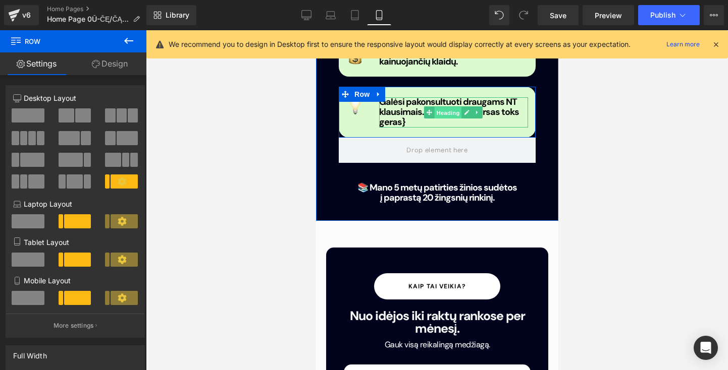
click at [444, 107] on span "Heading" at bounding box center [447, 113] width 27 height 12
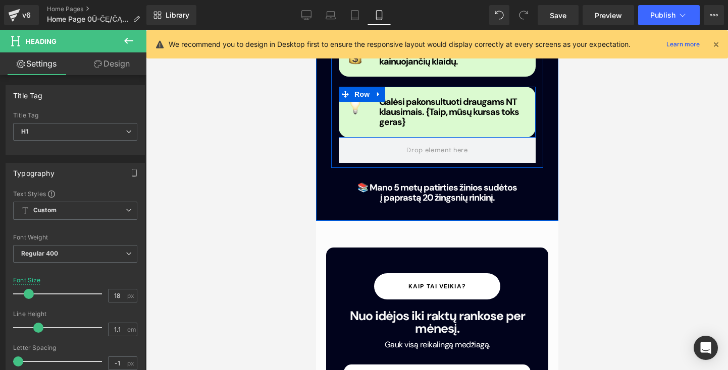
click at [371, 97] on div "Galėsi pakonsultuoti draugams NT klausimais. {Taip, mūsų kursas toks geras} Hea…" at bounding box center [453, 112] width 164 height 30
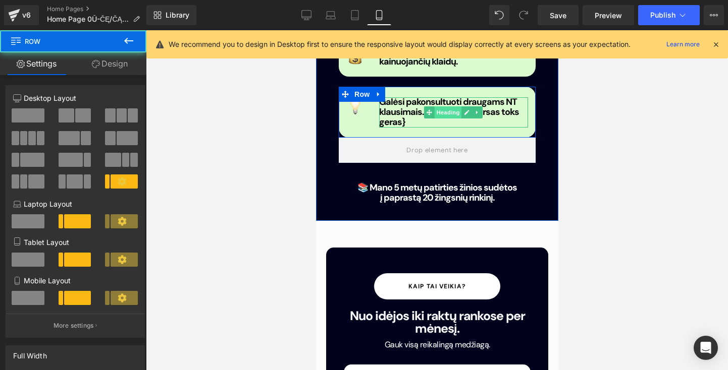
click at [458, 106] on span "Heading" at bounding box center [447, 112] width 27 height 12
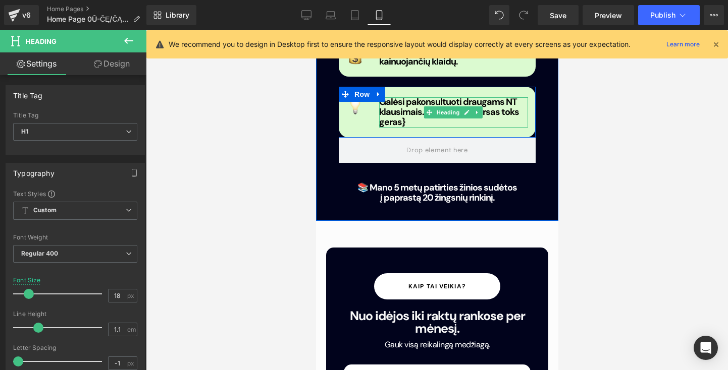
click at [510, 96] on b "Galėsi pakonsultuoti draugams NT klausimais. {Taip, mūsų kursas toks geras}" at bounding box center [448, 112] width 140 height 32
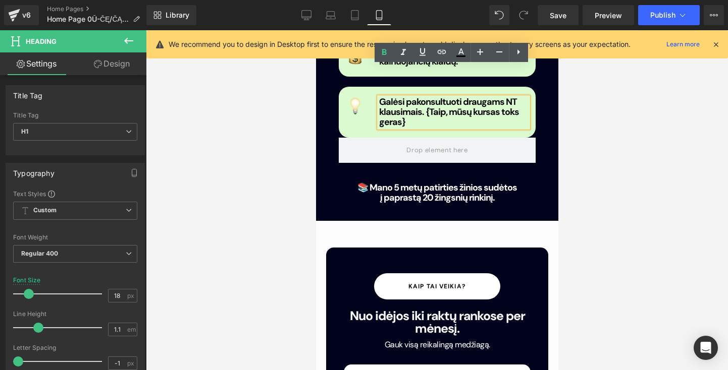
click at [469, 96] on b "Galėsi pakonsultuoti draugams NT klausimais. {Taip, mūsų kursas toks geras}" at bounding box center [448, 112] width 140 height 32
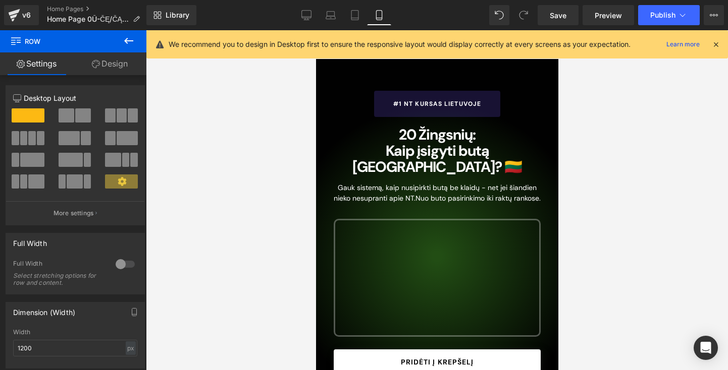
scroll to position [0, 0]
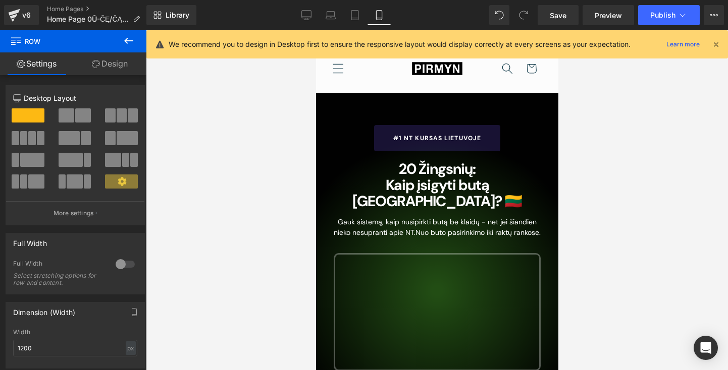
click at [529, 100] on div "#1 NT Kursas Lietuvoje Button 20 Žingsnių: Kaip įsigyti butą [GEOGRAPHIC_DATA]?…" at bounding box center [436, 293] width 242 height 389
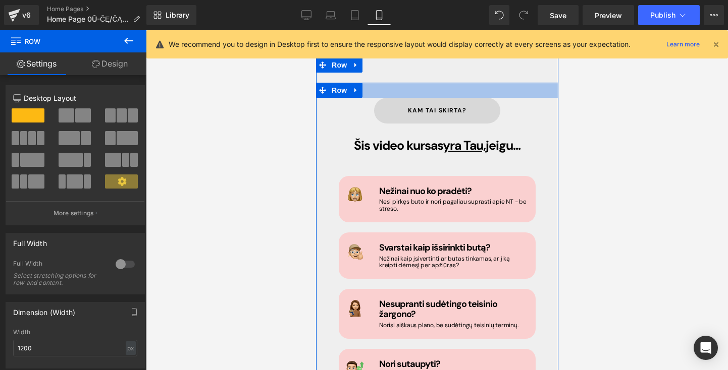
scroll to position [430, 0]
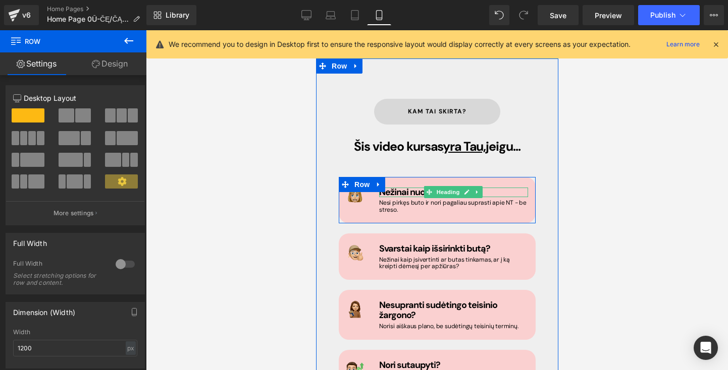
click at [476, 191] on icon at bounding box center [477, 193] width 2 height 4
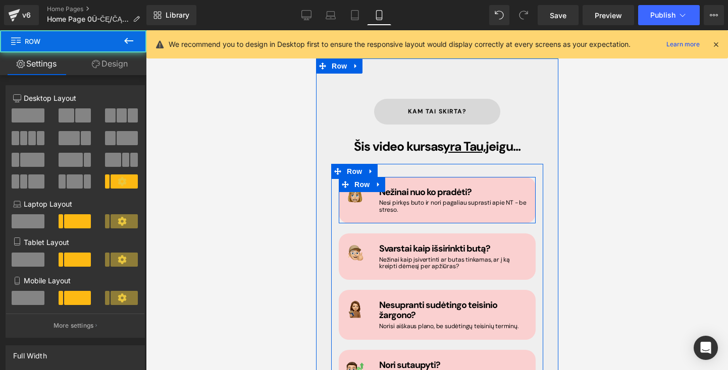
click at [428, 198] on div "Image Nežinai nuo ko pradėti? Heading Nesi pirkęs buto ir nori pagaliau suprast…" at bounding box center [436, 200] width 197 height 46
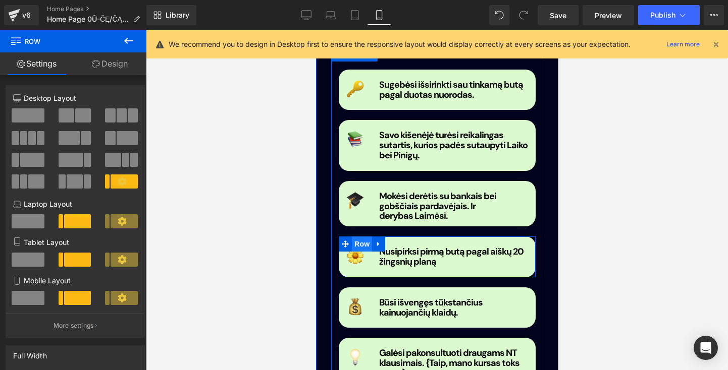
scroll to position [1074, 0]
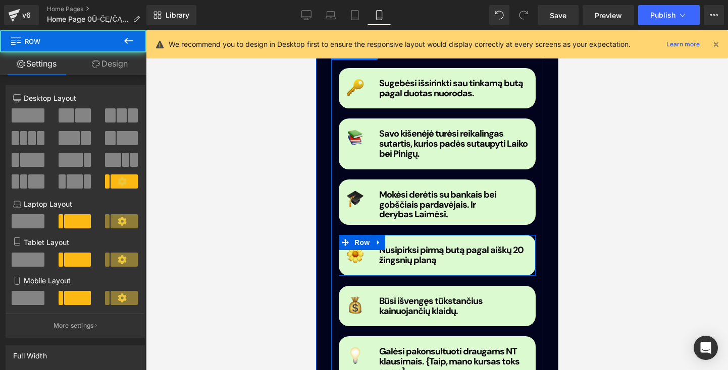
click at [361, 246] on div "Image" at bounding box center [354, 255] width 33 height 18
click at [359, 249] on span "Image" at bounding box center [354, 255] width 21 height 12
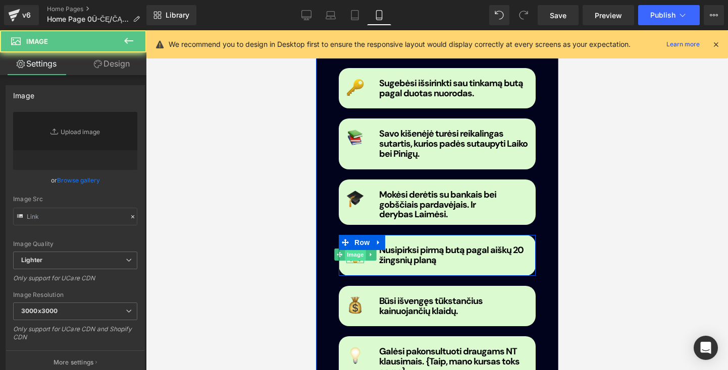
type input "[URL][DOMAIN_NAME]"
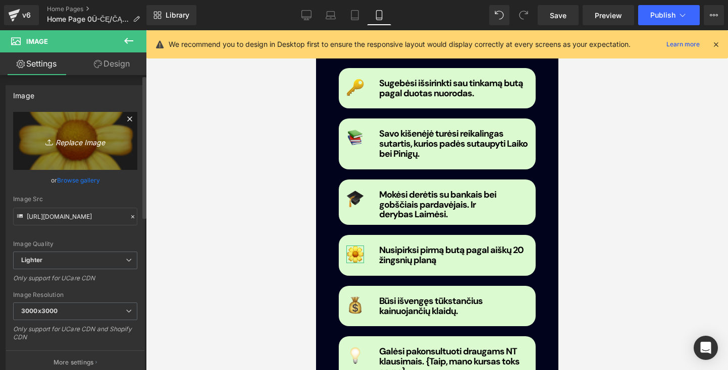
click at [78, 145] on icon "Replace Image" at bounding box center [75, 141] width 81 height 13
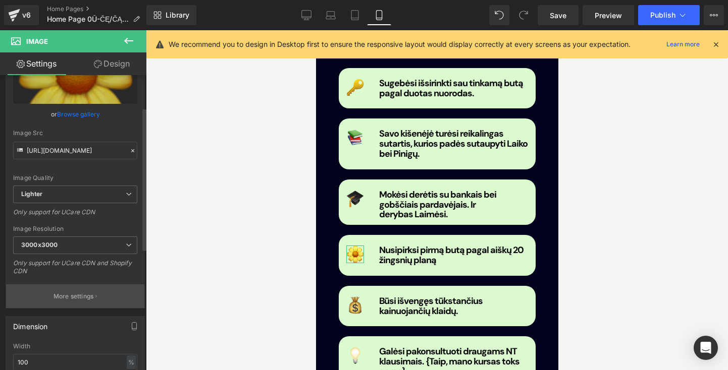
click at [93, 303] on button "More settings" at bounding box center [75, 297] width 138 height 24
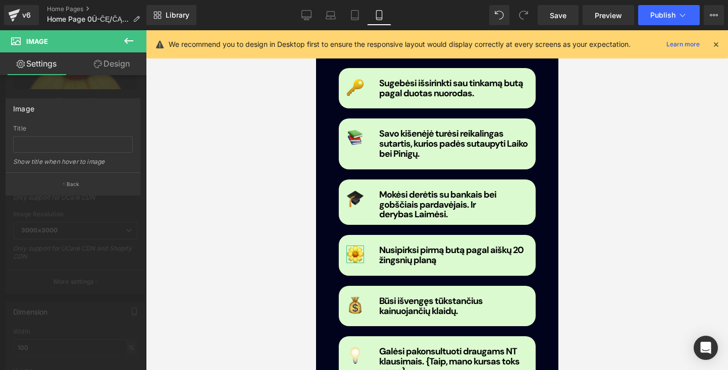
scroll to position [83, 0]
click at [114, 294] on div at bounding box center [73, 202] width 146 height 345
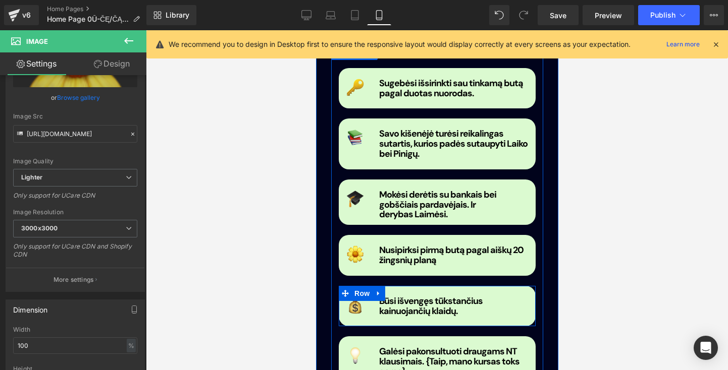
scroll to position [1064, 0]
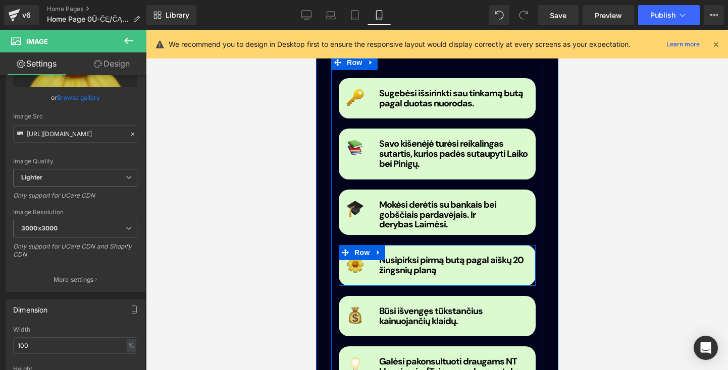
click at [359, 259] on span "Image" at bounding box center [354, 265] width 21 height 12
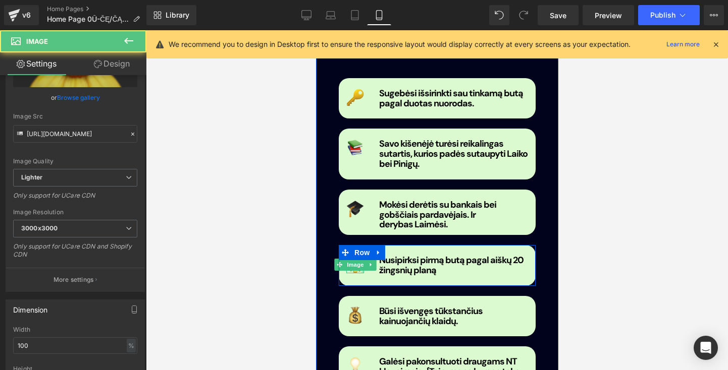
click at [361, 256] on div at bounding box center [362, 265] width 3 height 18
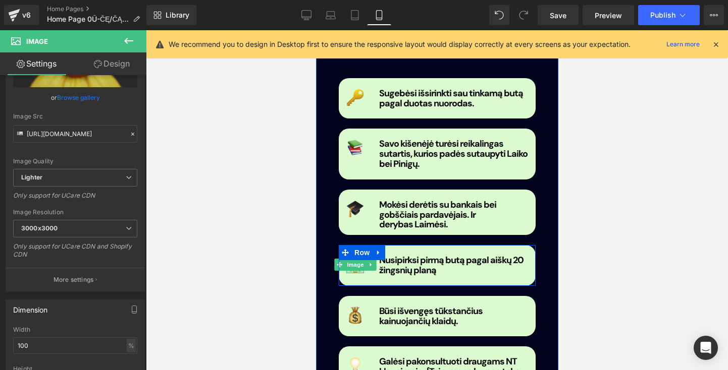
click at [355, 271] on div at bounding box center [355, 272] width 18 height 3
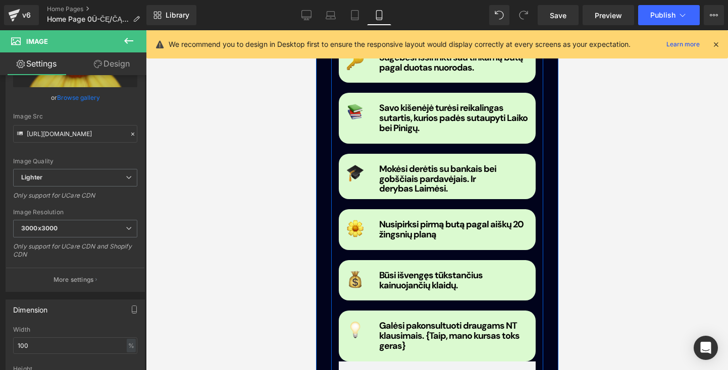
scroll to position [1103, 0]
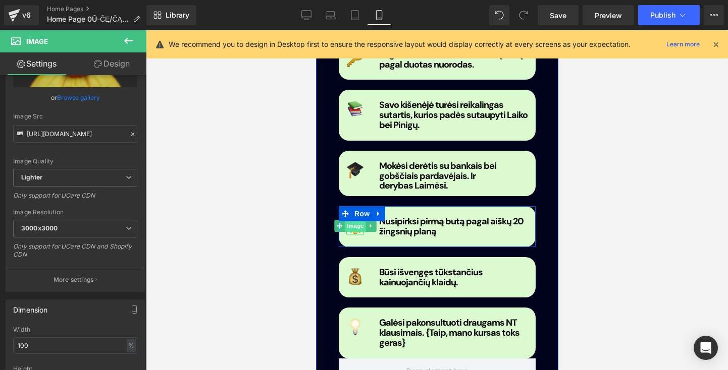
click at [354, 220] on span "Image" at bounding box center [354, 226] width 21 height 12
click at [358, 220] on span "Image" at bounding box center [354, 226] width 21 height 12
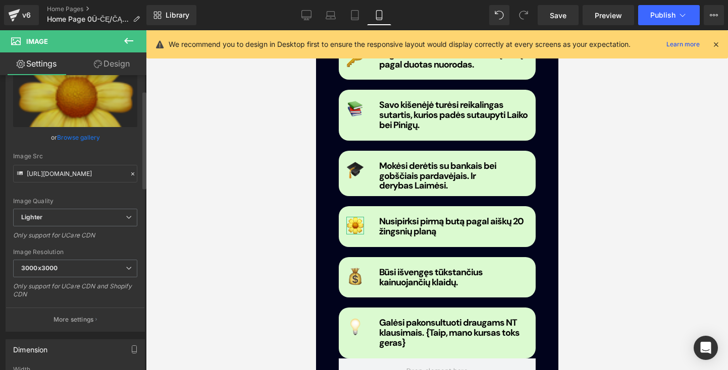
scroll to position [32, 0]
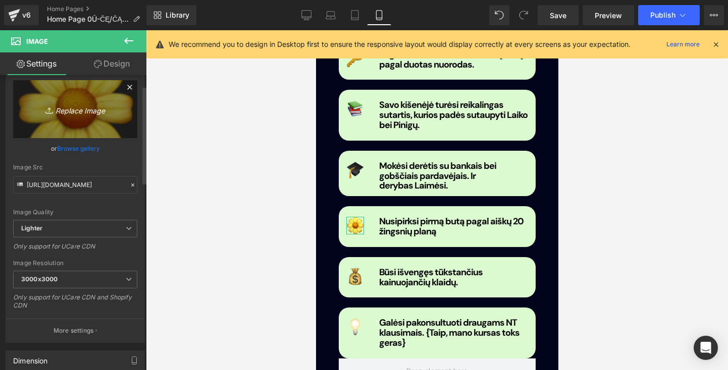
click at [73, 119] on link "Replace Image" at bounding box center [75, 109] width 124 height 58
type input "C:\fakepath\🎉.svg"
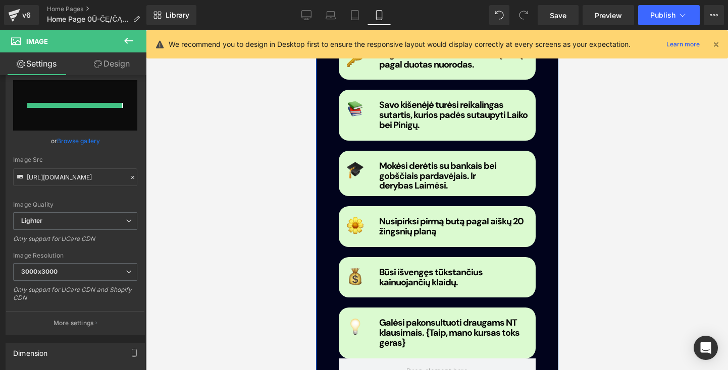
type input "[URL][DOMAIN_NAME]"
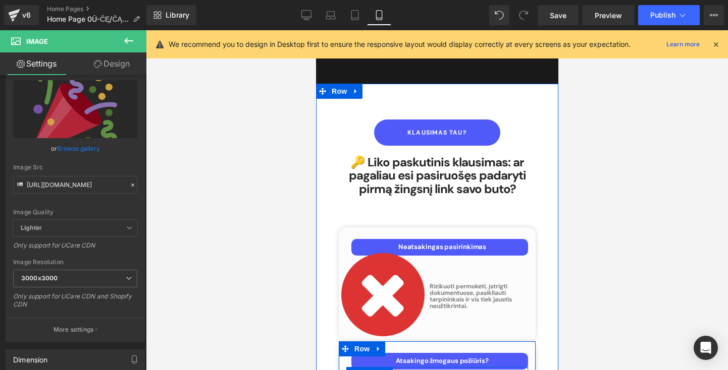
scroll to position [4743, 0]
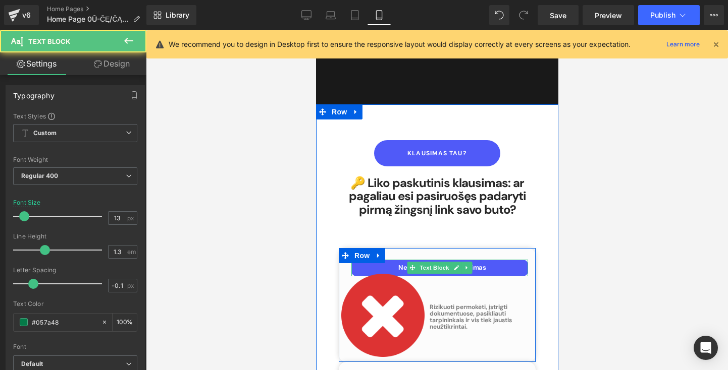
click at [480, 263] on span "Neatsakingas pasirinkimas" at bounding box center [442, 267] width 88 height 9
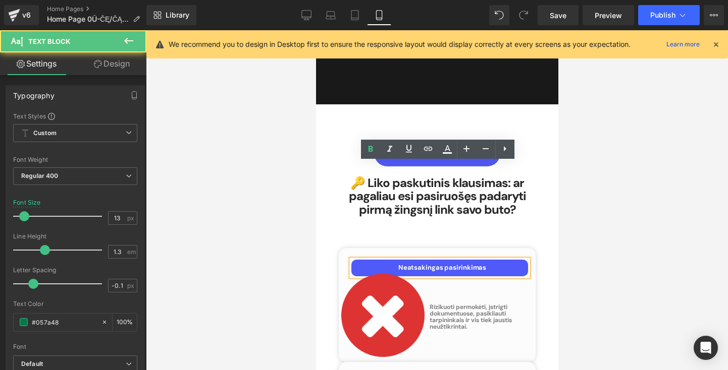
click at [484, 264] on p "Neatsakingas pasirinkimas" at bounding box center [442, 268] width 172 height 9
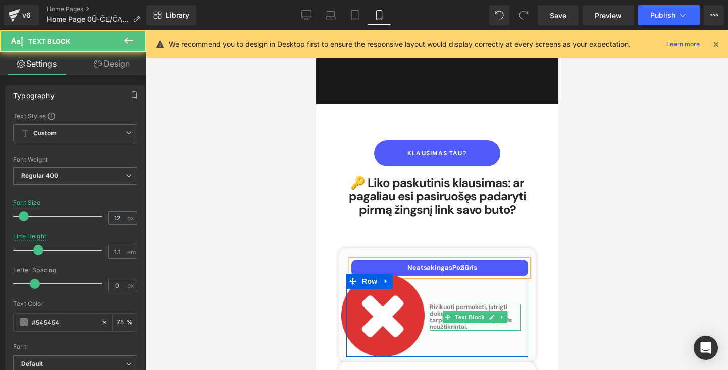
drag, startPoint x: 487, startPoint y: 180, endPoint x: 507, endPoint y: 221, distance: 45.6
click at [507, 303] on span "Rizikuoti permokėti, įstrigti dokumentuose, pasikliauti tarpininkais ir vis tie…" at bounding box center [470, 317] width 82 height 28
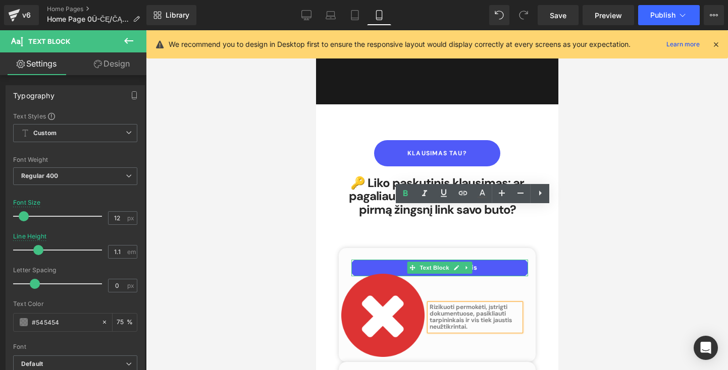
click at [451, 262] on link at bounding box center [456, 268] width 11 height 12
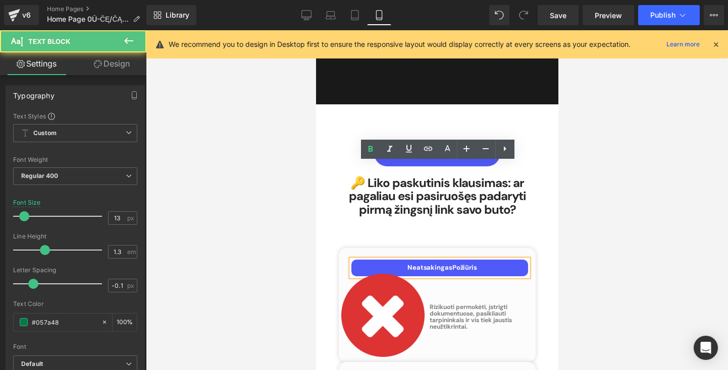
click at [452, 263] on b "Požiūris" at bounding box center [464, 267] width 25 height 9
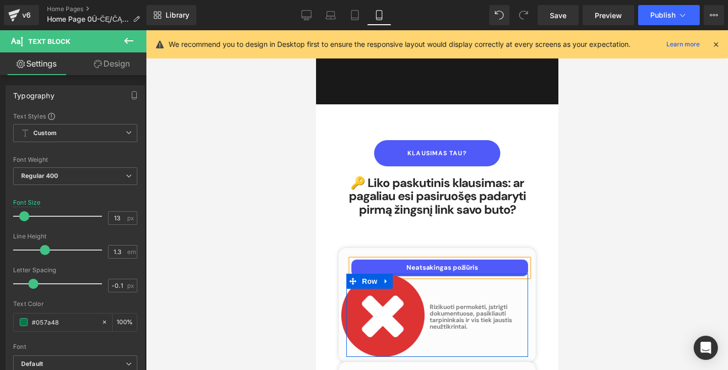
click at [468, 274] on div "Rizikuoti permokėti, įstrigti dokumentuose, pasikliauti tarpininkais ir vis tie…" at bounding box center [474, 315] width 106 height 83
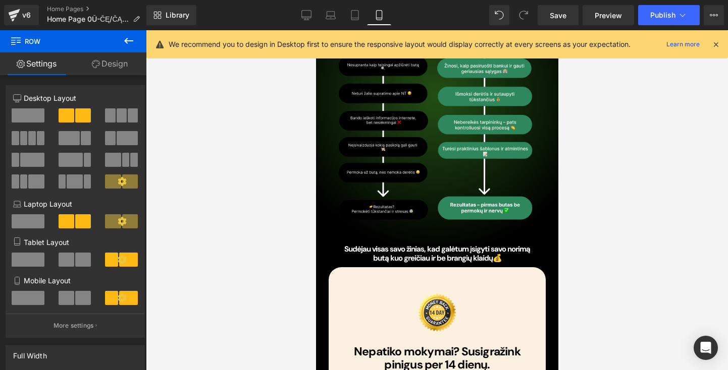
scroll to position [6091, 0]
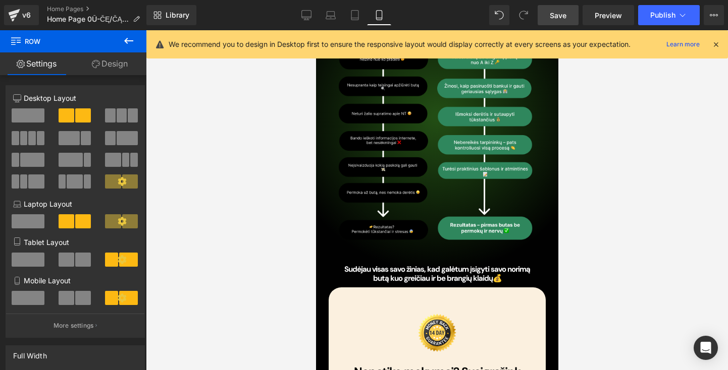
click at [559, 15] on span "Save" at bounding box center [558, 15] width 17 height 11
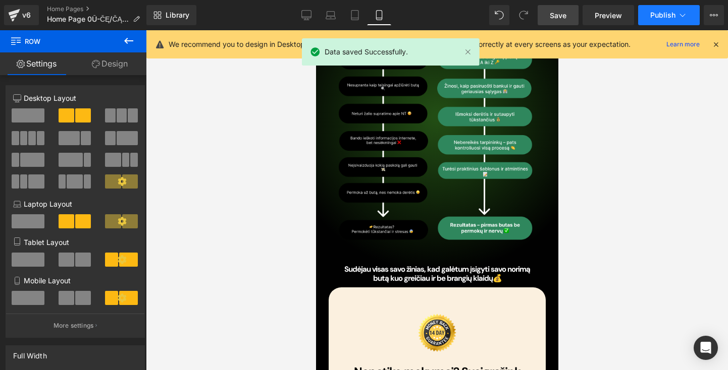
click at [659, 15] on span "Publish" at bounding box center [662, 15] width 25 height 8
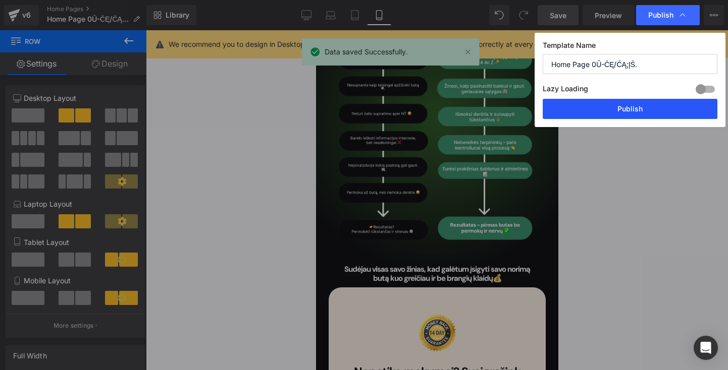
click at [629, 113] on button "Publish" at bounding box center [629, 109] width 175 height 20
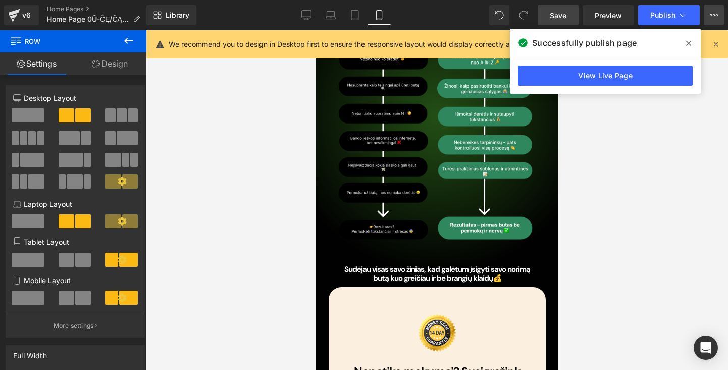
click at [716, 8] on button "View Live Page View with current Template Save Template to Library Schedule Pub…" at bounding box center [713, 15] width 20 height 20
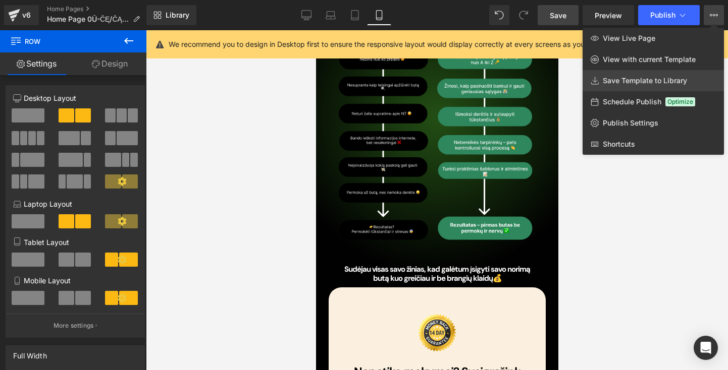
click at [643, 77] on span "Save Template to Library" at bounding box center [645, 80] width 84 height 9
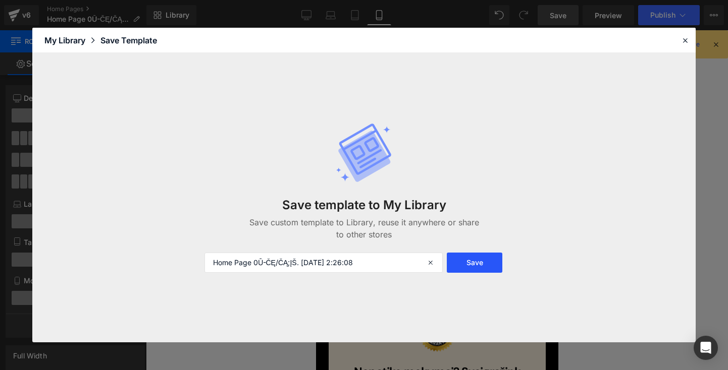
click at [462, 262] on button "Save" at bounding box center [475, 263] width 56 height 20
